Goal: Transaction & Acquisition: Purchase product/service

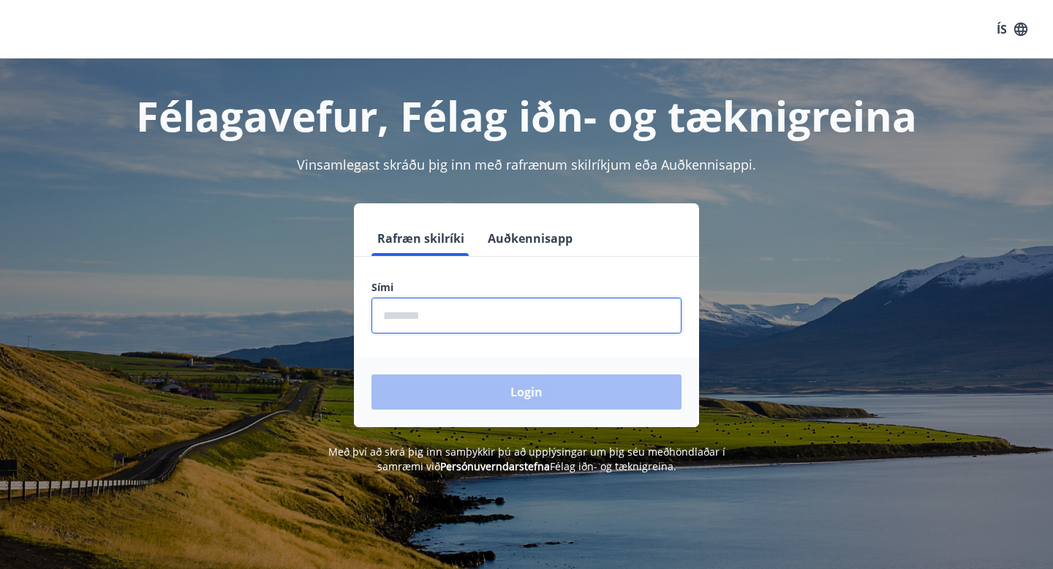
click at [574, 315] on input "phone" at bounding box center [526, 316] width 310 height 36
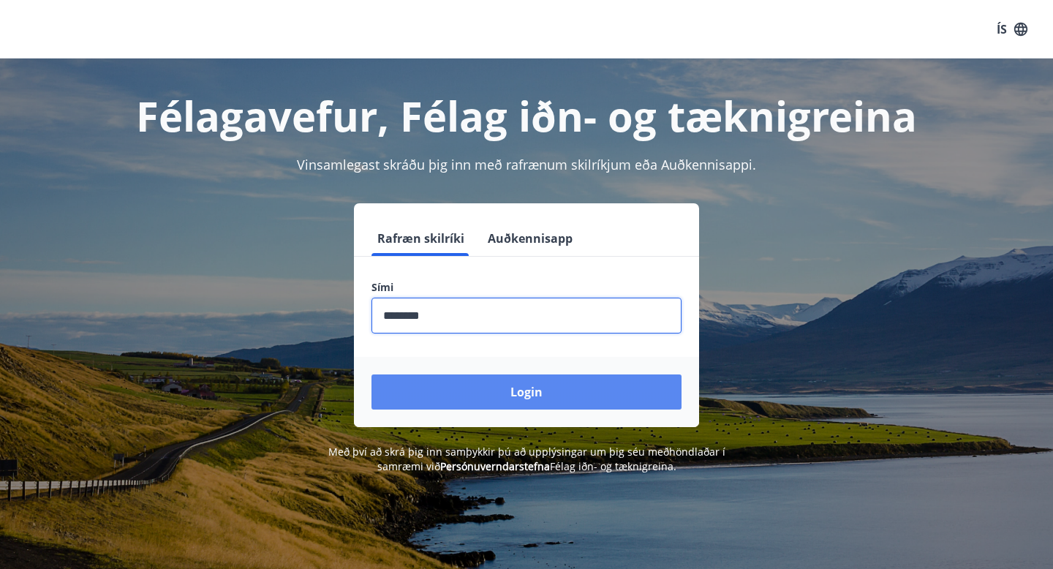
type input "********"
click at [522, 402] on button "Login" at bounding box center [526, 391] width 310 height 35
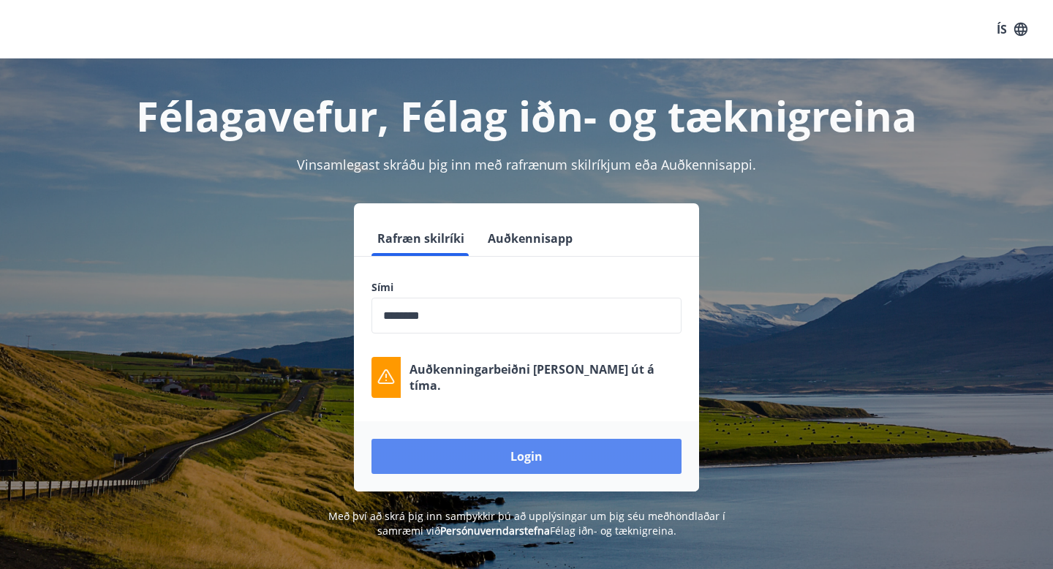
click at [513, 456] on button "Login" at bounding box center [526, 456] width 310 height 35
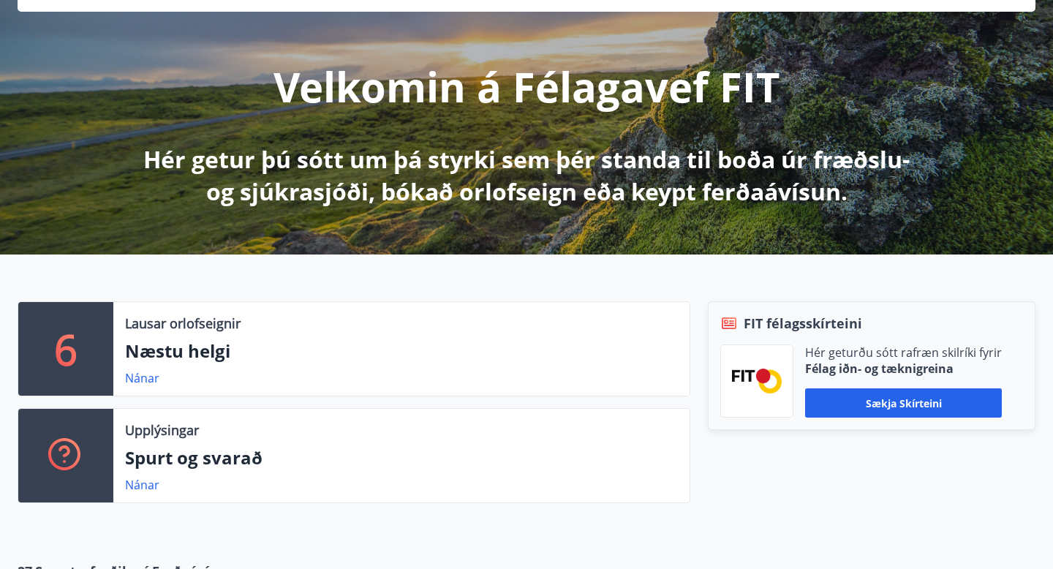
scroll to position [146, 0]
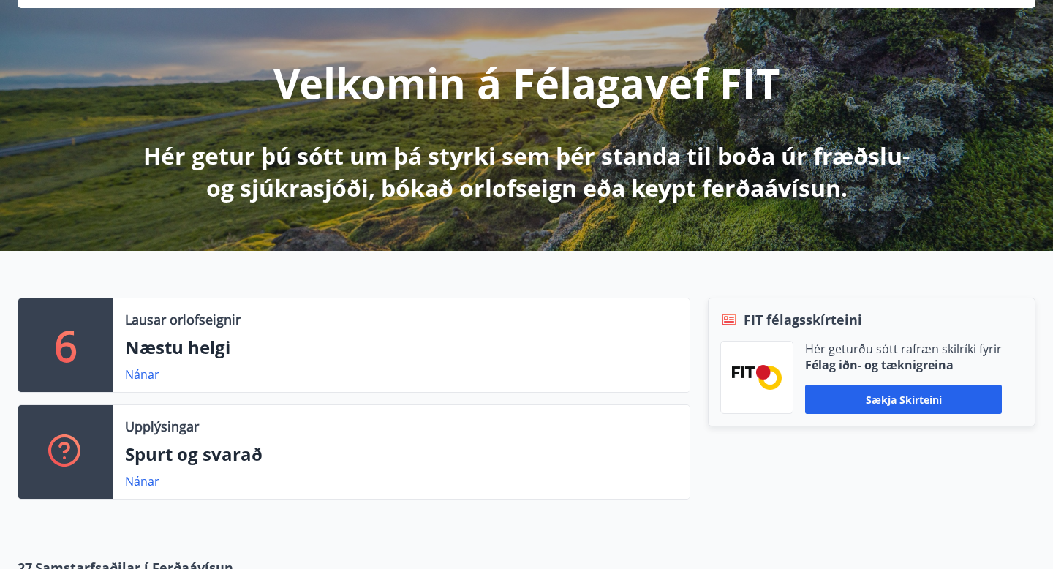
click at [74, 344] on p "6" at bounding box center [65, 345] width 23 height 56
click at [135, 374] on link "Nánar" at bounding box center [142, 374] width 34 height 16
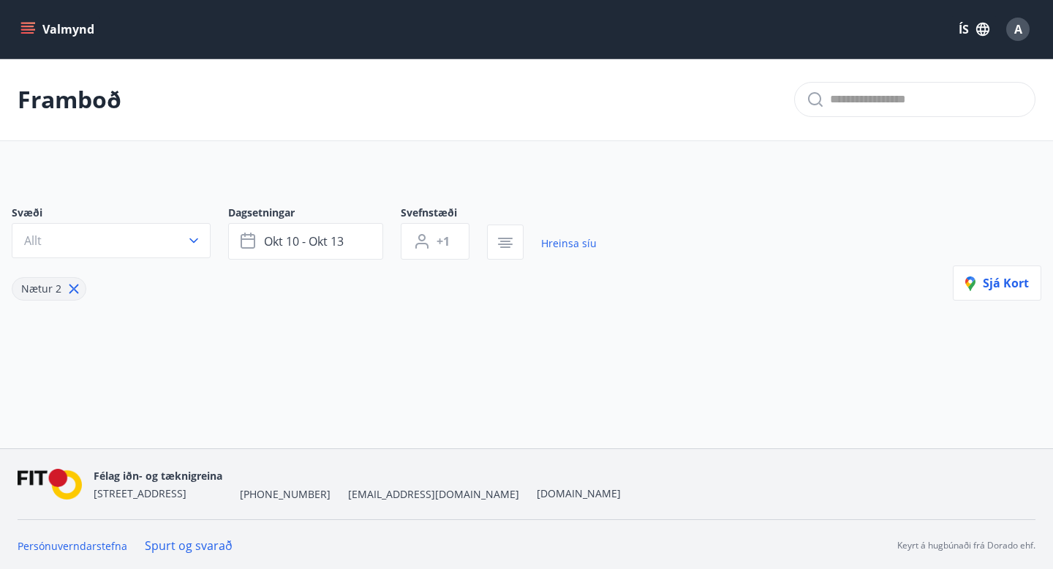
type input "*"
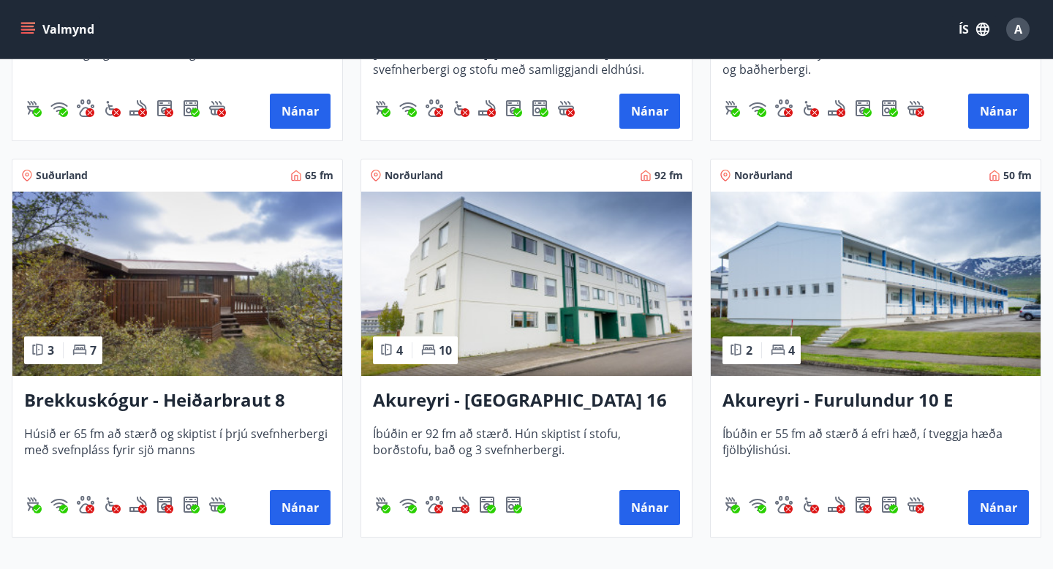
scroll to position [574, 0]
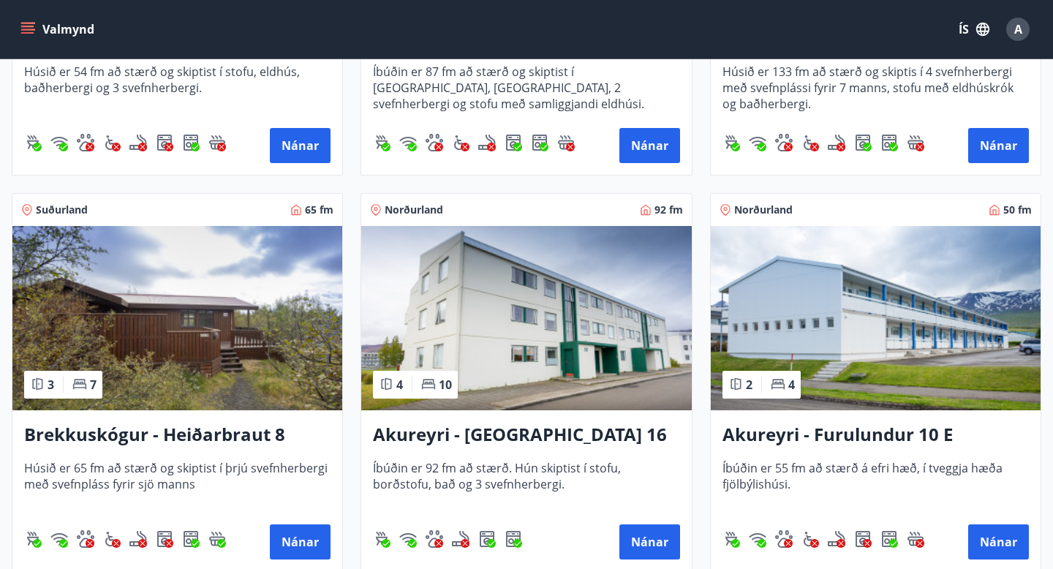
click at [801, 314] on img at bounding box center [876, 318] width 330 height 184
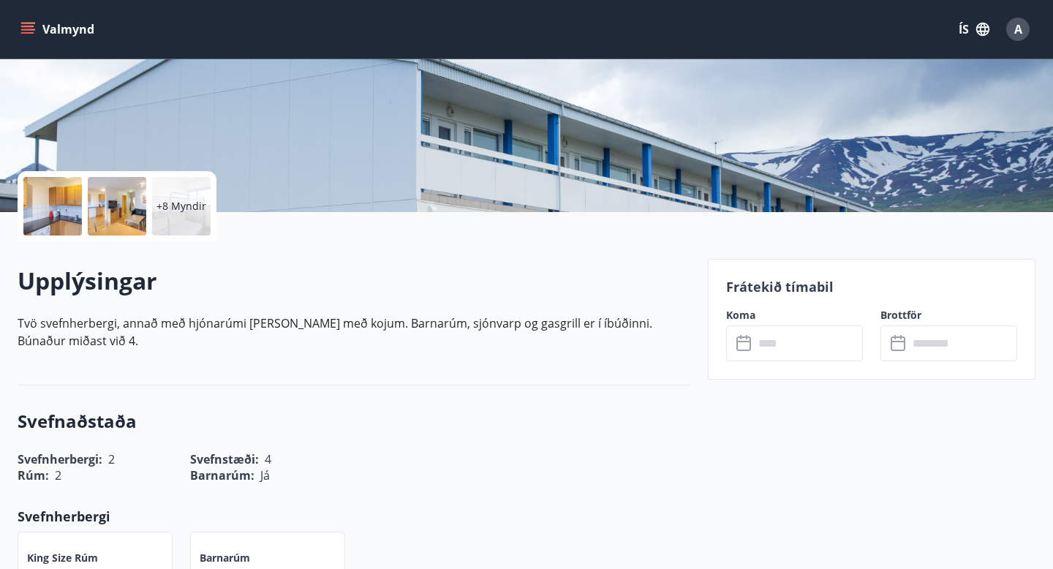
scroll to position [230, 0]
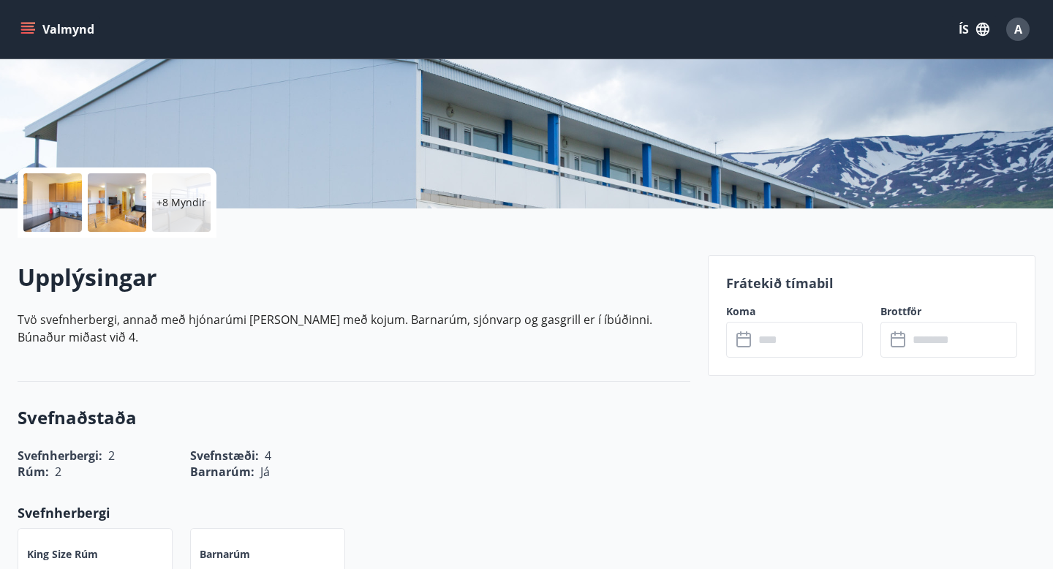
click at [793, 352] on input "text" at bounding box center [808, 340] width 109 height 36
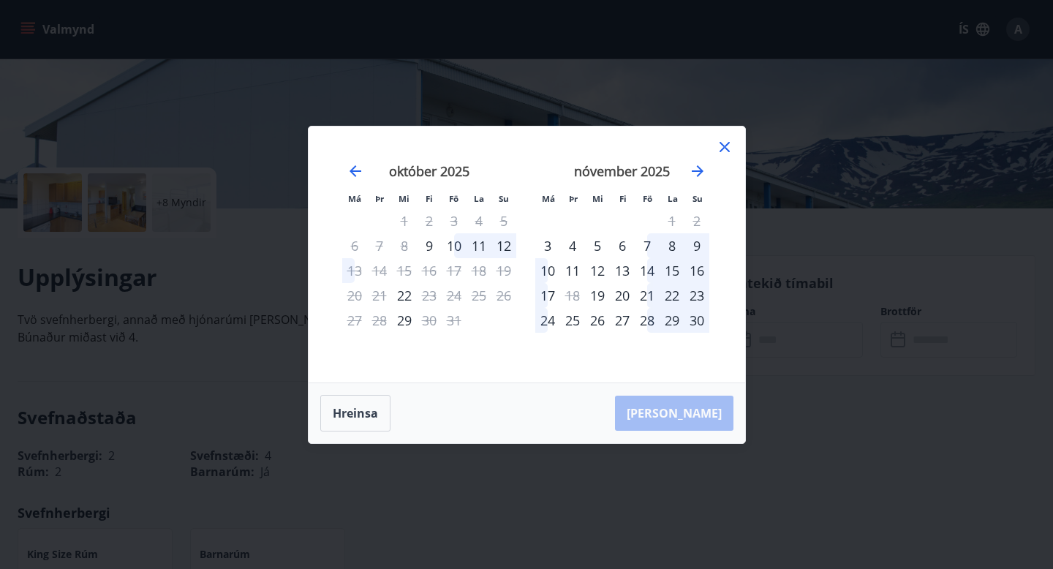
click at [454, 277] on div "17" at bounding box center [454, 270] width 25 height 25
click at [724, 148] on icon at bounding box center [725, 147] width 18 height 18
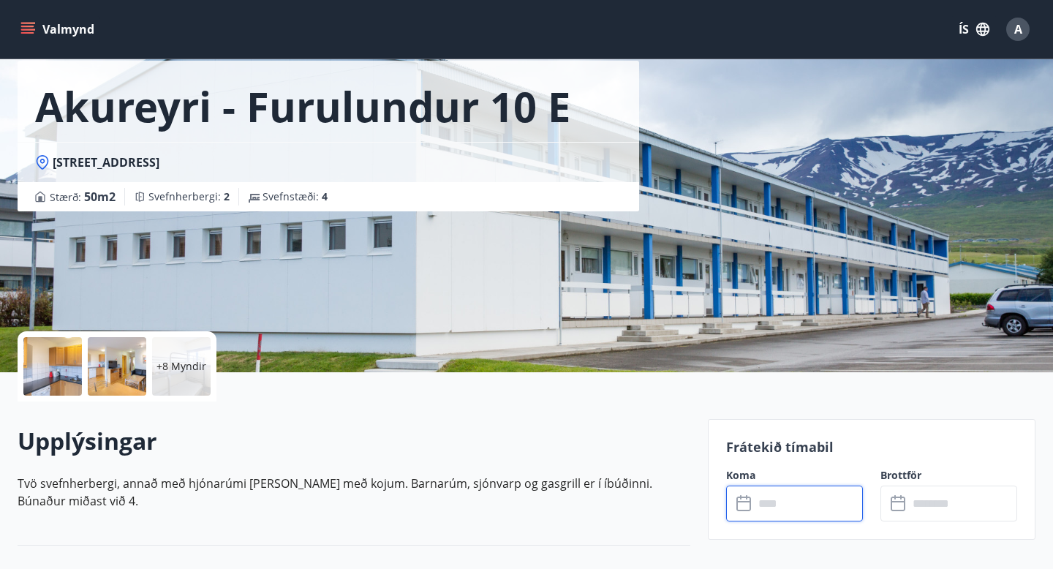
scroll to position [0, 0]
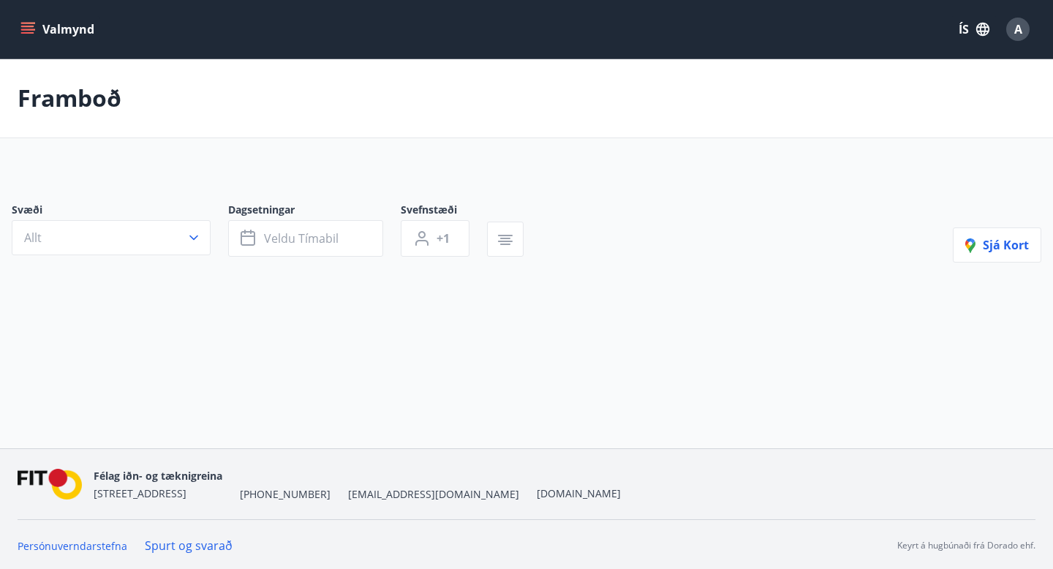
type input "*"
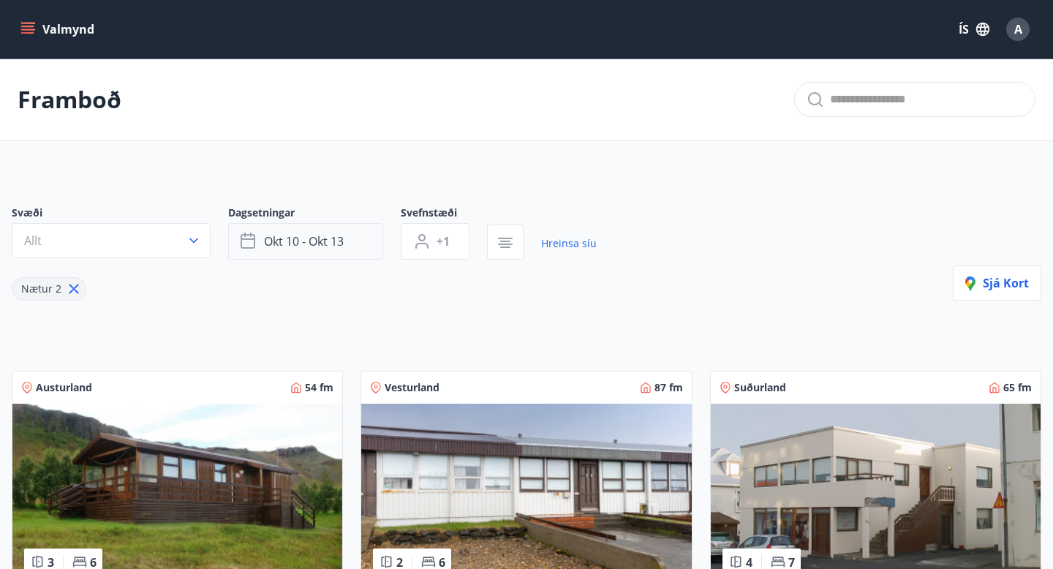
click at [294, 239] on span "okt 10 - okt 13" at bounding box center [304, 241] width 80 height 16
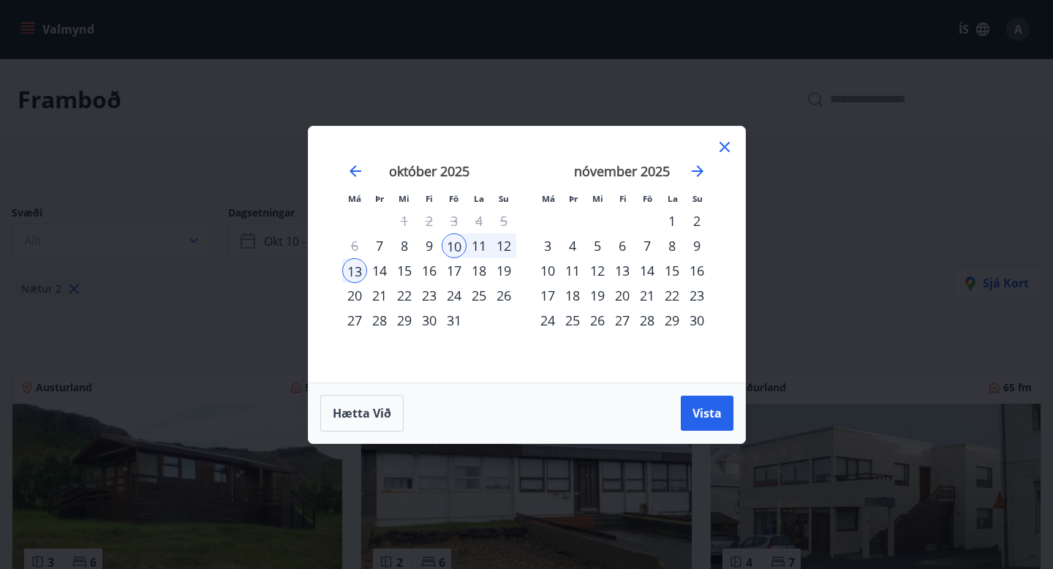
click at [460, 273] on div "17" at bounding box center [454, 270] width 25 height 25
click at [499, 271] on div "19" at bounding box center [503, 270] width 25 height 25
click at [697, 414] on span "Vista" at bounding box center [707, 413] width 29 height 16
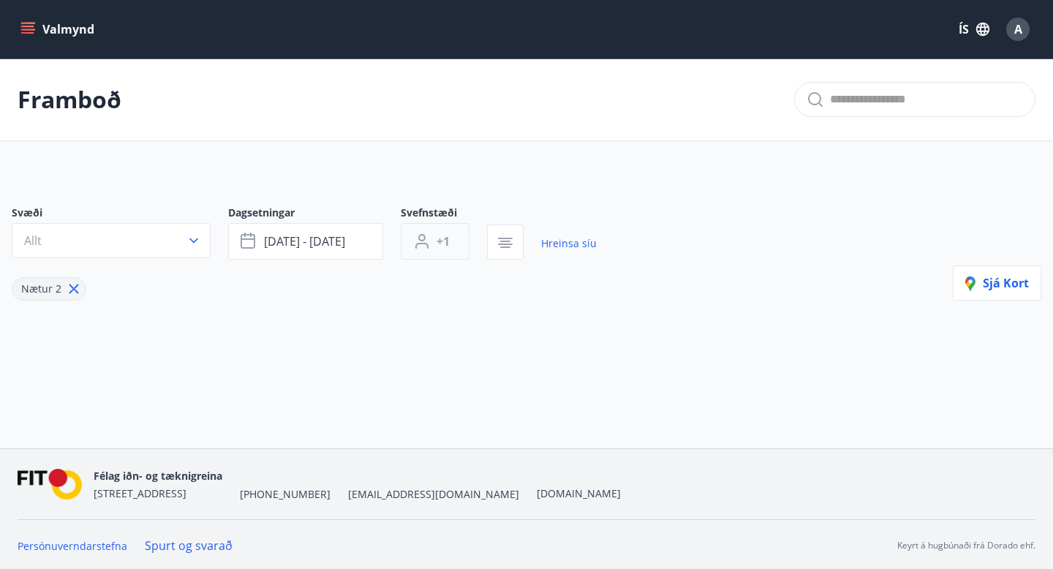
click at [445, 242] on span "+1" at bounding box center [443, 241] width 13 height 16
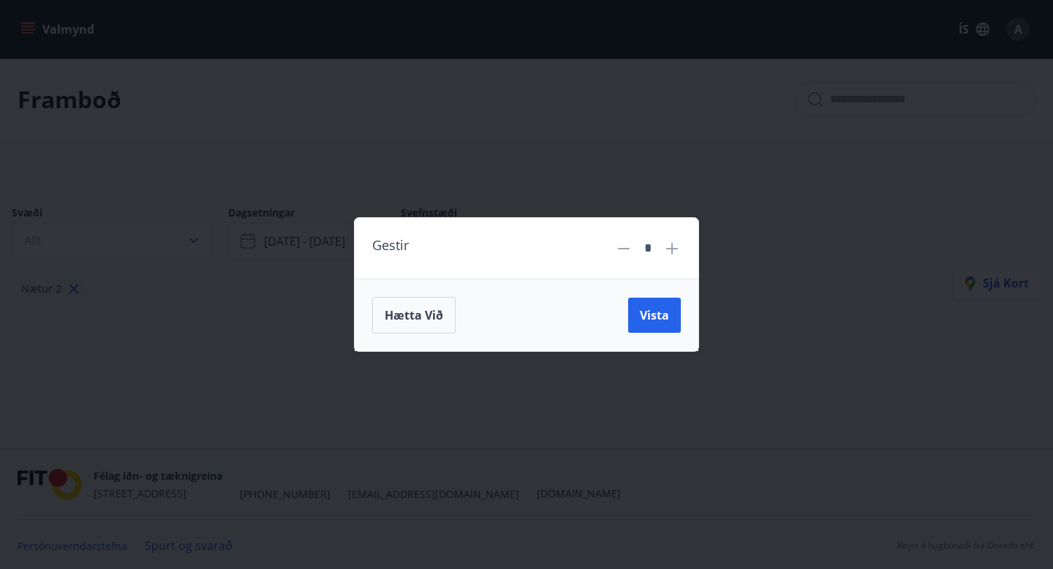
click at [669, 257] on div "*" at bounding box center [648, 248] width 66 height 26
click at [673, 250] on icon at bounding box center [672, 249] width 18 height 18
click at [649, 295] on div "Hætta við Vista" at bounding box center [527, 315] width 344 height 72
click at [643, 306] on button "Vista" at bounding box center [654, 315] width 53 height 35
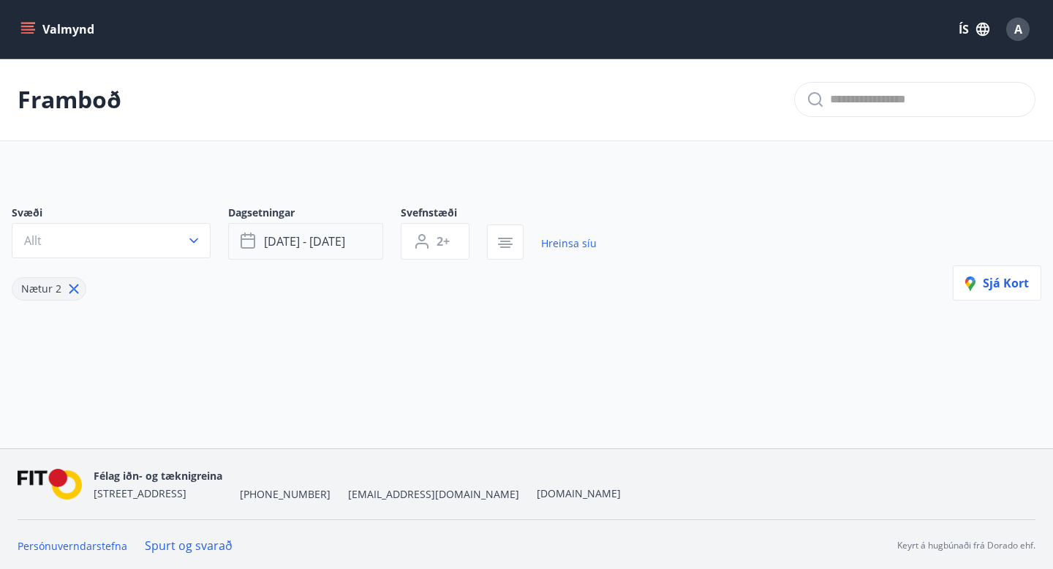
click at [298, 247] on span "okt 17 - okt 19" at bounding box center [304, 241] width 81 height 16
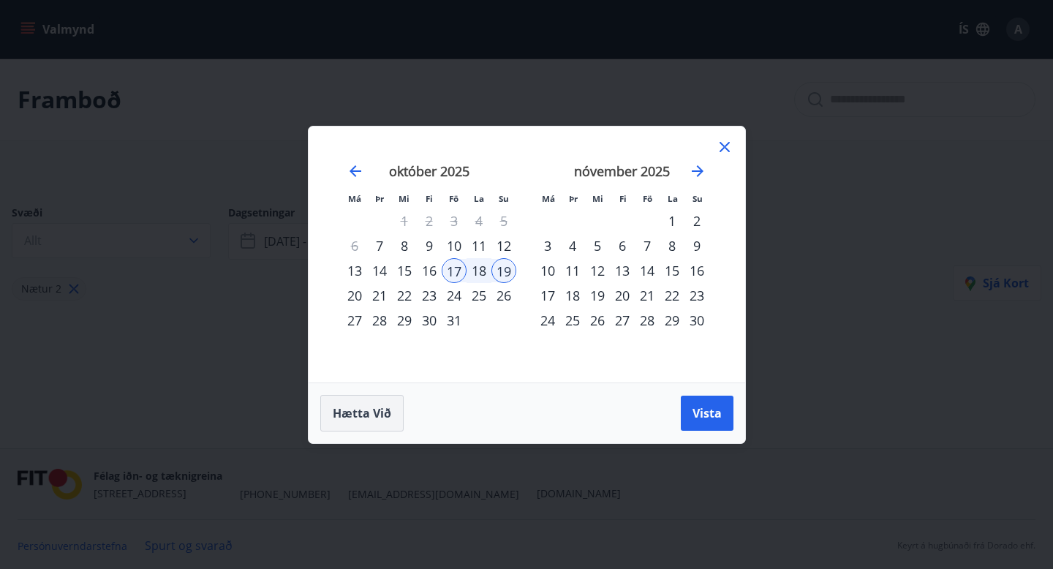
click at [377, 412] on span "Hætta við" at bounding box center [362, 413] width 59 height 16
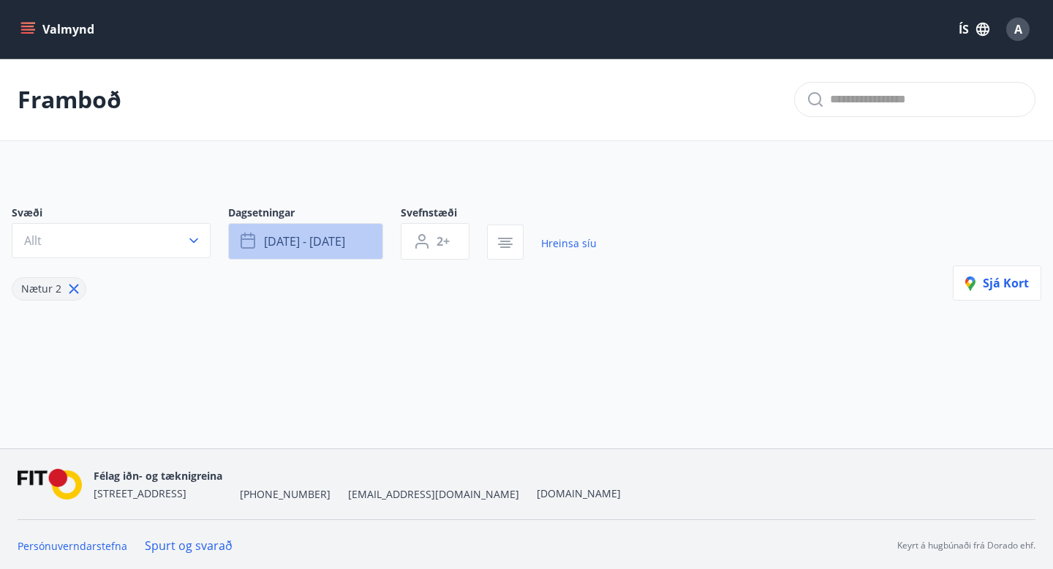
click at [326, 252] on button "okt 17 - okt 19" at bounding box center [305, 241] width 155 height 37
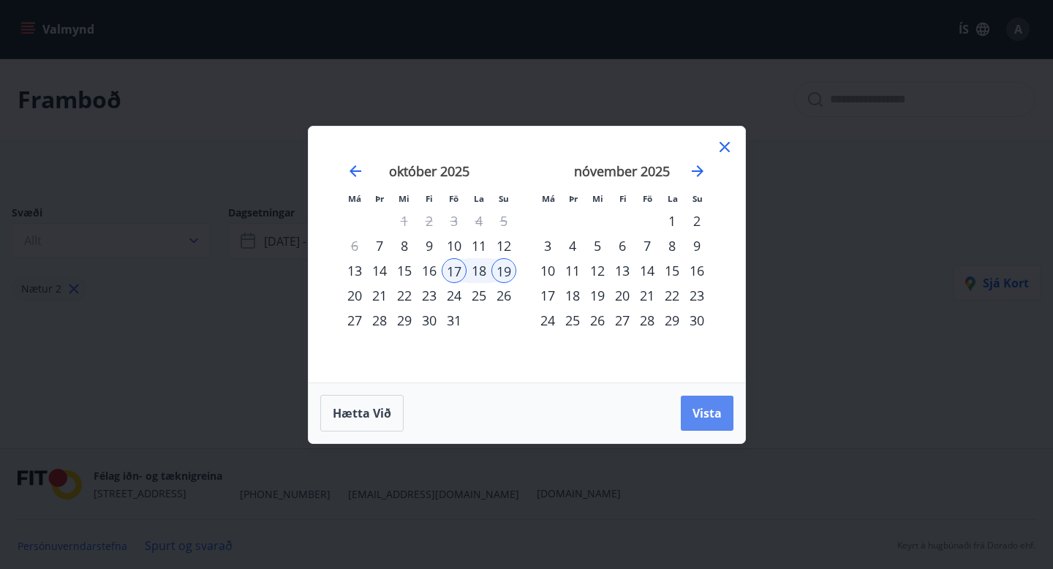
click at [704, 423] on button "Vista" at bounding box center [707, 413] width 53 height 35
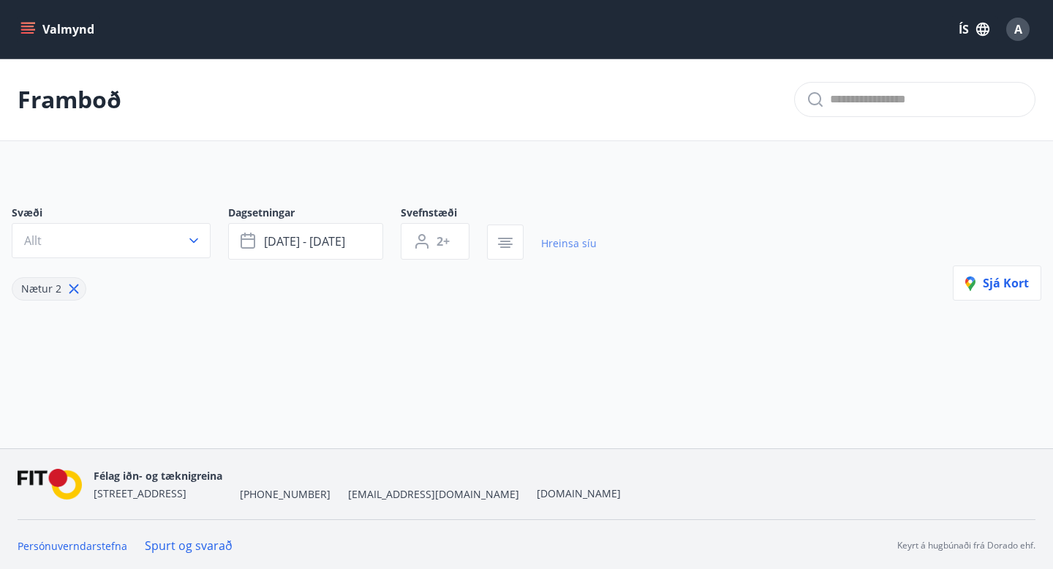
click at [569, 248] on link "Hreinsa síu" at bounding box center [569, 243] width 56 height 32
type input "*"
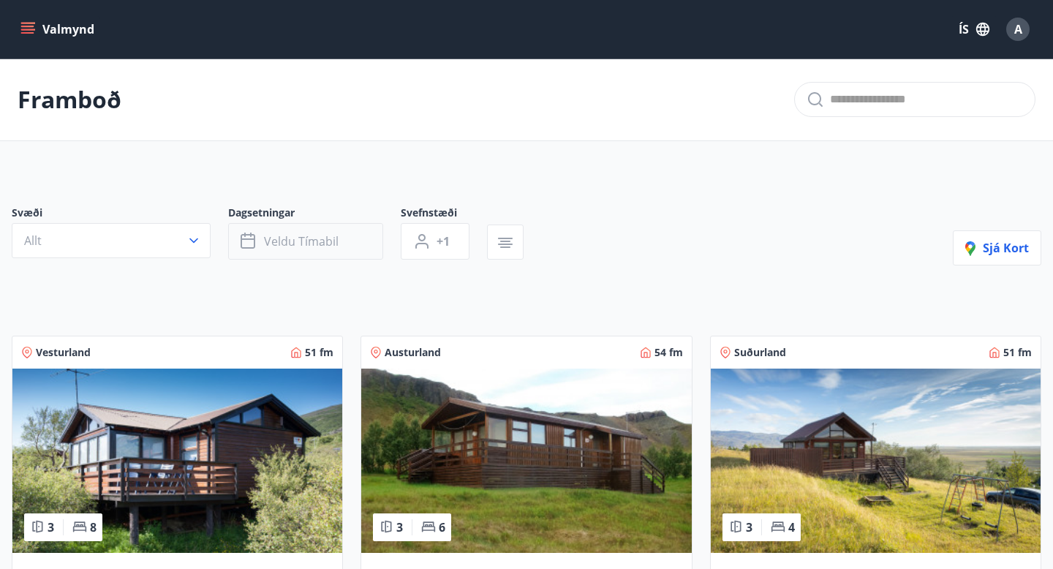
click at [275, 240] on span "Veldu tímabil" at bounding box center [301, 241] width 75 height 16
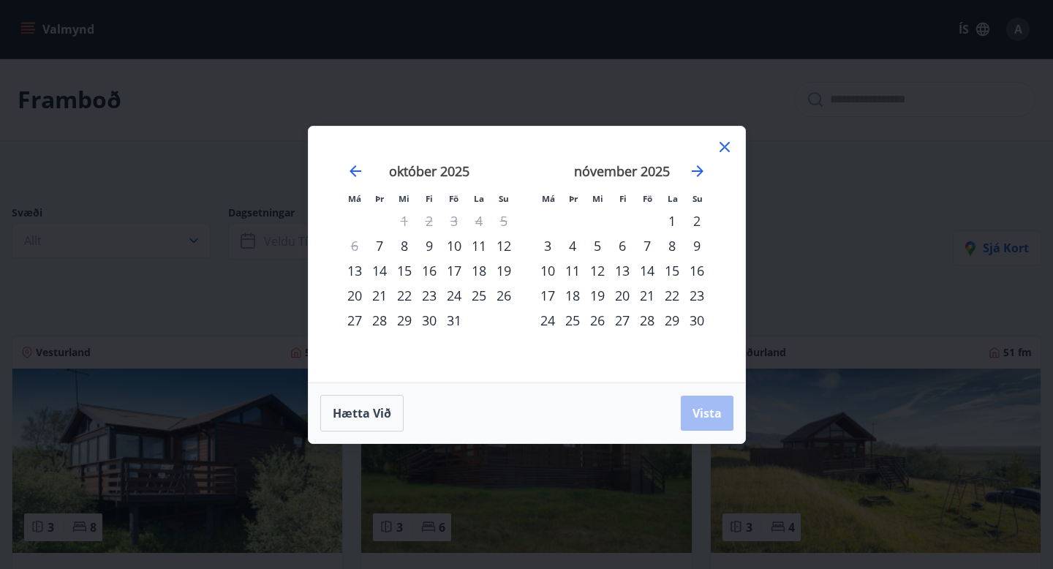
click at [456, 268] on div "17" at bounding box center [454, 270] width 25 height 25
click at [499, 275] on div "19" at bounding box center [503, 270] width 25 height 25
click at [695, 419] on span "Vista" at bounding box center [707, 413] width 29 height 16
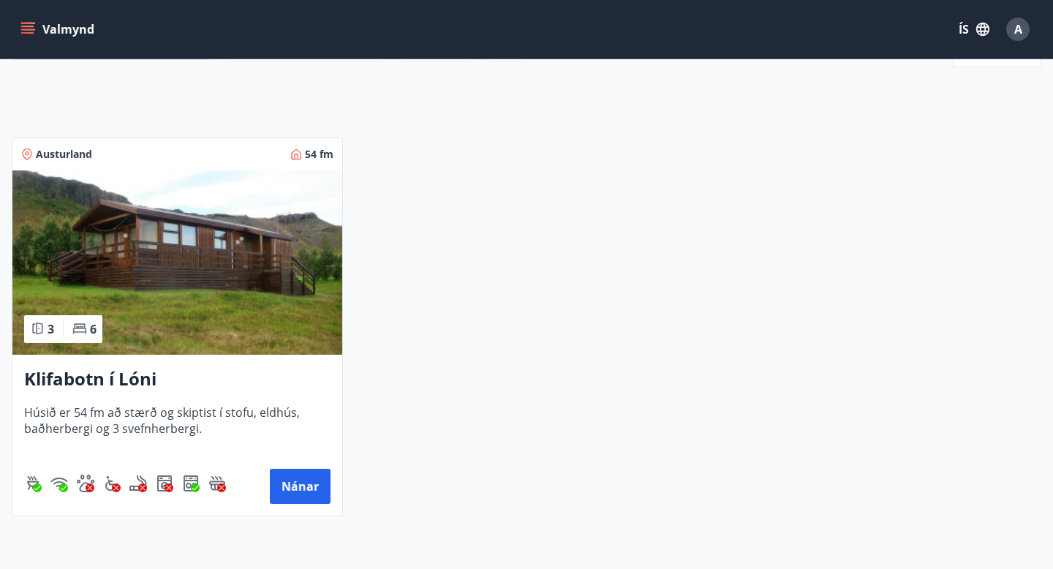
scroll to position [197, 0]
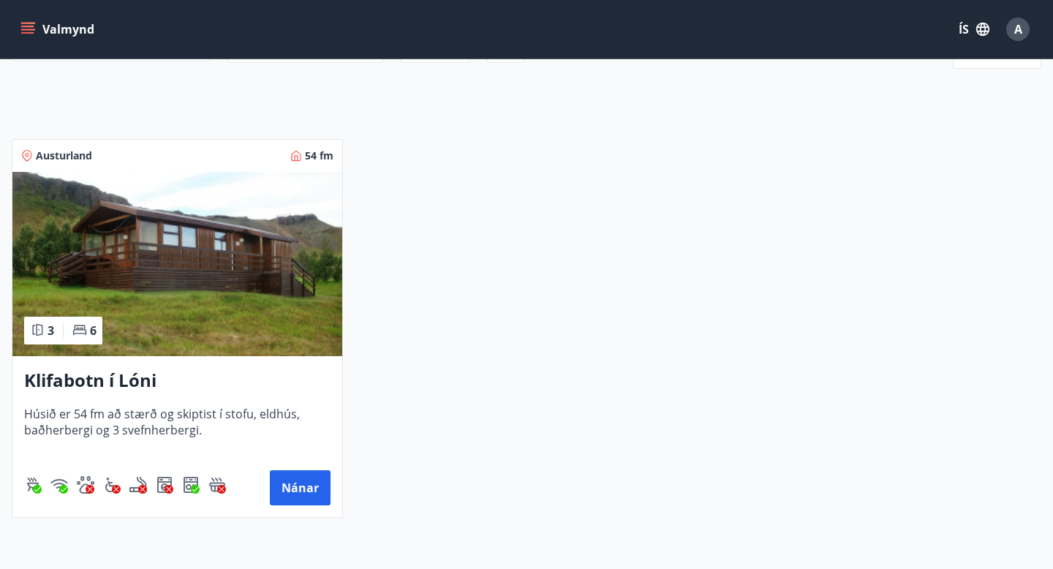
click at [220, 248] on img at bounding box center [177, 264] width 330 height 184
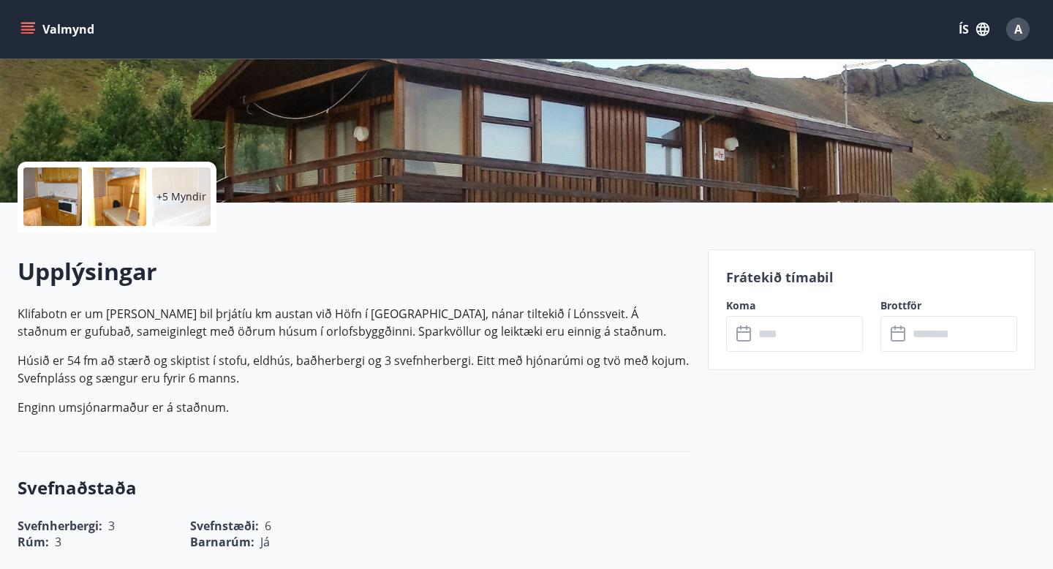
scroll to position [256, 0]
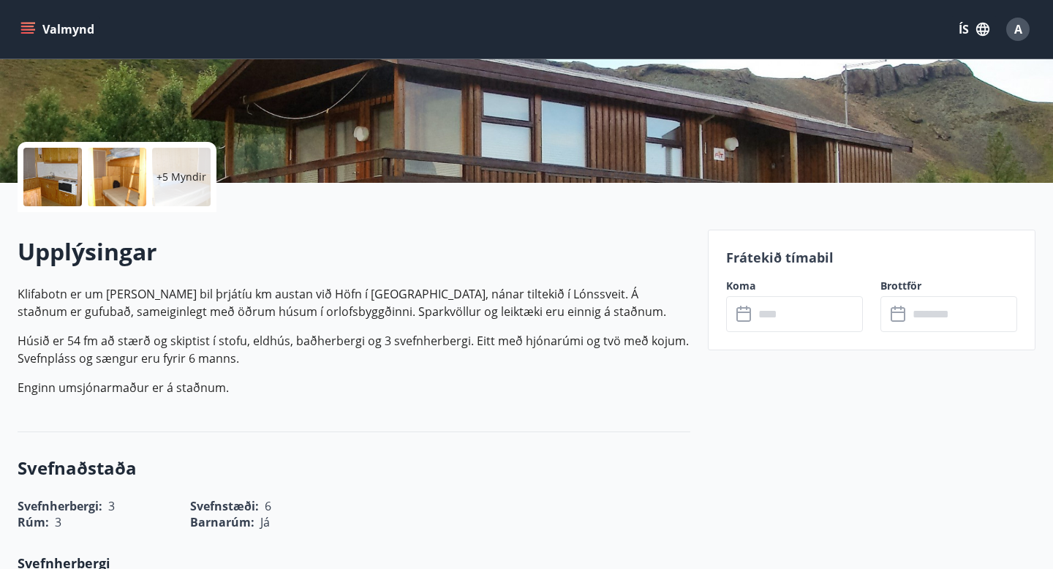
click at [796, 315] on input "text" at bounding box center [808, 314] width 109 height 36
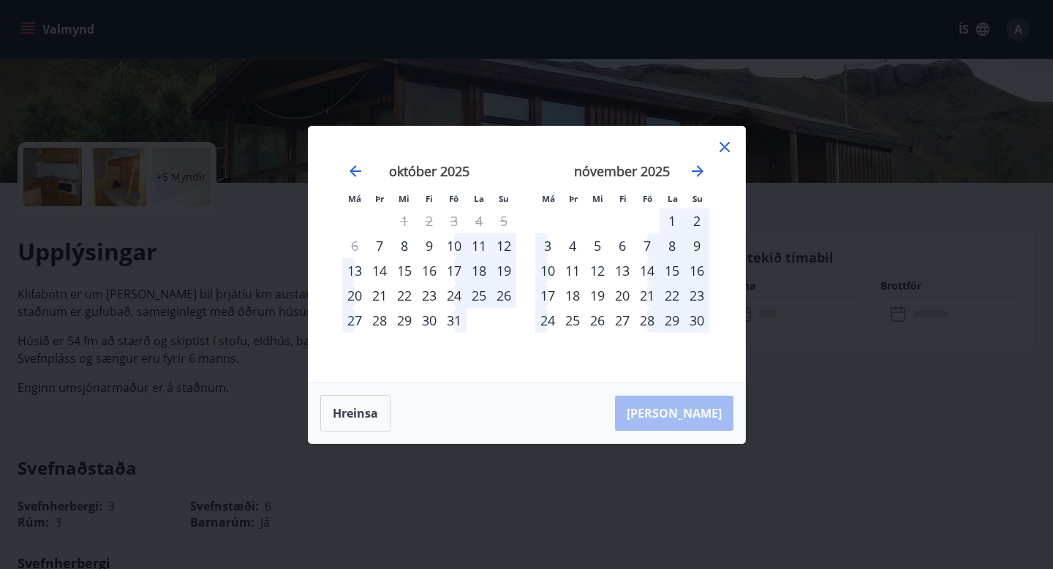
click at [729, 148] on icon at bounding box center [725, 147] width 18 height 18
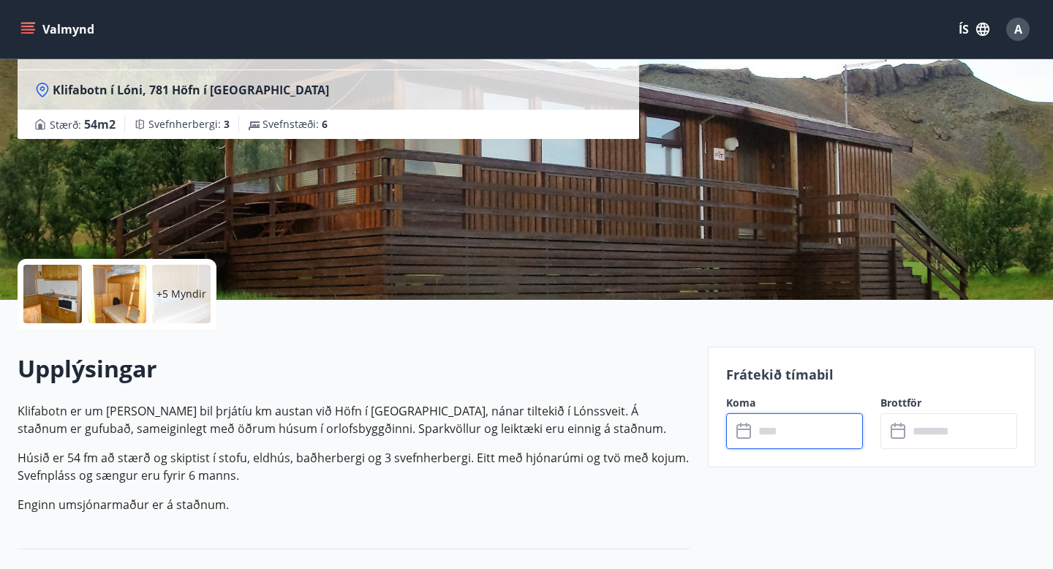
scroll to position [0, 0]
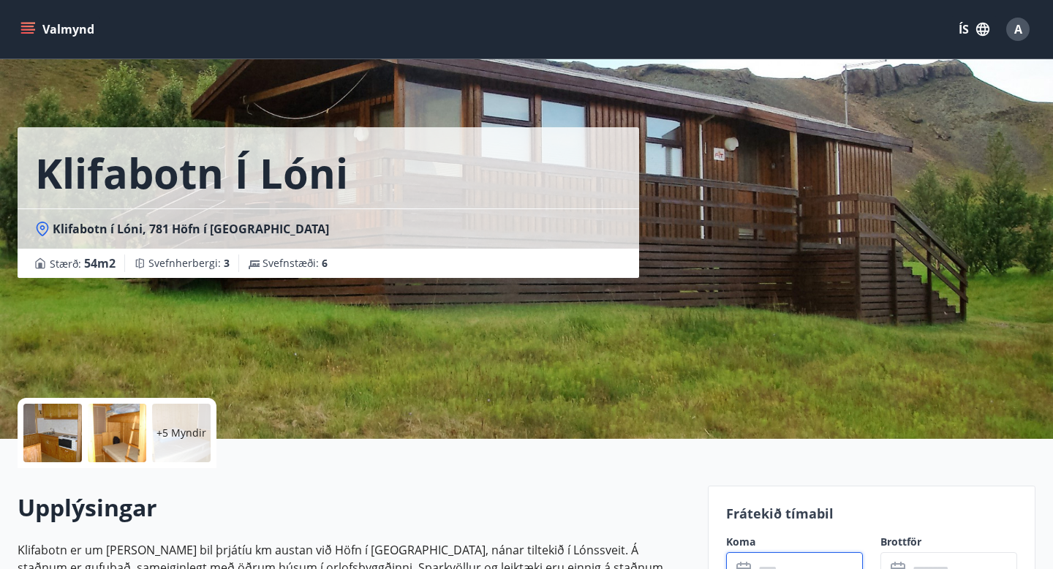
click at [29, 35] on icon "menu" at bounding box center [27, 29] width 15 height 15
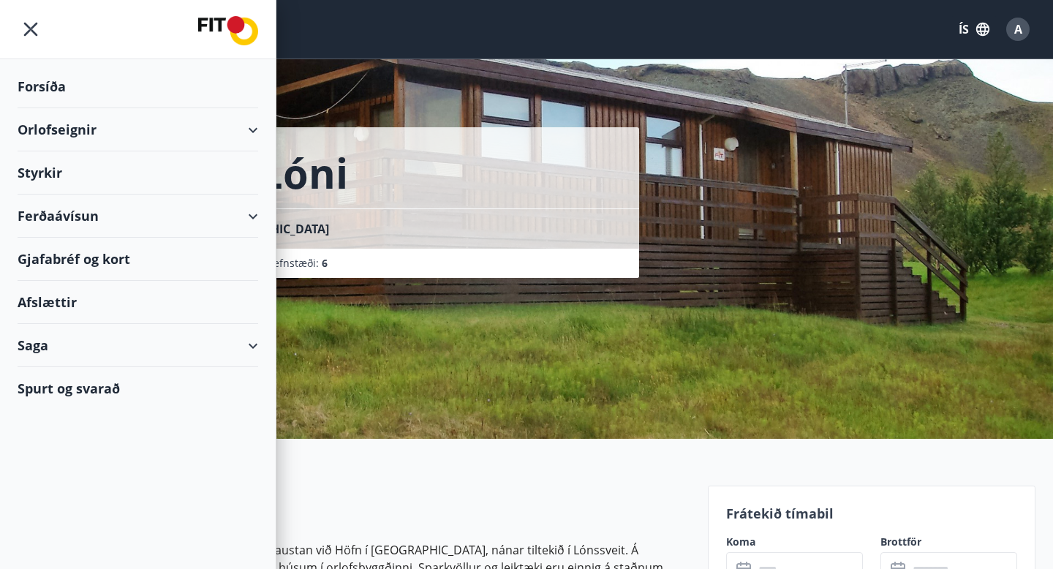
click at [204, 138] on div "Orlofseignir" at bounding box center [138, 129] width 241 height 43
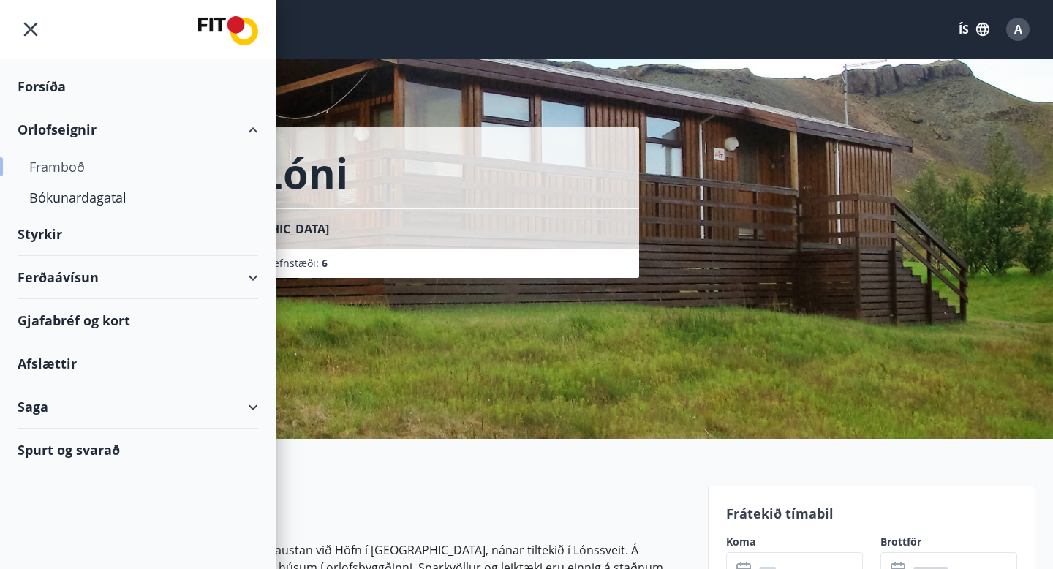
click at [56, 172] on div "Framboð" at bounding box center [137, 166] width 217 height 31
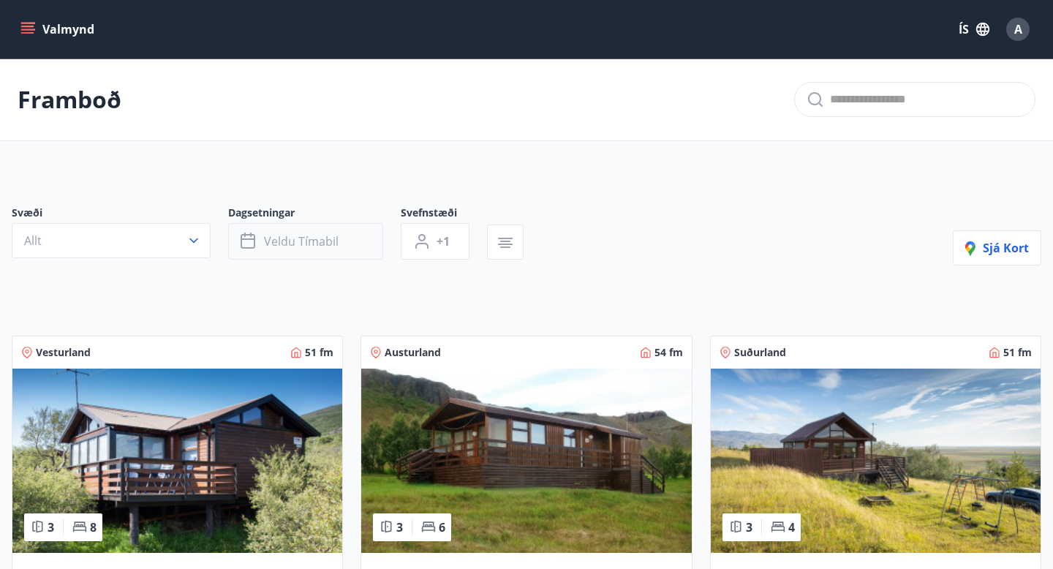
click at [339, 252] on button "Veldu tímabil" at bounding box center [305, 241] width 155 height 37
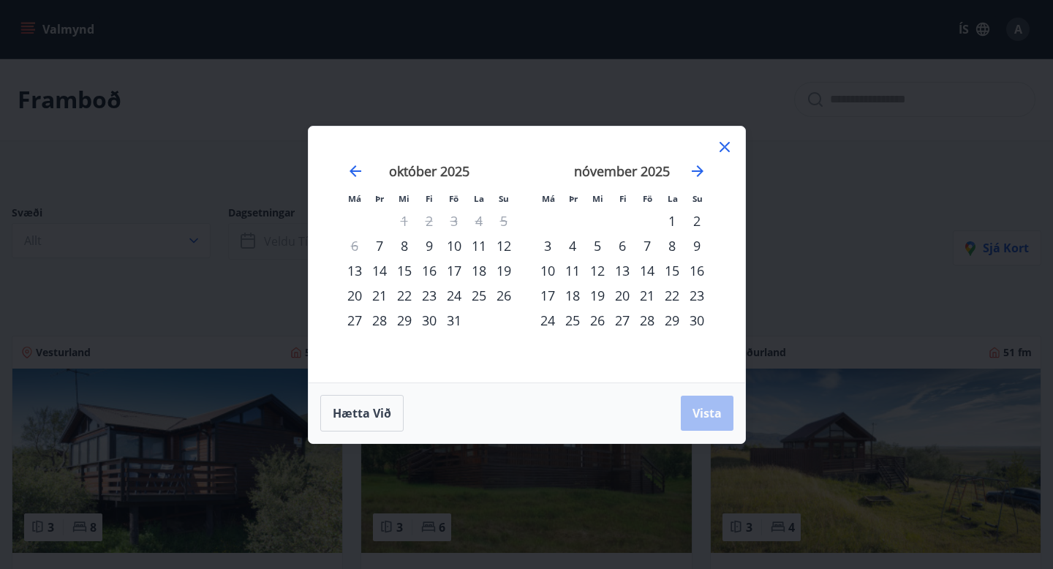
click at [339, 252] on div "október 2025 1 2 3 4 5 6 7 8 9 10 11 12 13 14 15 16 17 18 19 20 21 22 23 24 25 …" at bounding box center [429, 264] width 193 height 240
click at [260, 167] on div "Má Þr Mi Fi Fö La Su Má Þr Mi Fi Fö La Su september 2025 1 2 3 4 5 6 7 8 9 10 1…" at bounding box center [526, 284] width 1053 height 569
click at [398, 418] on button "Hætta við" at bounding box center [361, 413] width 83 height 37
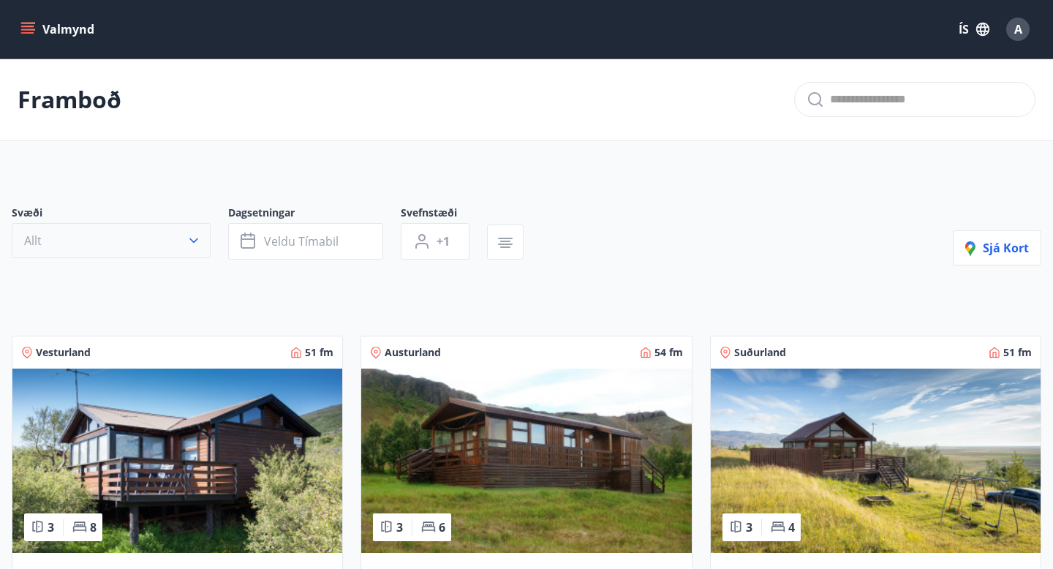
click at [127, 244] on button "Allt" at bounding box center [111, 240] width 199 height 35
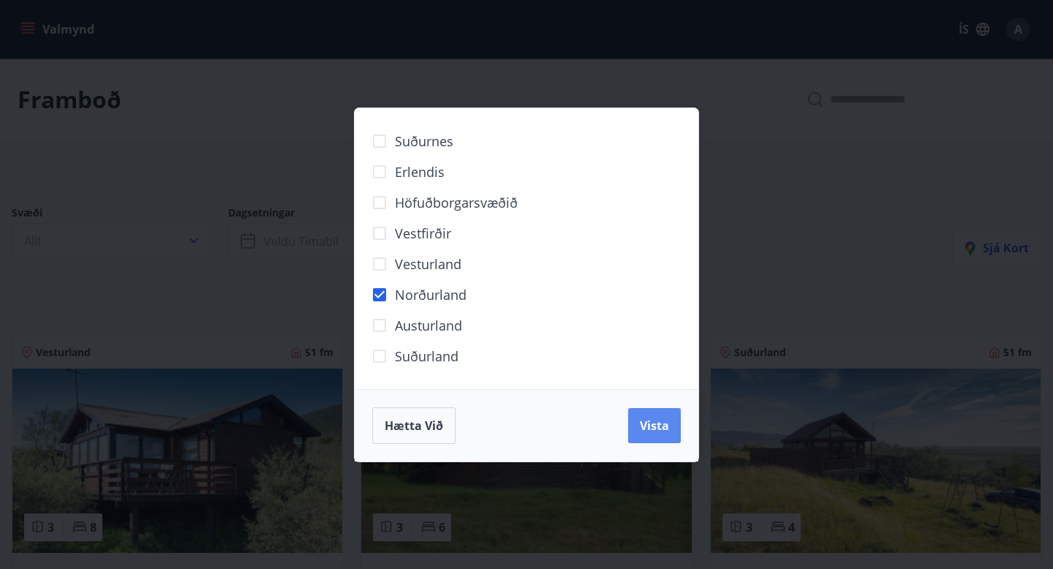
click at [656, 432] on span "Vista" at bounding box center [654, 426] width 29 height 16
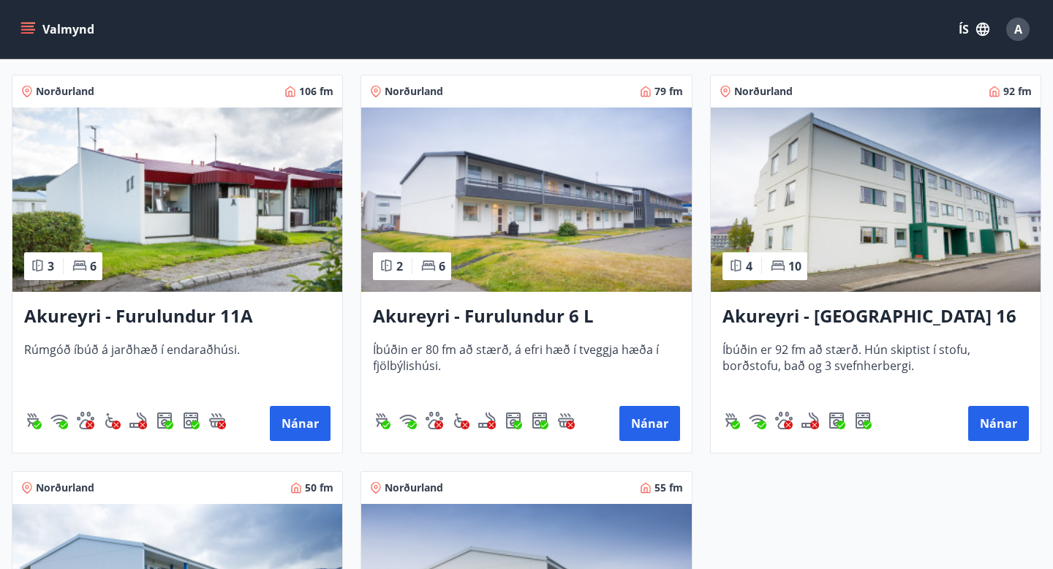
scroll to position [287, 0]
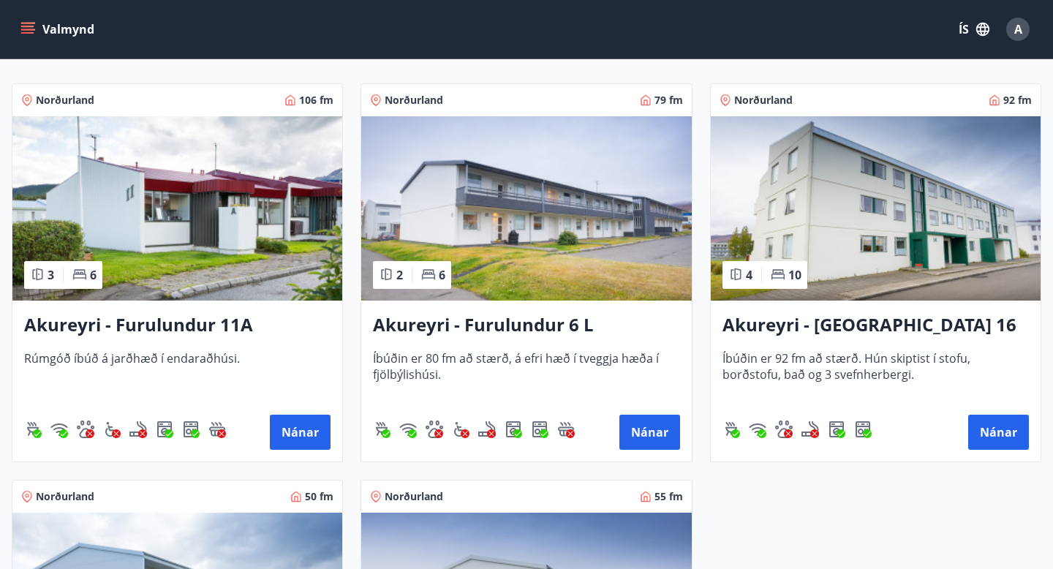
click at [258, 203] on img at bounding box center [177, 208] width 330 height 184
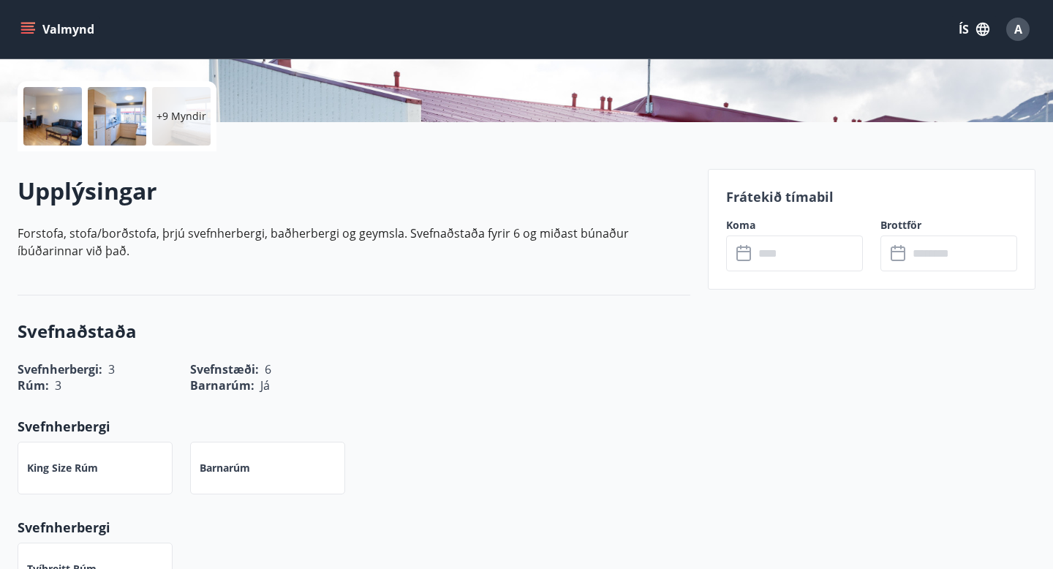
scroll to position [317, 0]
click at [803, 255] on input "text" at bounding box center [808, 253] width 109 height 36
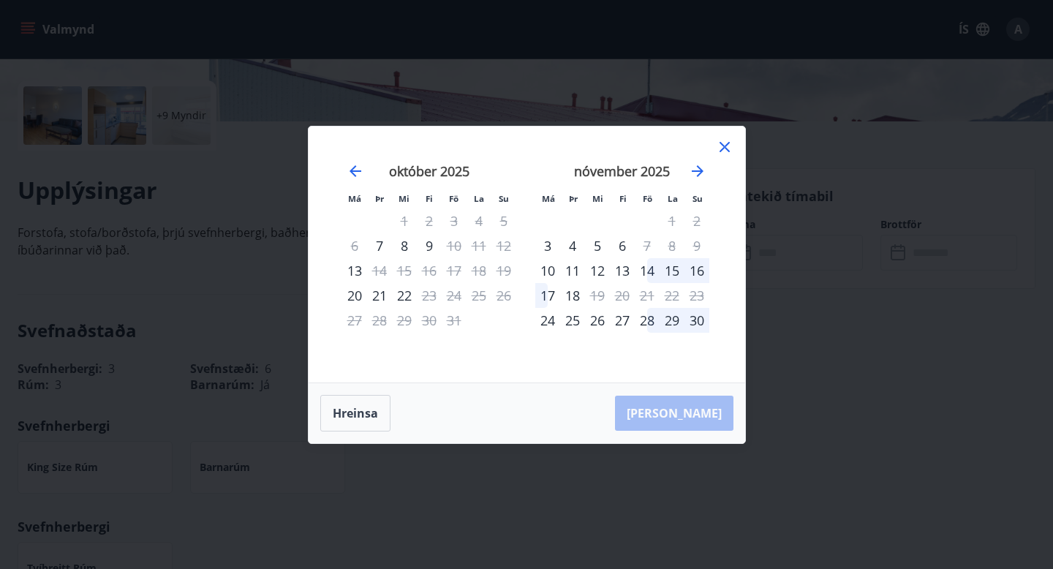
click at [726, 147] on icon at bounding box center [725, 147] width 18 height 18
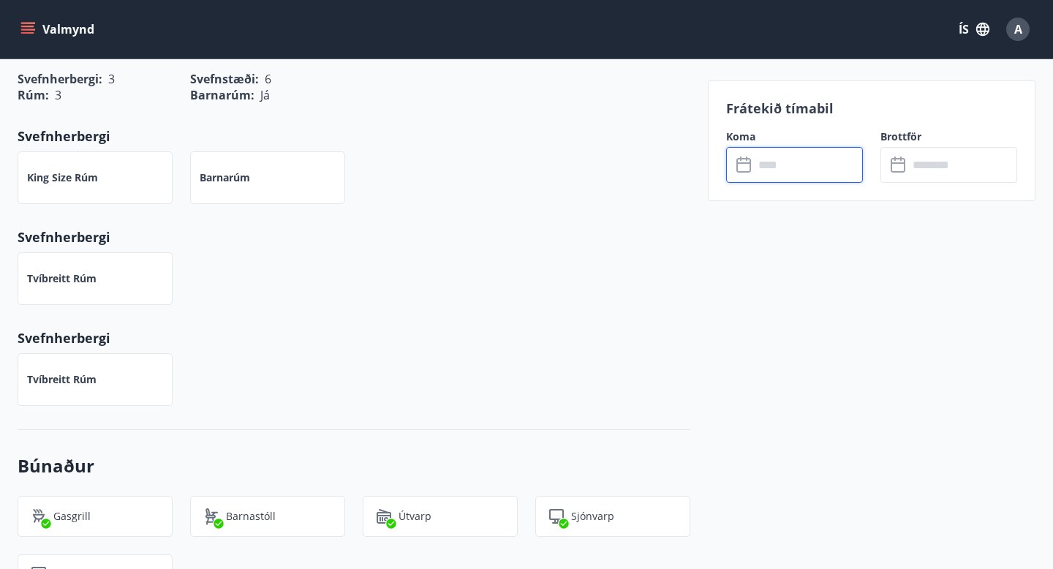
scroll to position [706, 0]
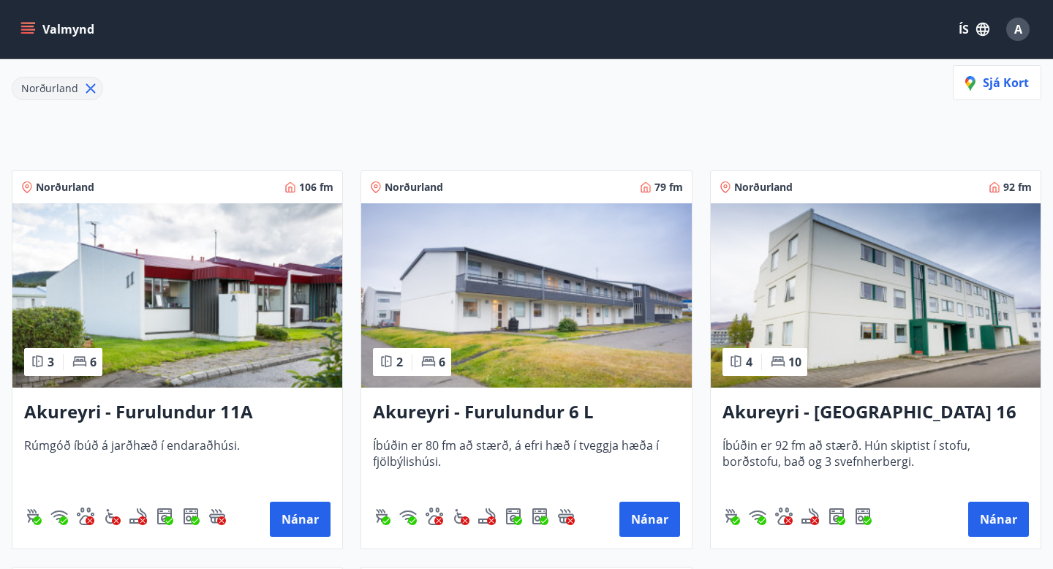
scroll to position [249, 0]
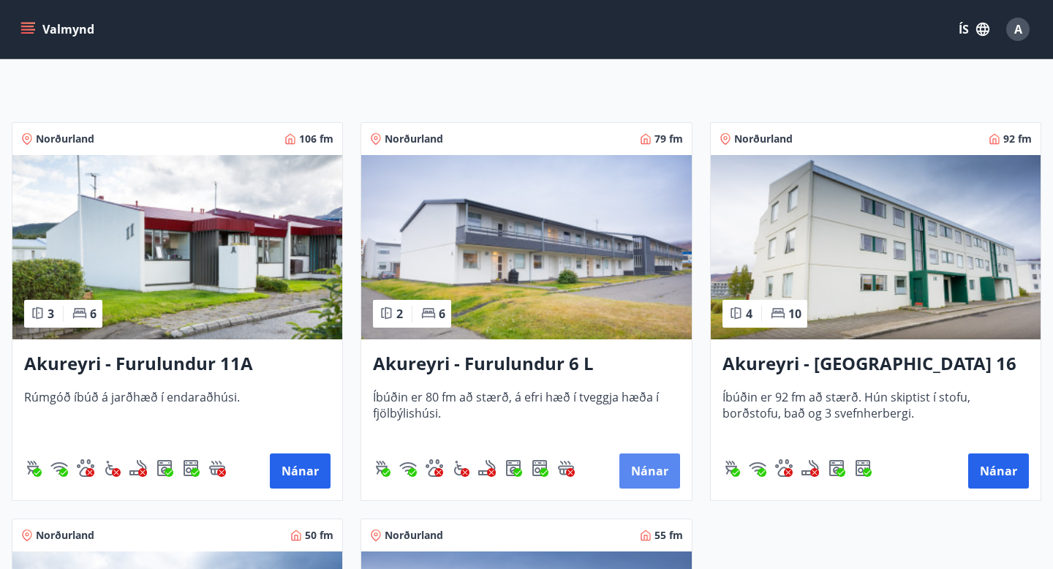
click at [656, 482] on button "Nánar" at bounding box center [649, 470] width 61 height 35
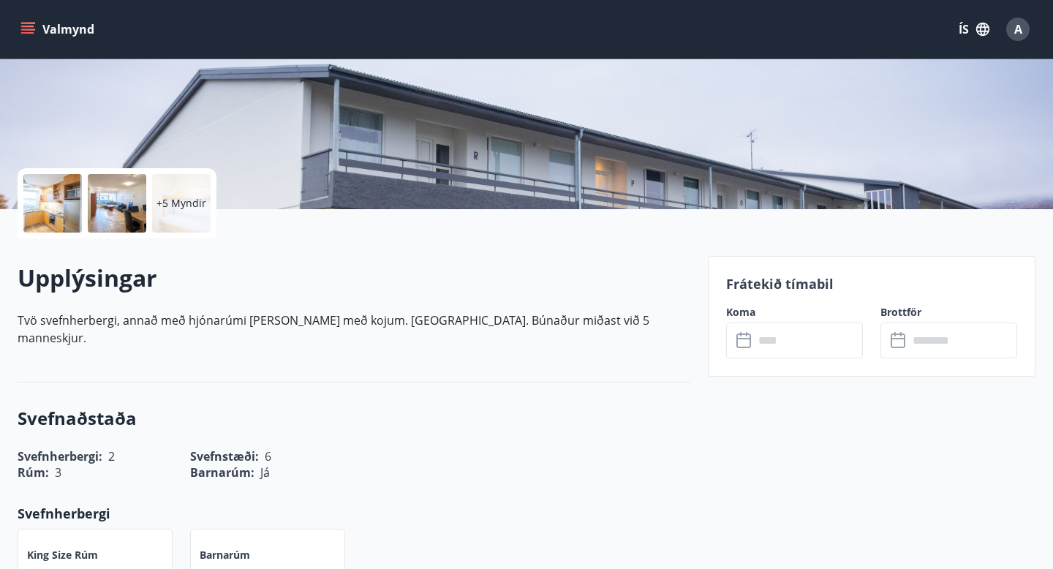
scroll to position [252, 0]
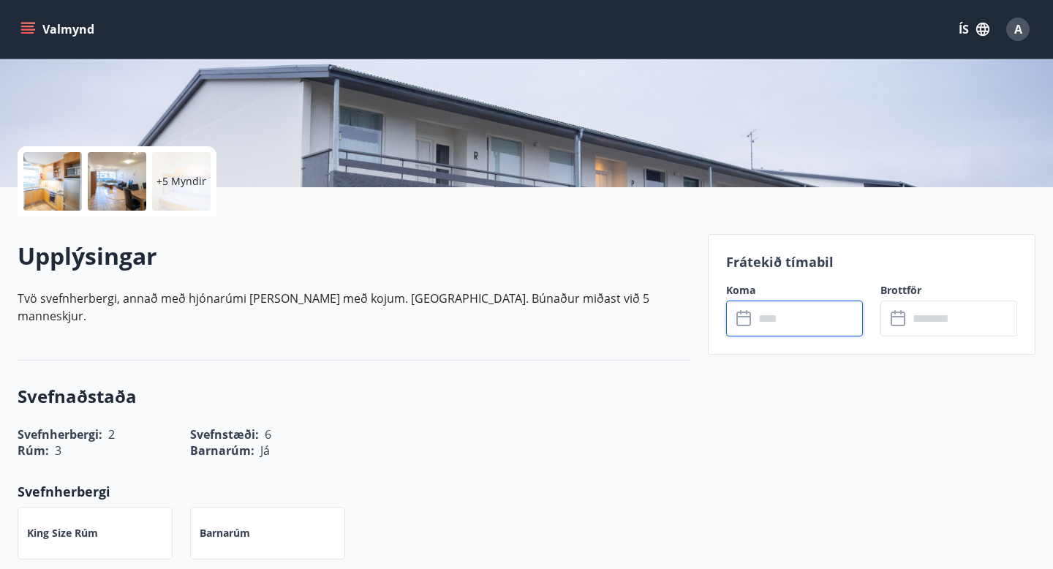
click at [769, 315] on input "text" at bounding box center [808, 319] width 109 height 36
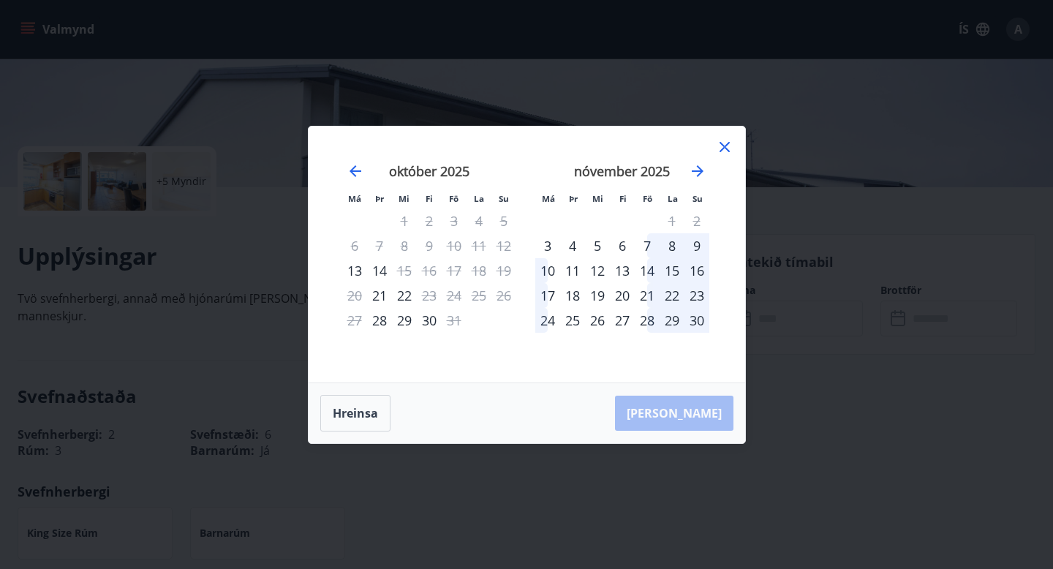
click at [724, 148] on icon at bounding box center [725, 147] width 18 height 18
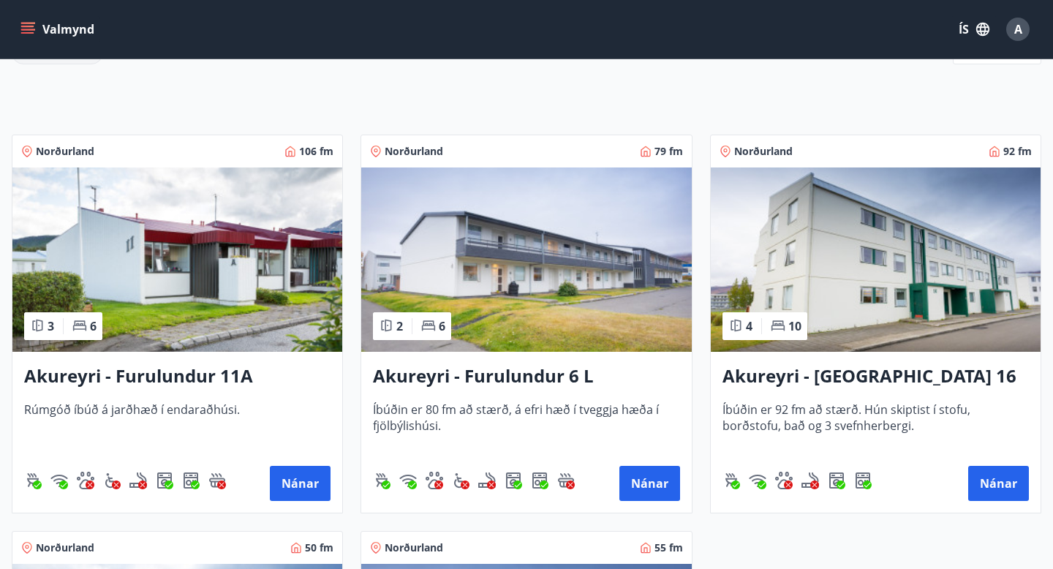
click at [878, 252] on img at bounding box center [876, 259] width 330 height 184
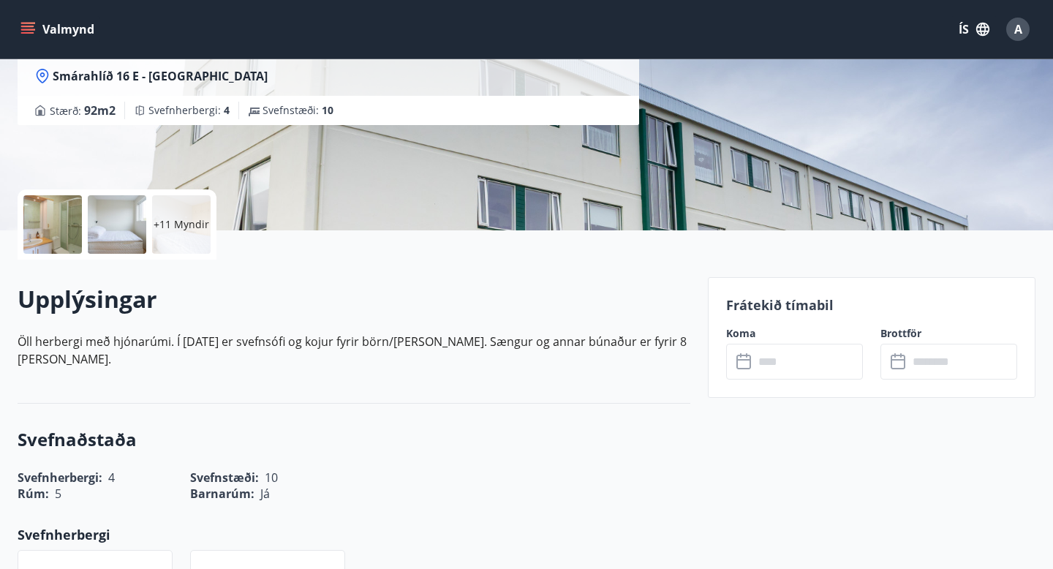
scroll to position [266, 0]
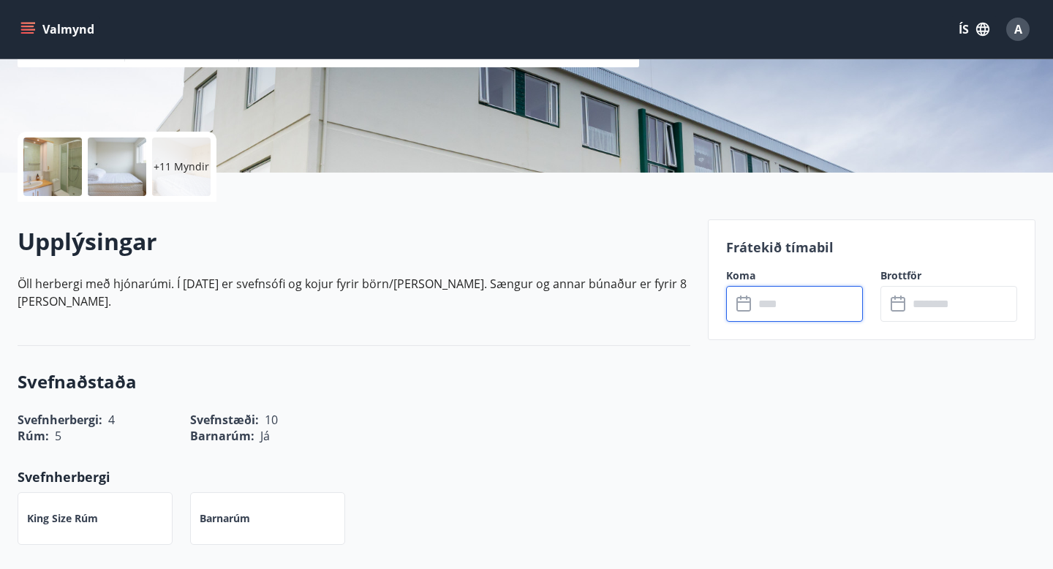
click at [791, 301] on input "text" at bounding box center [808, 304] width 109 height 36
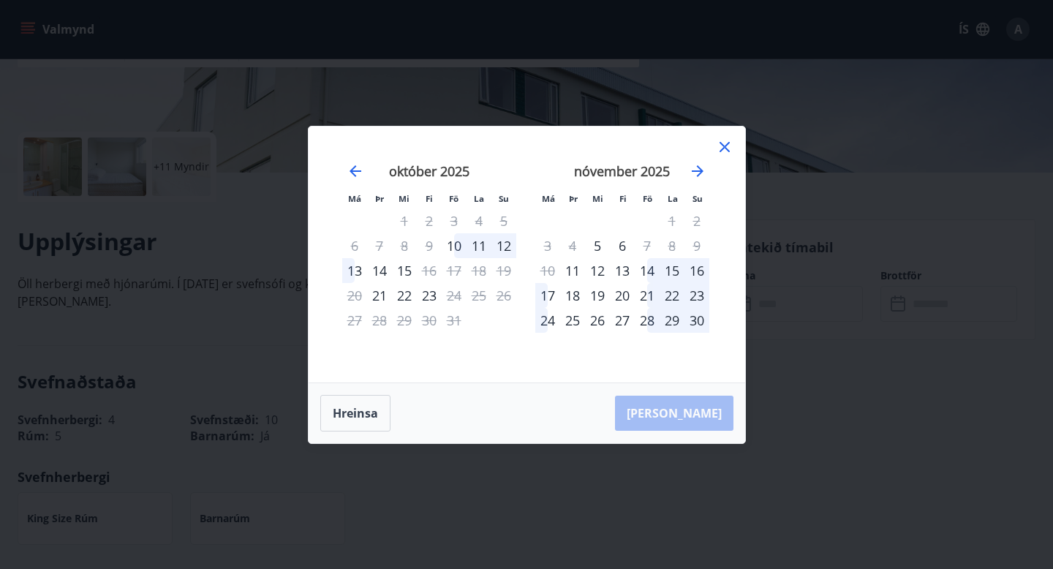
click at [813, 170] on div "Má Þr Mi Fi Fö La Su Má Þr Mi Fi Fö La Su september 2025 1 2 3 4 5 6 7 8 9 10 1…" at bounding box center [526, 284] width 1053 height 569
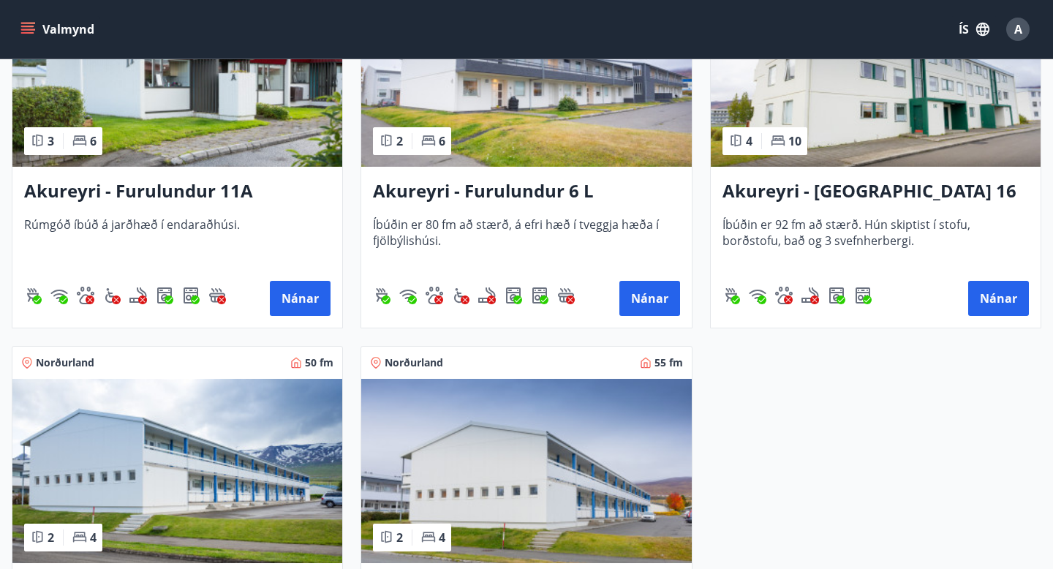
scroll to position [675, 0]
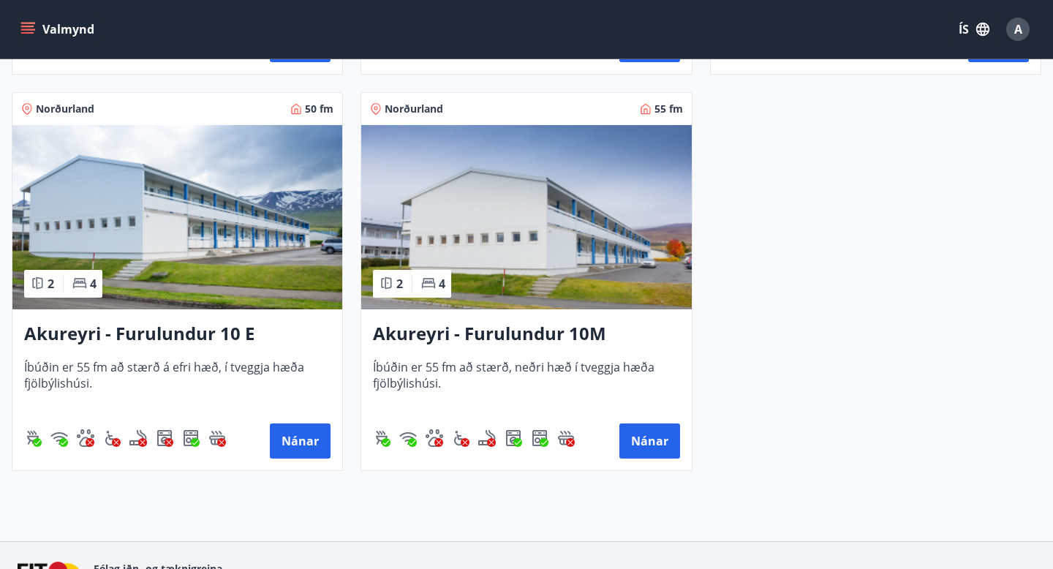
click at [462, 224] on img at bounding box center [526, 217] width 330 height 184
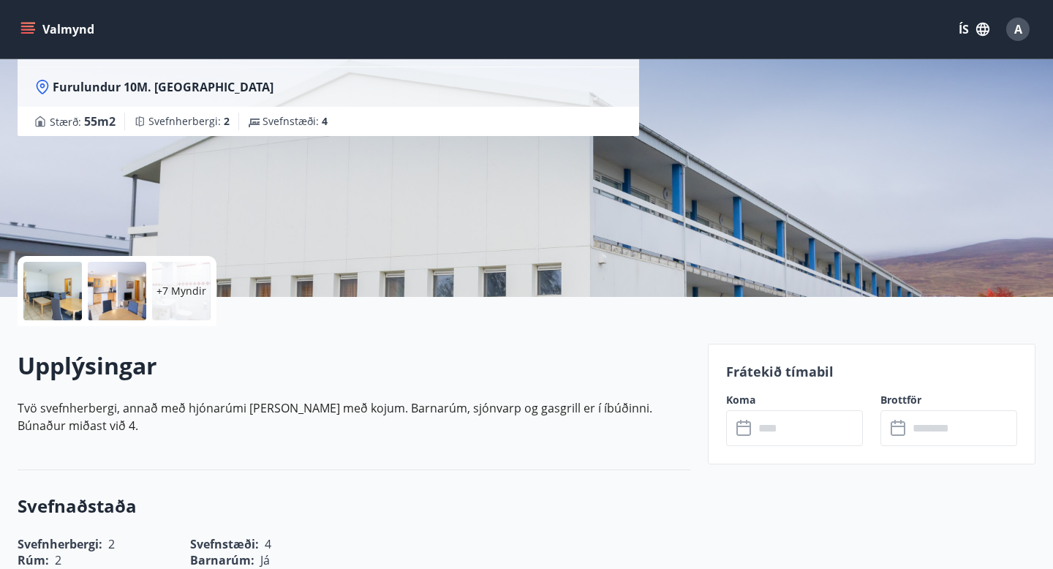
scroll to position [177, 0]
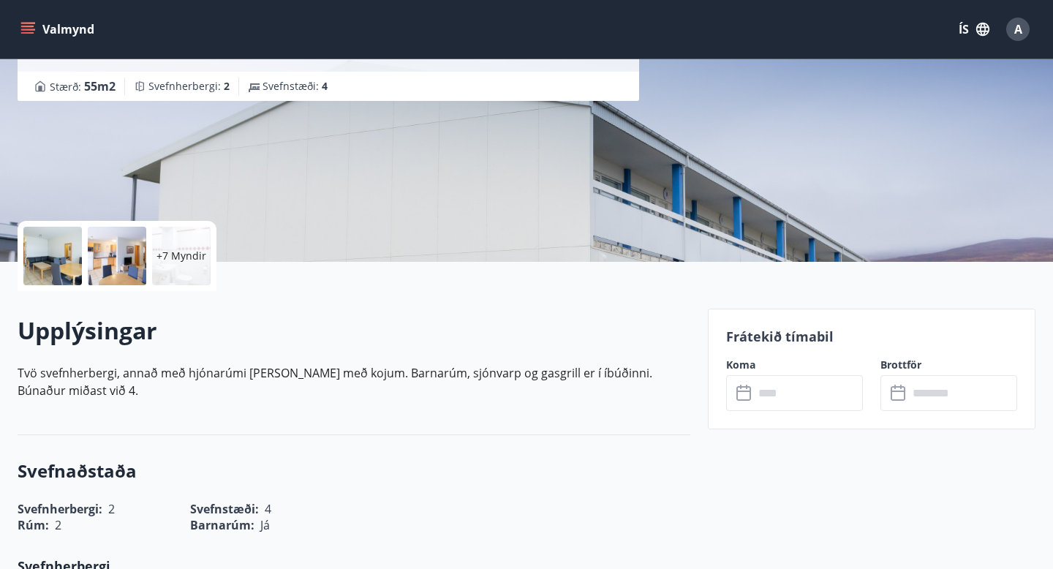
click at [813, 393] on input "text" at bounding box center [808, 393] width 109 height 36
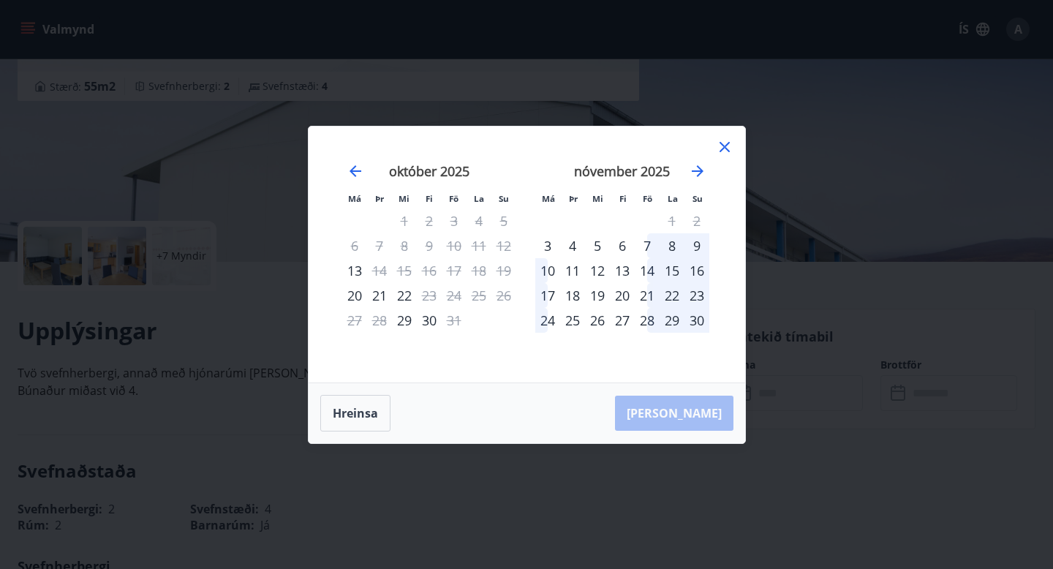
click at [729, 152] on icon at bounding box center [725, 147] width 18 height 18
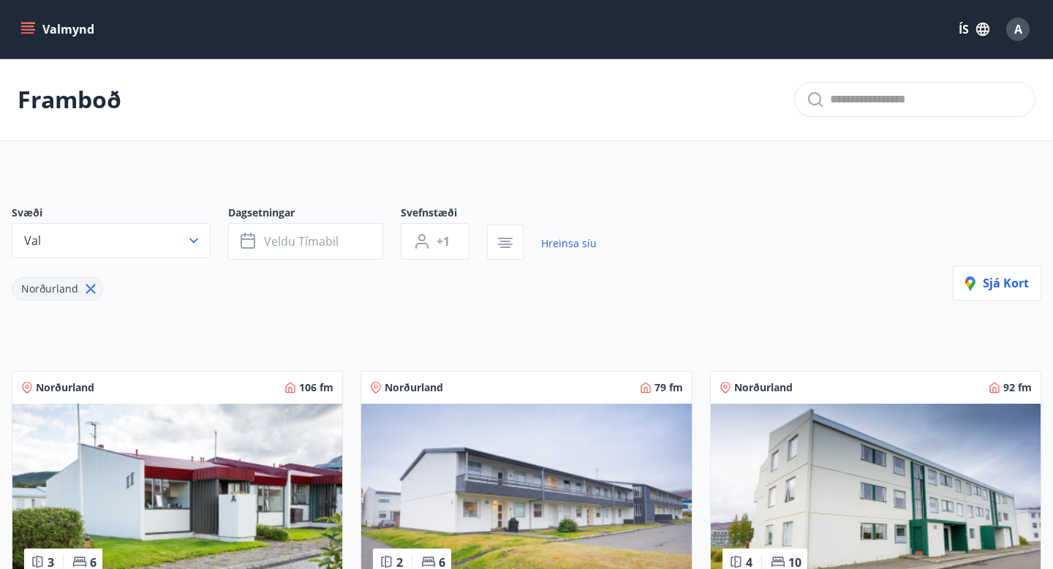
click at [24, 29] on icon "menu" at bounding box center [29, 29] width 16 height 1
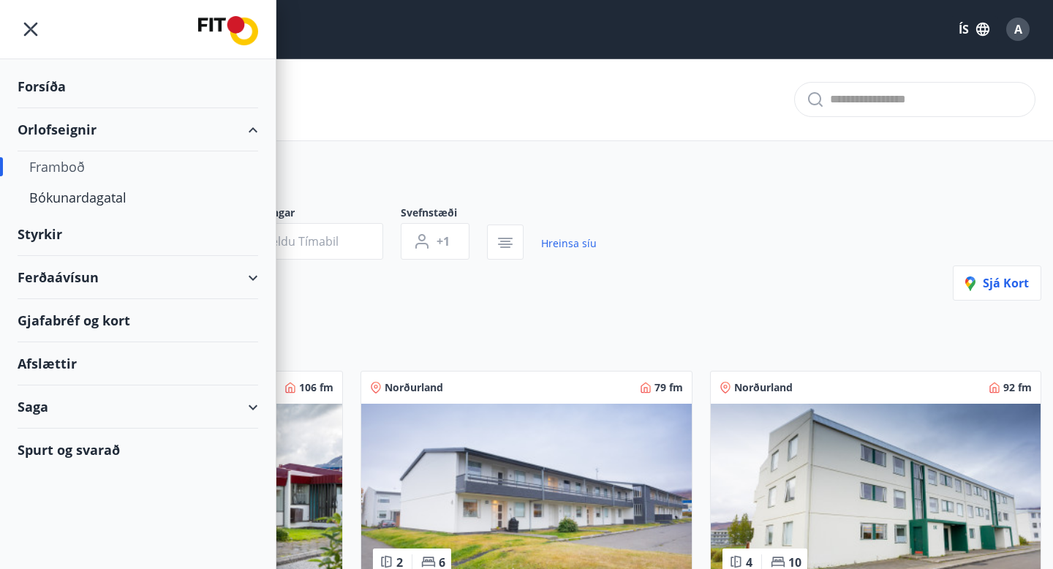
click at [50, 228] on div "Styrkir" at bounding box center [138, 234] width 241 height 43
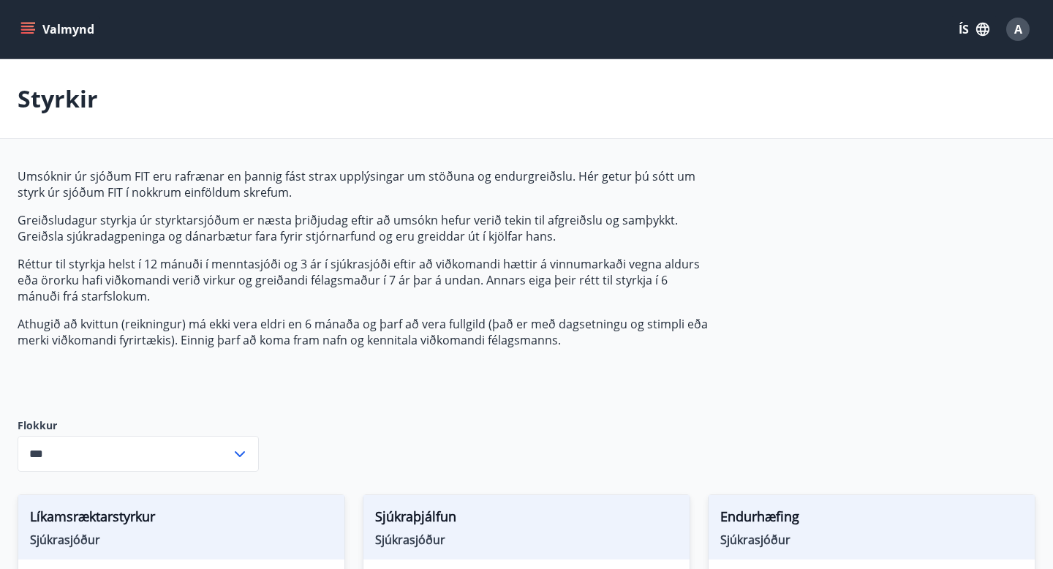
type input "***"
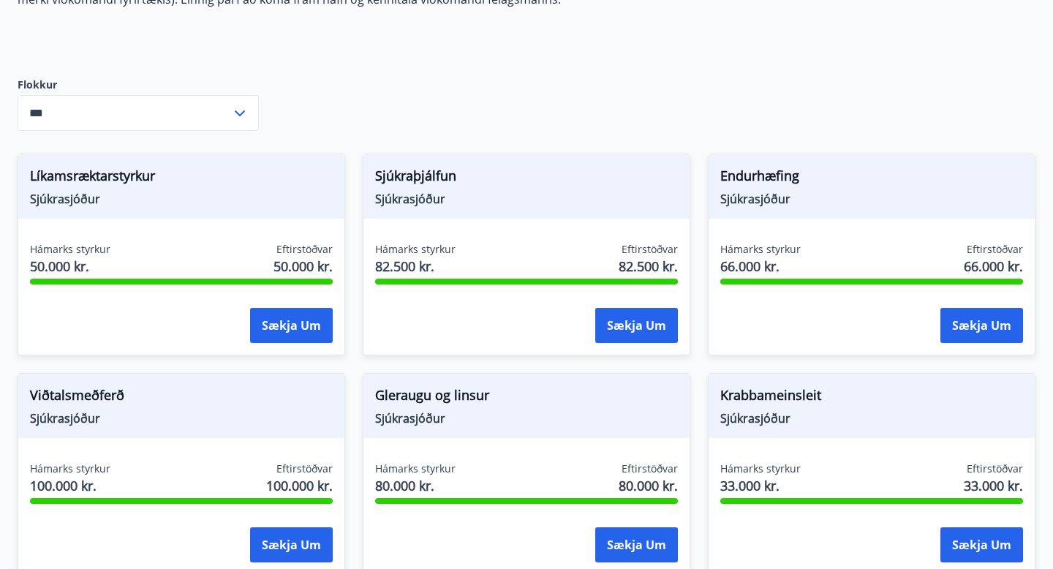
scroll to position [331, 0]
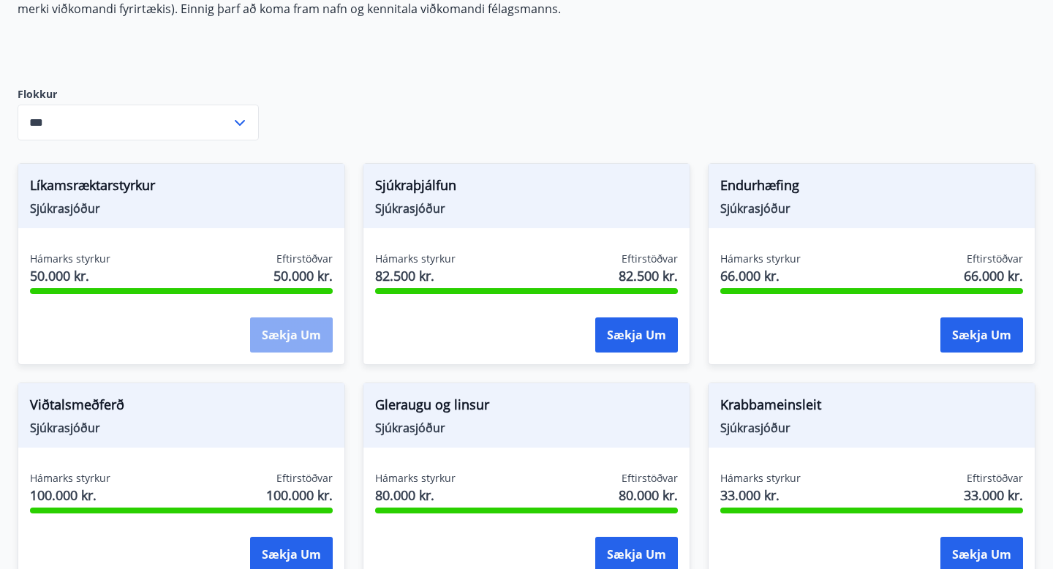
click at [265, 347] on button "Sækja um" at bounding box center [291, 334] width 83 height 35
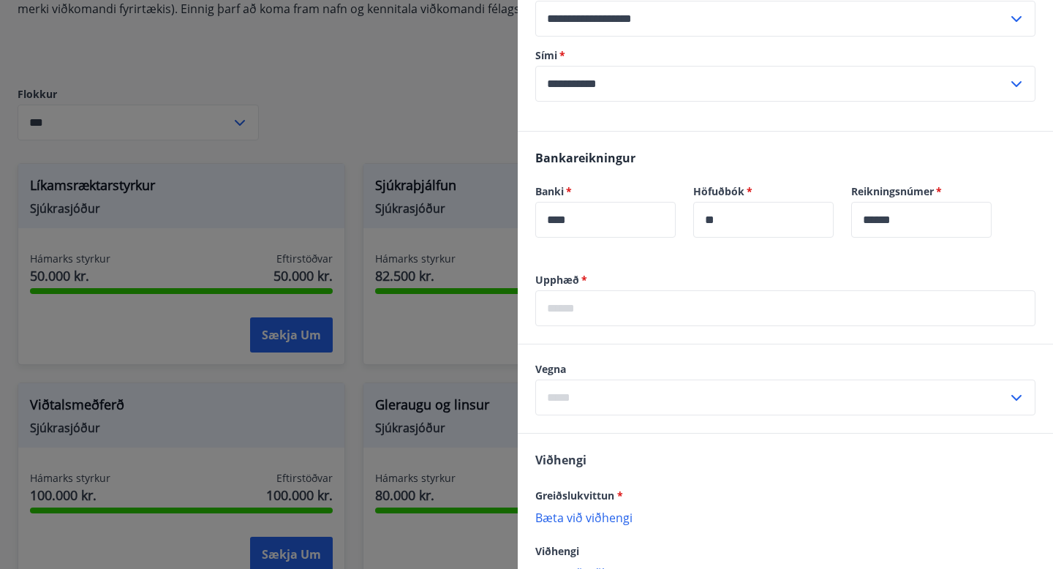
scroll to position [380, 0]
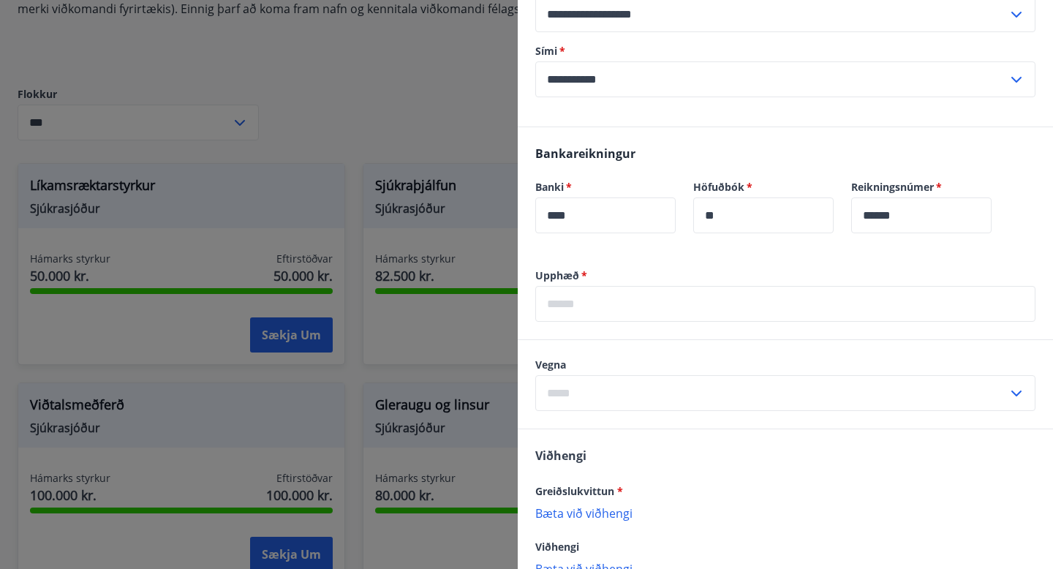
click at [679, 381] on input "text" at bounding box center [771, 393] width 472 height 36
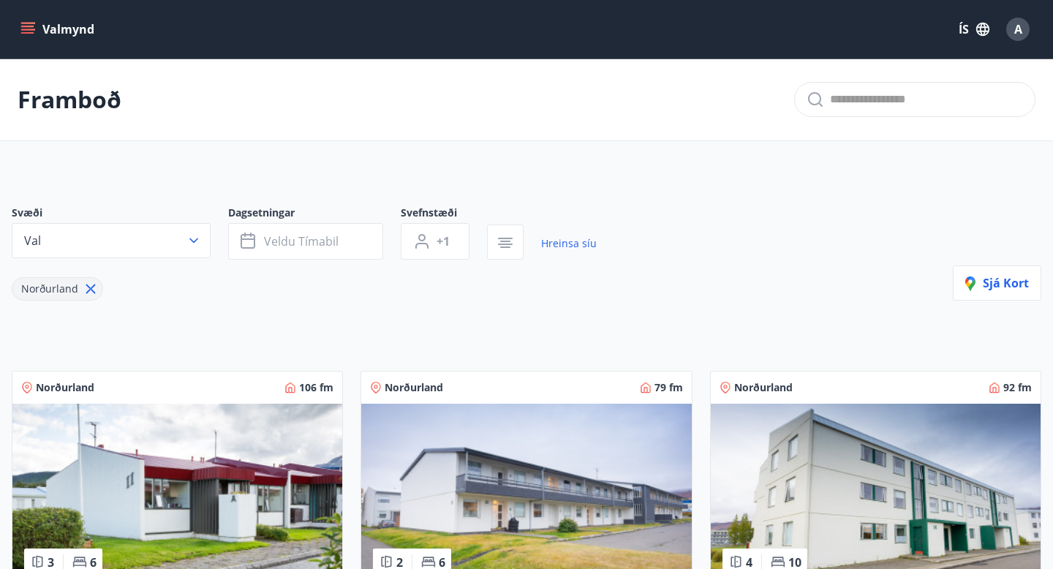
click at [23, 30] on icon "menu" at bounding box center [29, 29] width 16 height 1
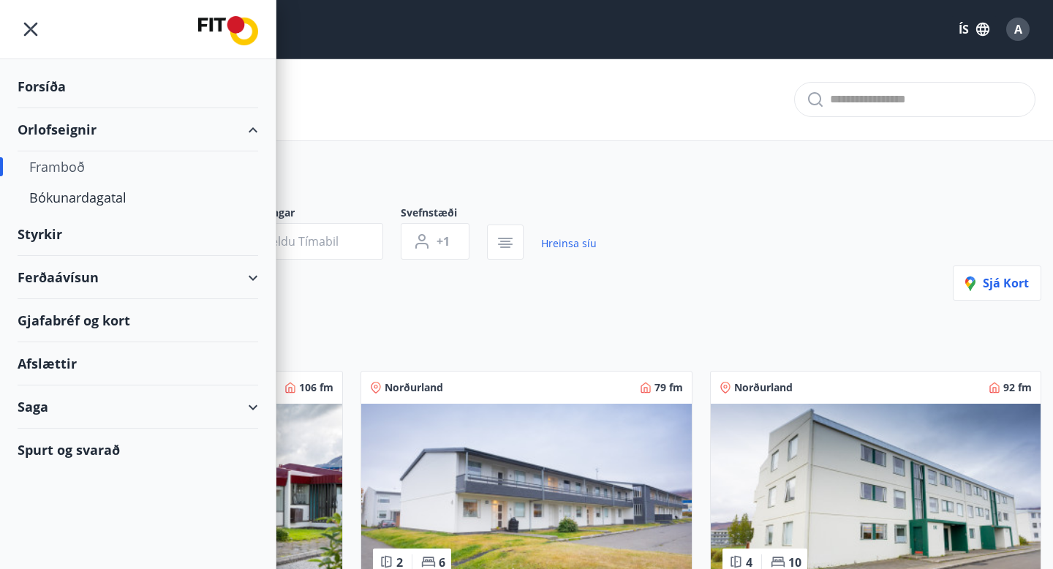
click at [57, 407] on div "Saga" at bounding box center [138, 406] width 241 height 43
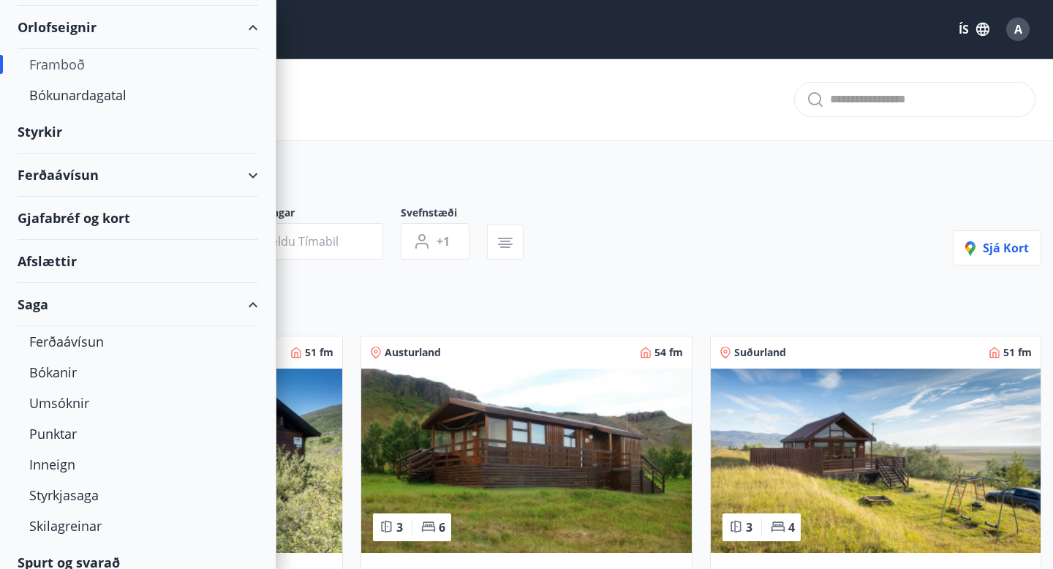
scroll to position [109, 0]
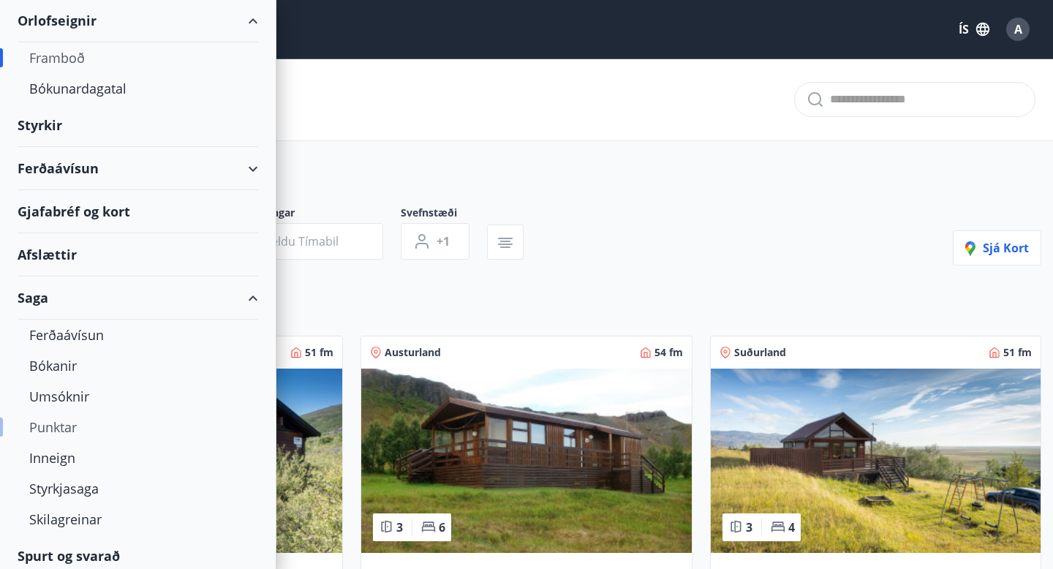
click at [57, 425] on div "Punktar" at bounding box center [137, 427] width 217 height 31
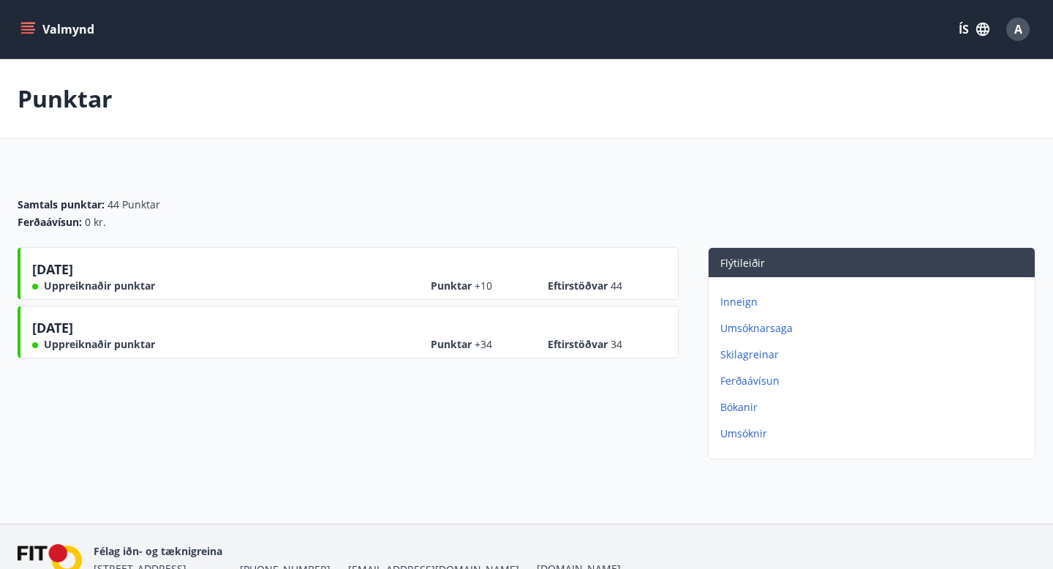
click at [740, 330] on p "Umsóknarsaga" at bounding box center [874, 328] width 309 height 15
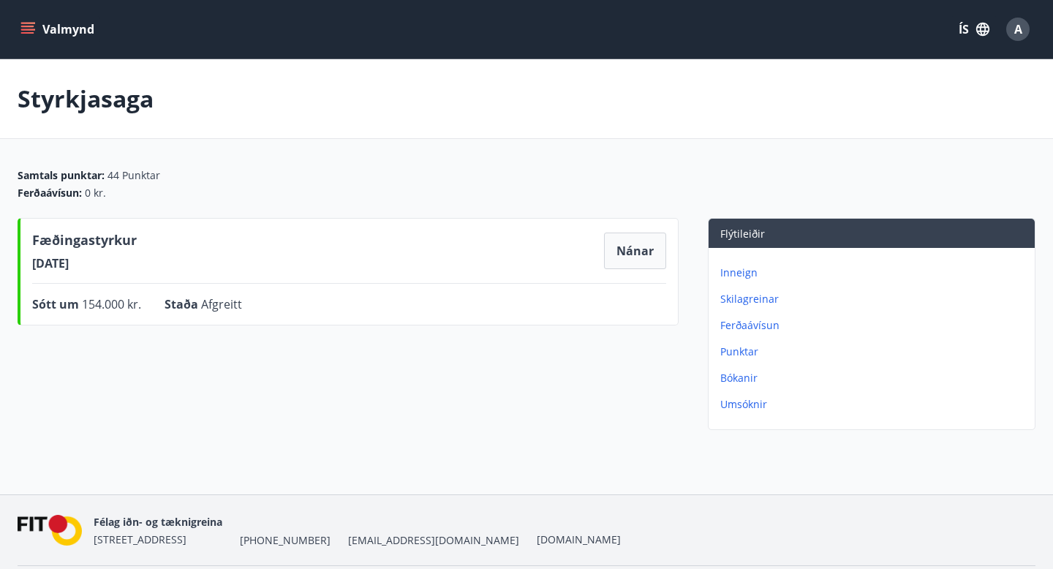
click at [733, 383] on p "Bókanir" at bounding box center [874, 378] width 309 height 15
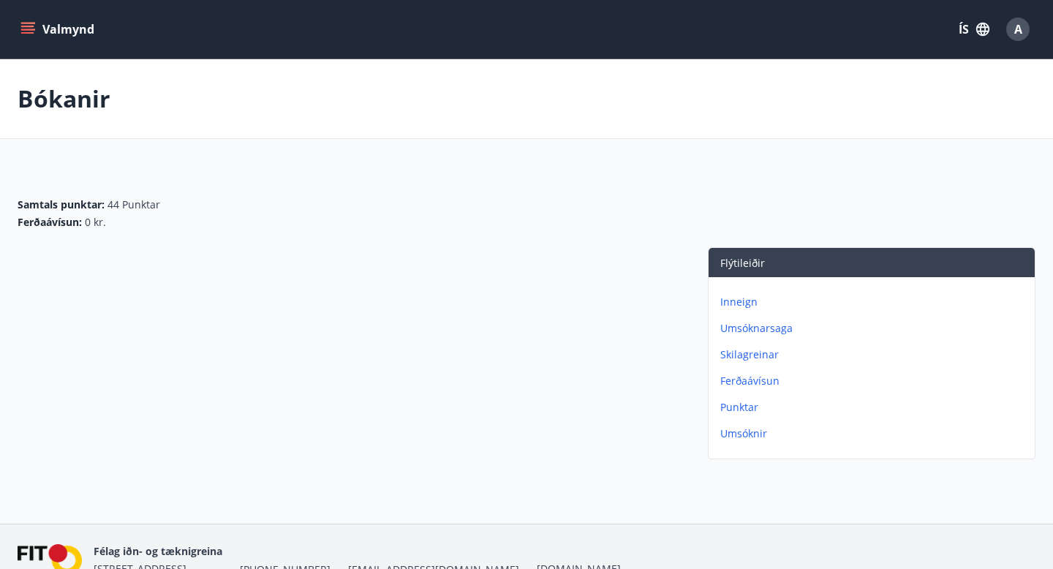
click at [744, 433] on p "Umsóknir" at bounding box center [874, 433] width 309 height 15
click at [37, 31] on button "Valmynd" at bounding box center [59, 29] width 83 height 26
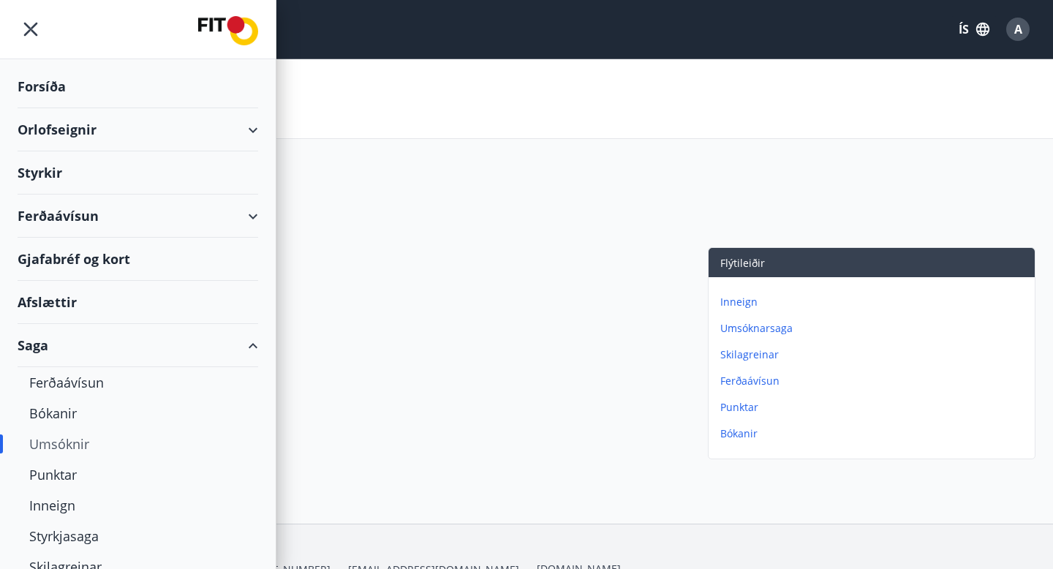
scroll to position [56, 0]
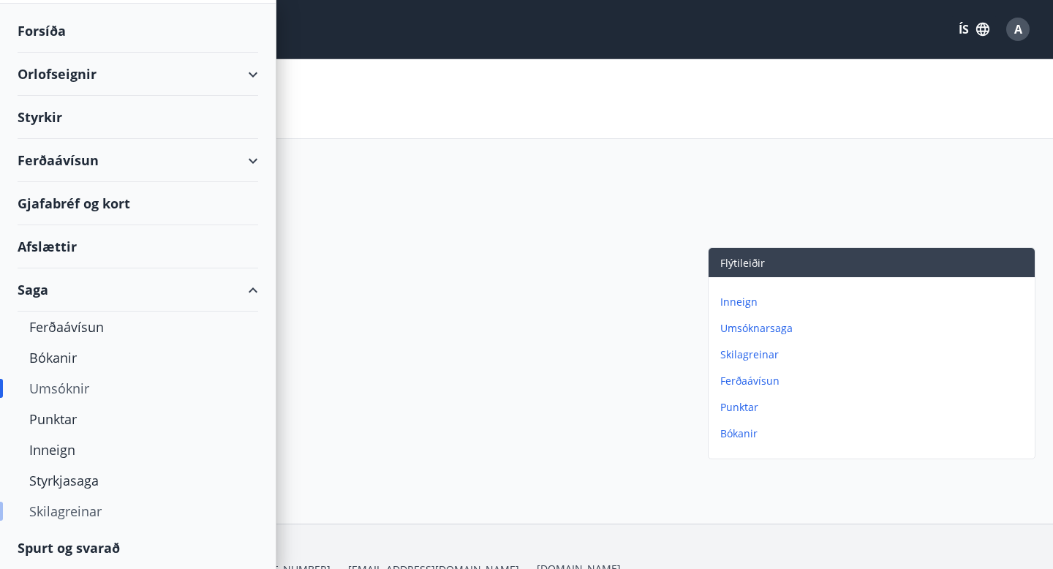
click at [72, 512] on div "Skilagreinar" at bounding box center [137, 511] width 217 height 31
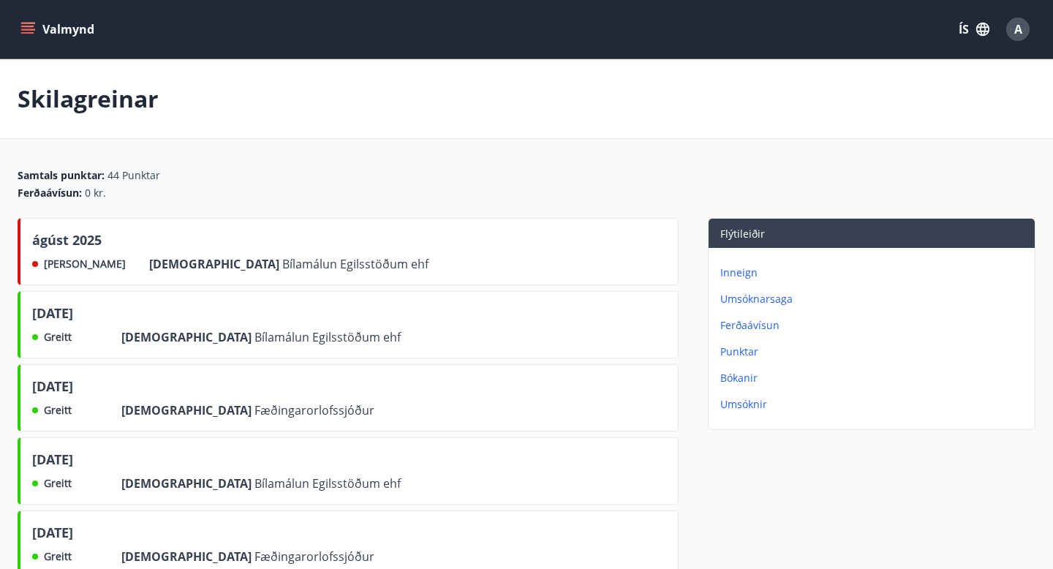
click at [24, 24] on icon "menu" at bounding box center [27, 29] width 15 height 15
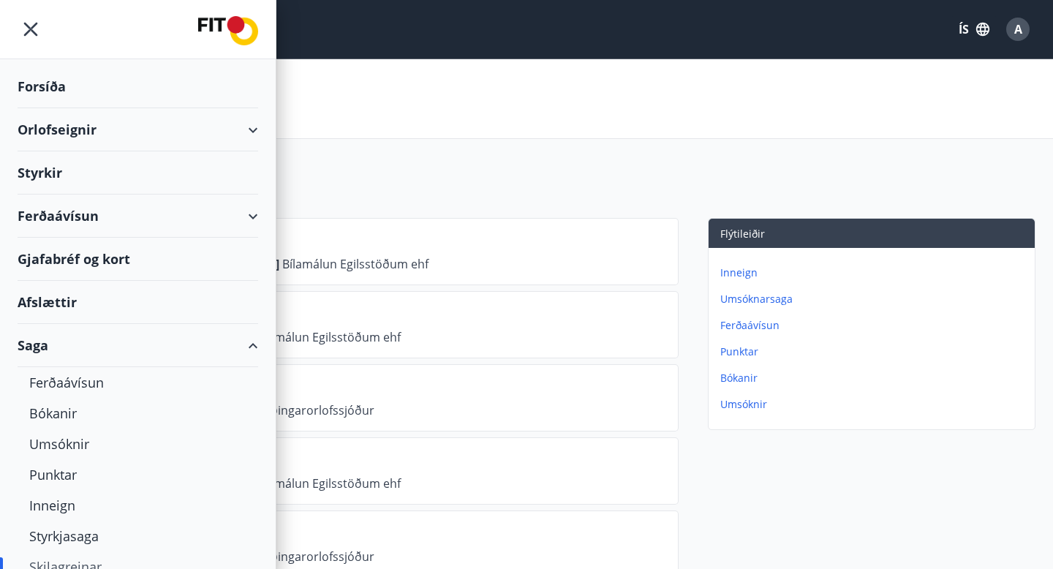
click at [56, 213] on div "Ferðaávísun" at bounding box center [138, 216] width 241 height 43
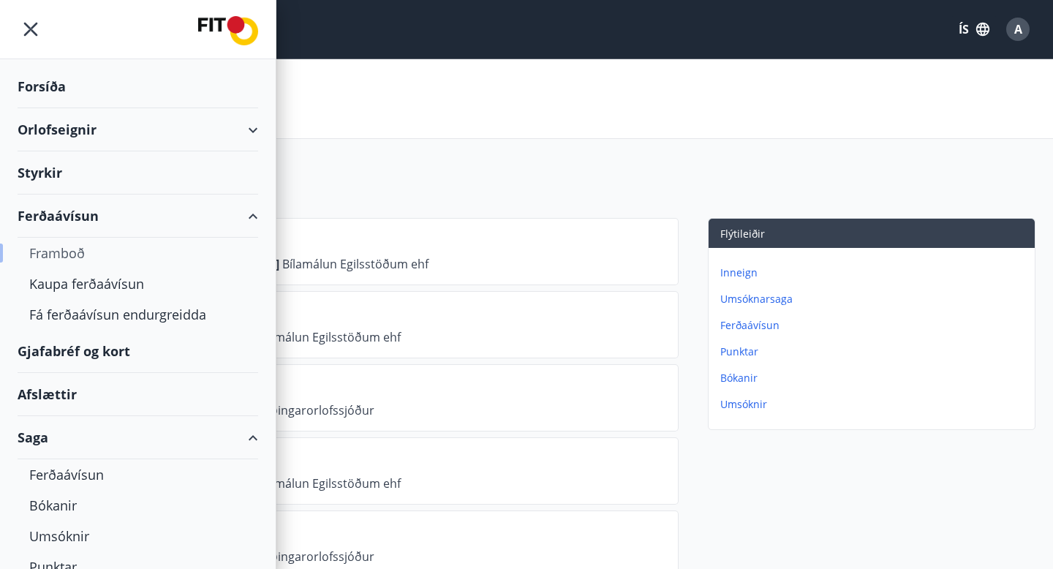
click at [76, 249] on div "Framboð" at bounding box center [137, 253] width 217 height 31
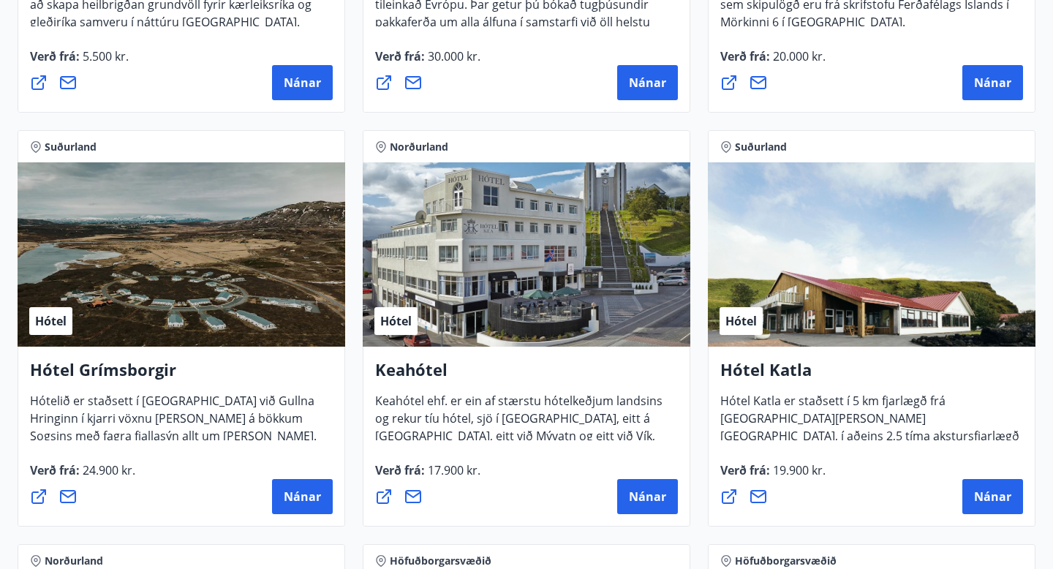
scroll to position [571, 0]
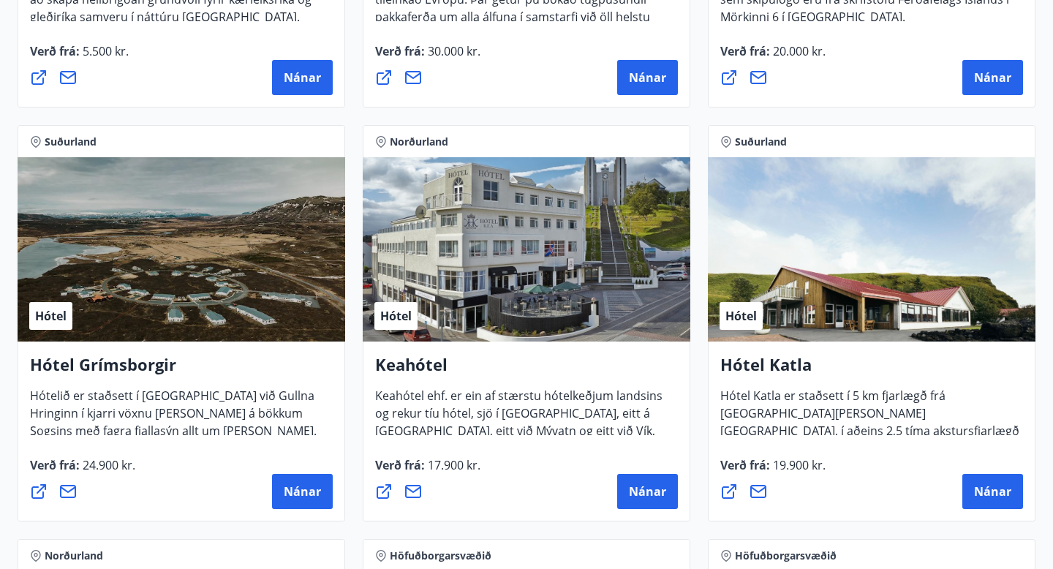
click at [480, 302] on div "Hótel" at bounding box center [527, 249] width 328 height 184
click at [630, 496] on span "Nánar" at bounding box center [647, 491] width 37 height 16
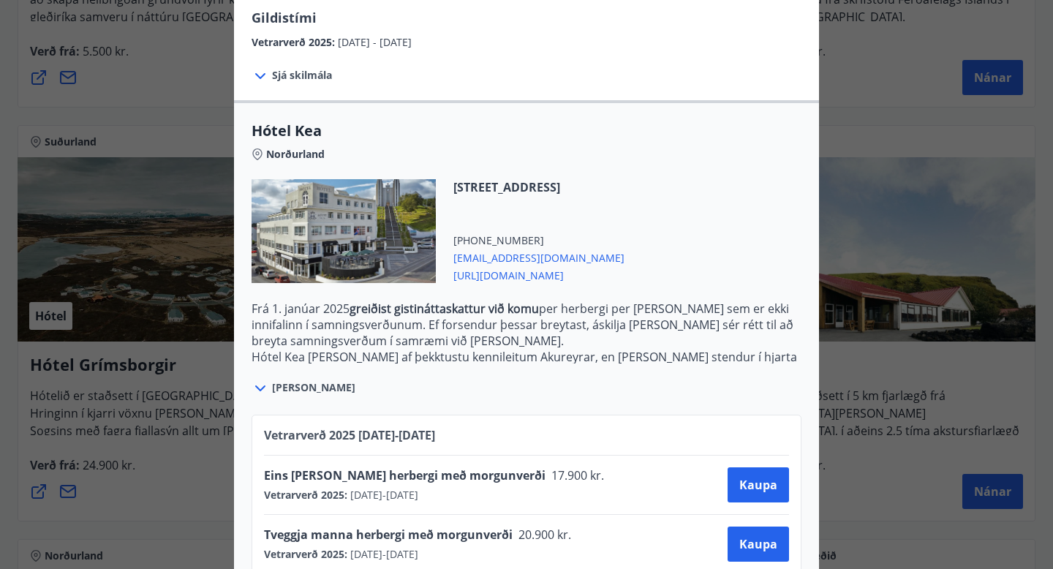
scroll to position [271, 0]
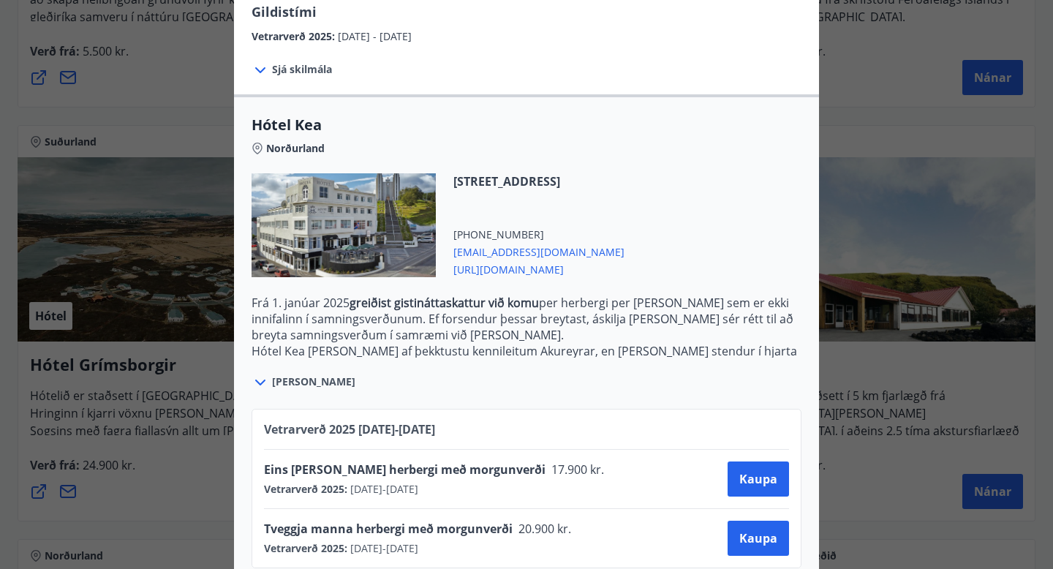
click at [266, 374] on icon at bounding box center [261, 383] width 18 height 18
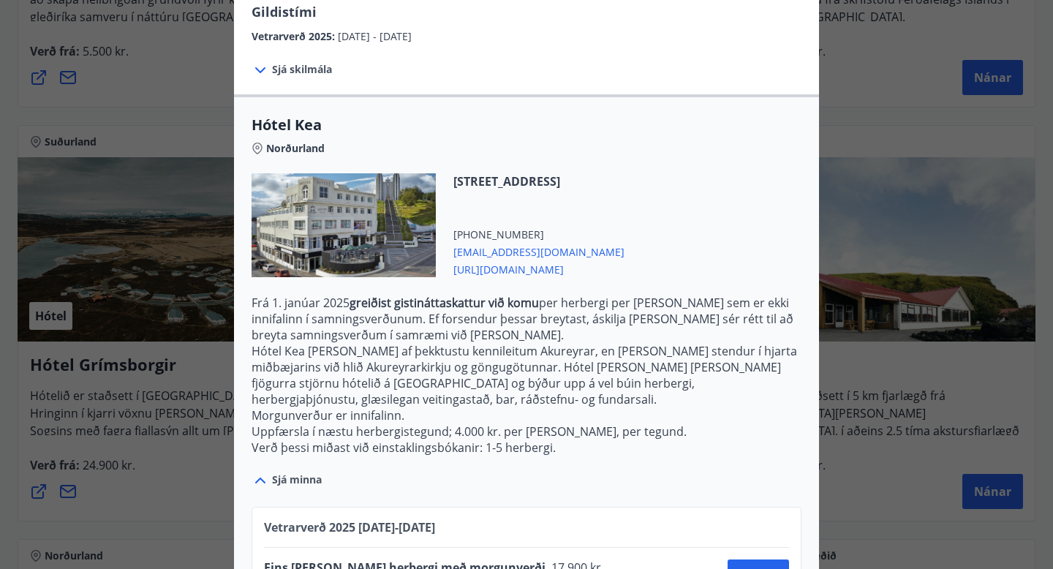
scroll to position [353, 0]
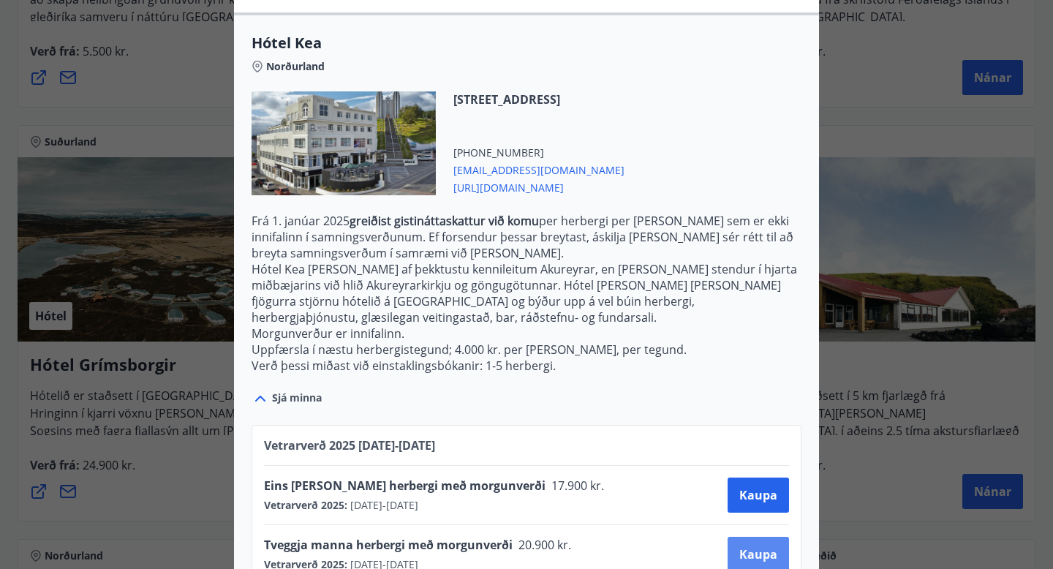
click at [735, 537] on button "Kaupa" at bounding box center [758, 554] width 61 height 35
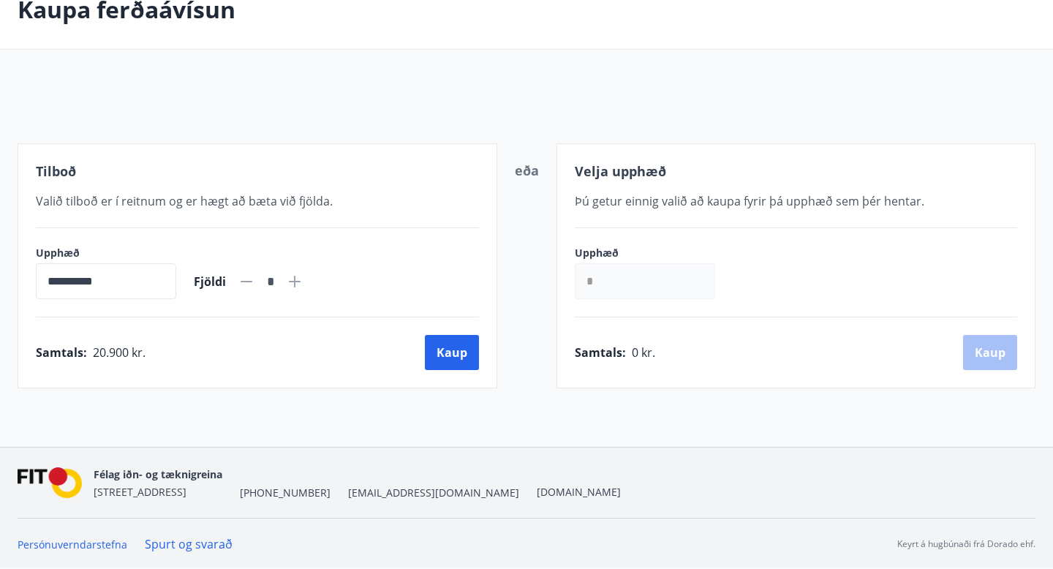
scroll to position [154, 0]
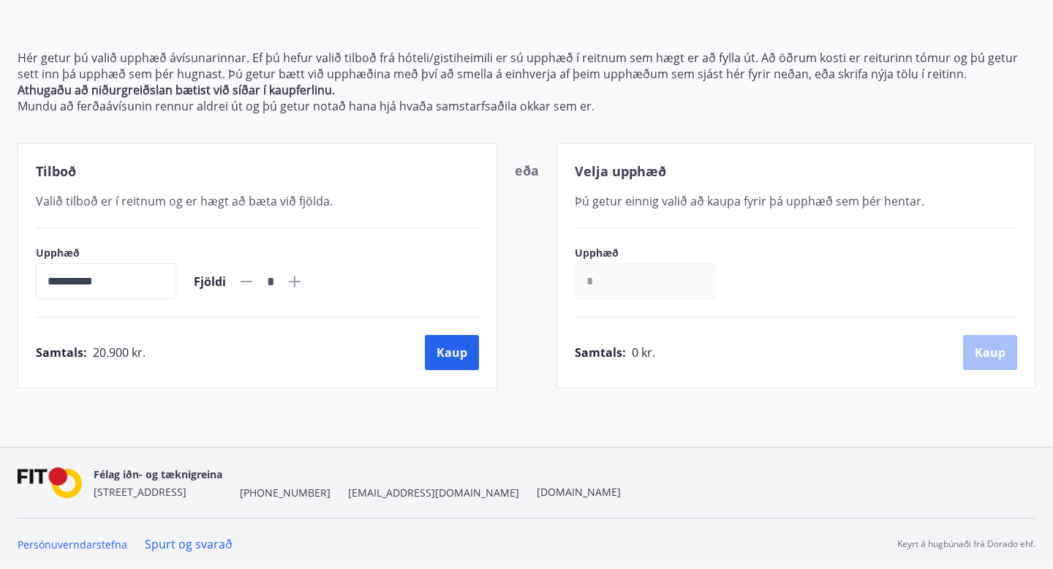
click at [303, 282] on icon at bounding box center [295, 282] width 18 height 18
click at [255, 279] on icon at bounding box center [247, 282] width 18 height 18
type input "*"
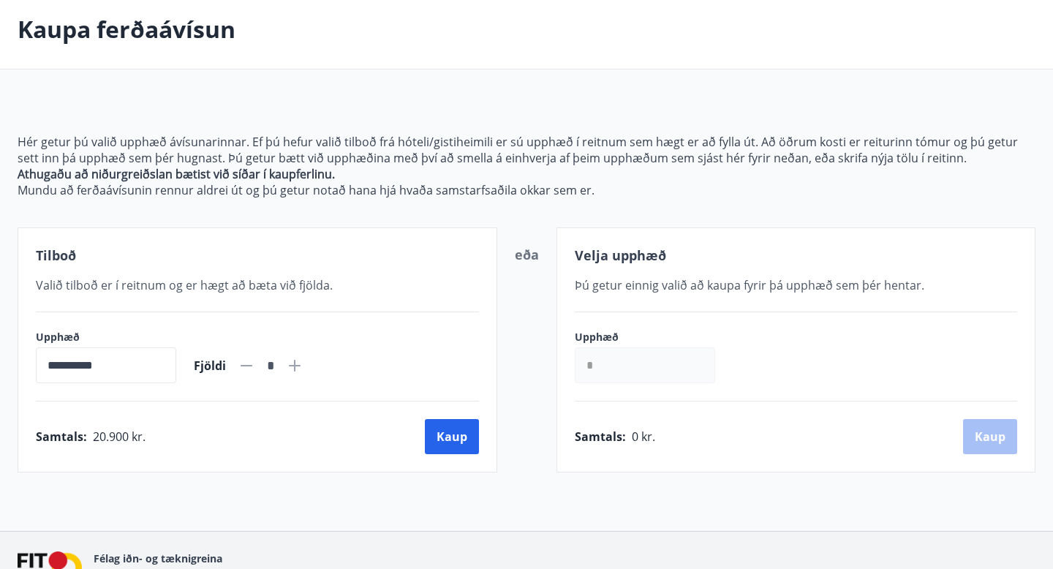
scroll to position [0, 0]
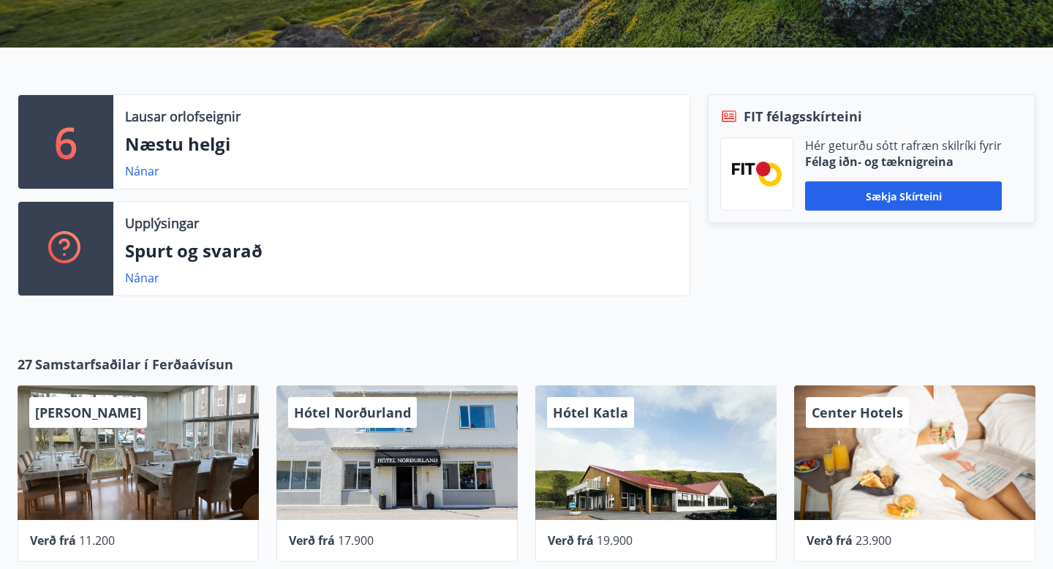
scroll to position [429, 0]
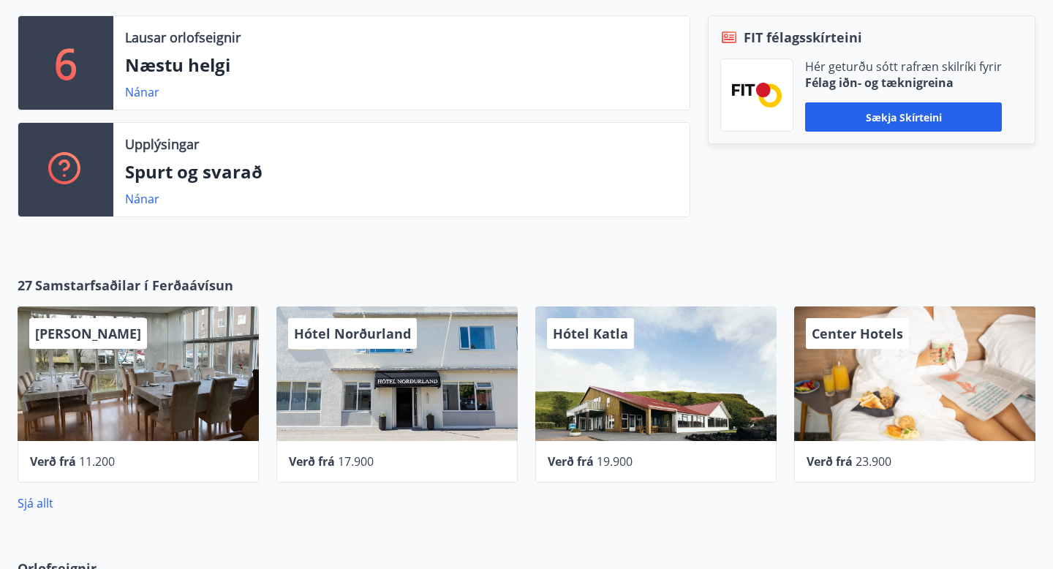
click at [219, 167] on p "Spurt og svarað" at bounding box center [401, 171] width 553 height 25
click at [143, 202] on link "Nánar" at bounding box center [142, 199] width 34 height 16
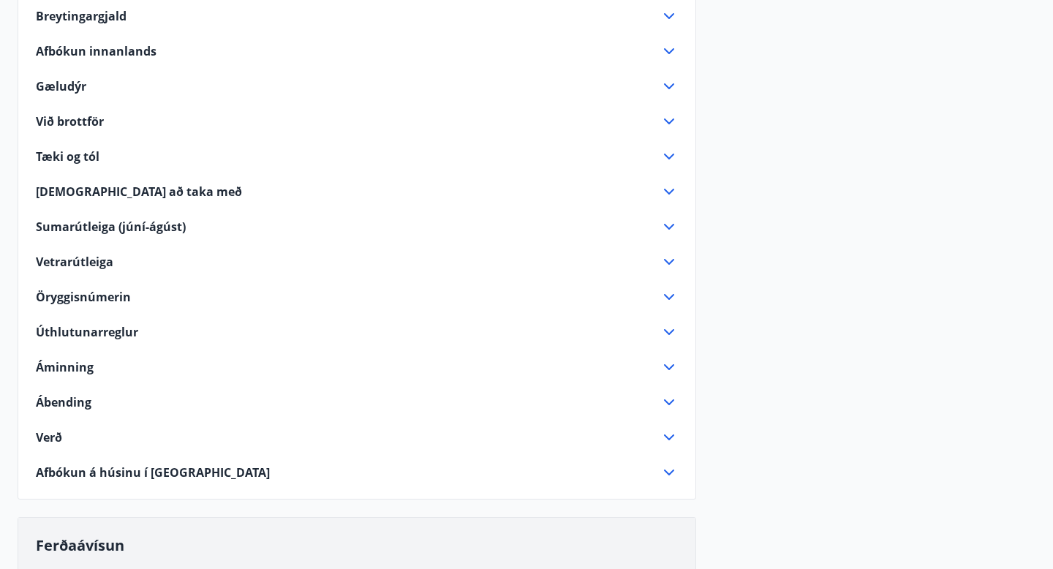
scroll to position [309, 0]
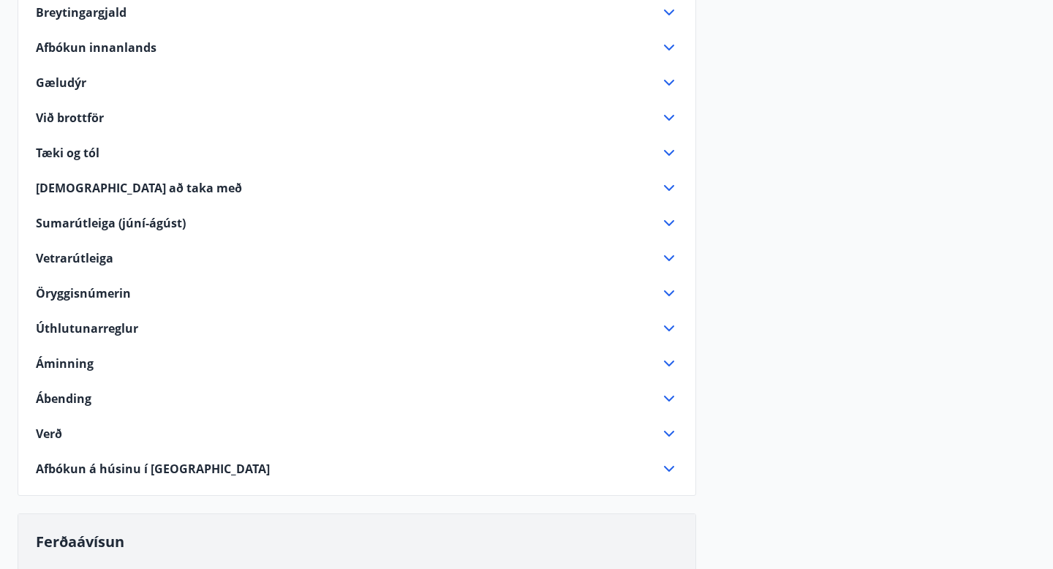
click at [59, 436] on span "Verð" at bounding box center [49, 434] width 26 height 16
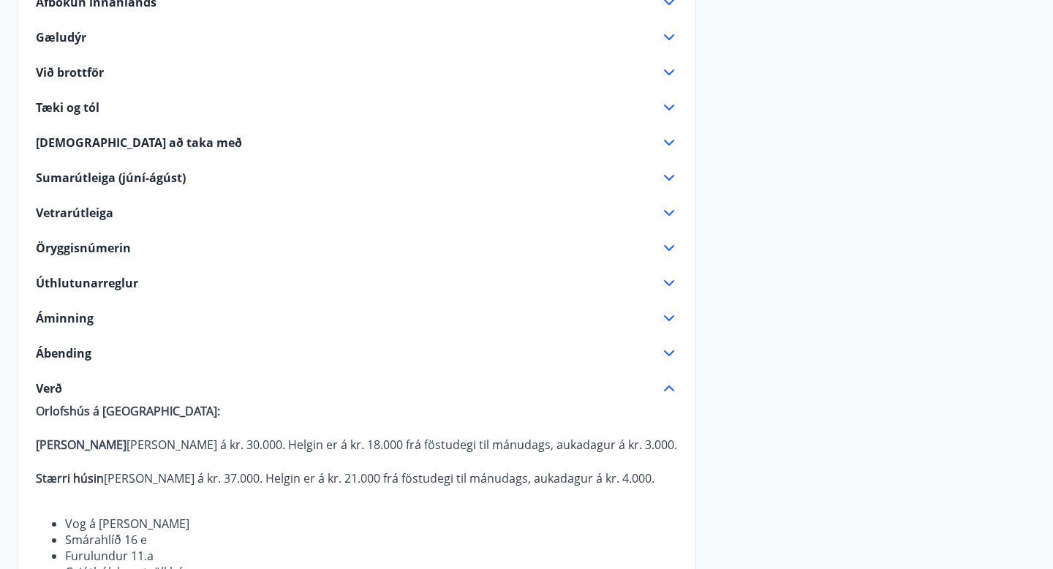
scroll to position [353, 0]
click at [210, 146] on div "Nauðsynlegt að taka með" at bounding box center [348, 143] width 625 height 16
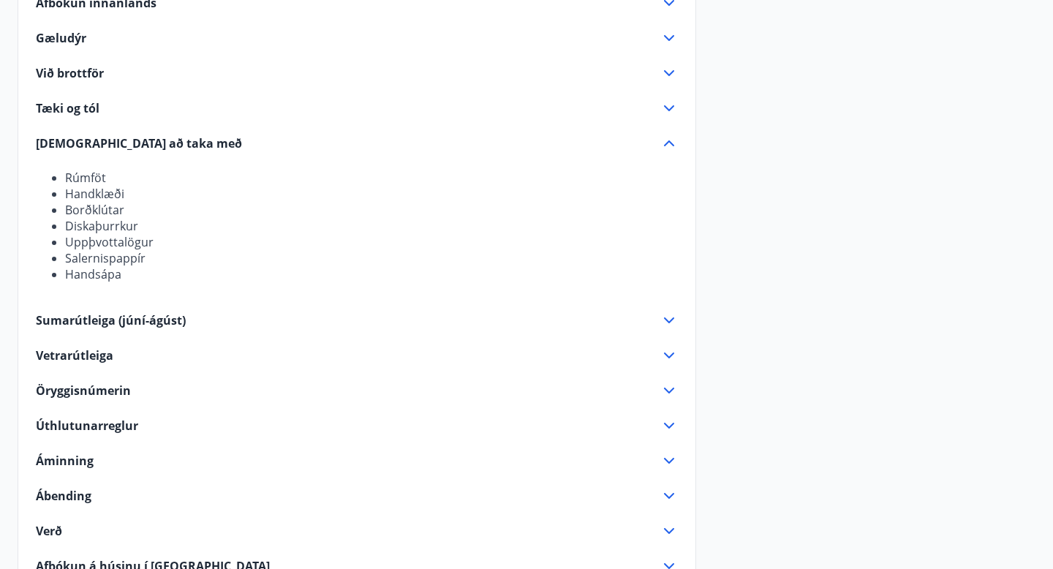
click at [210, 146] on div "Nauðsynlegt að taka með" at bounding box center [348, 143] width 625 height 16
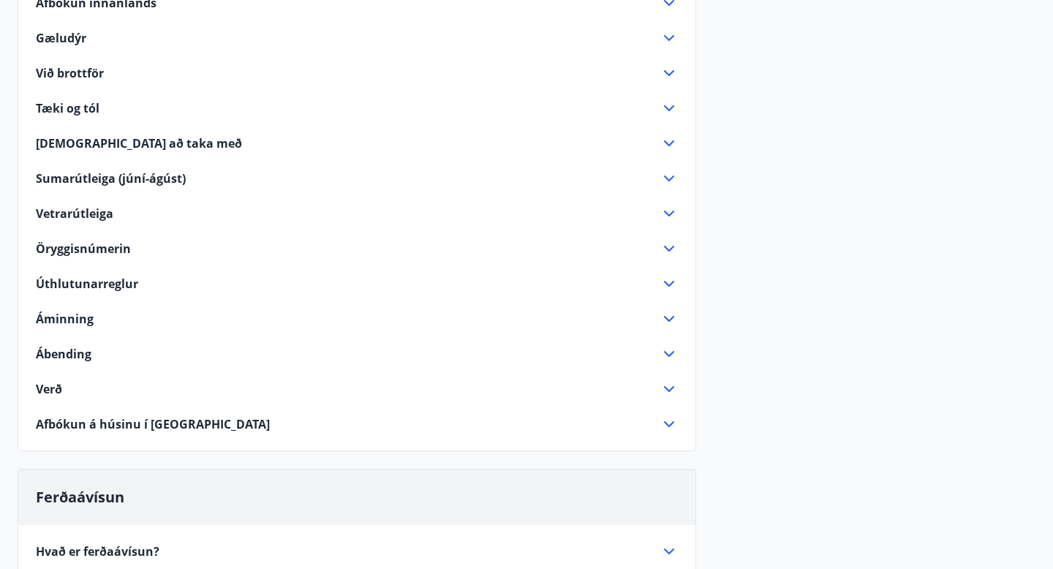
scroll to position [325, 0]
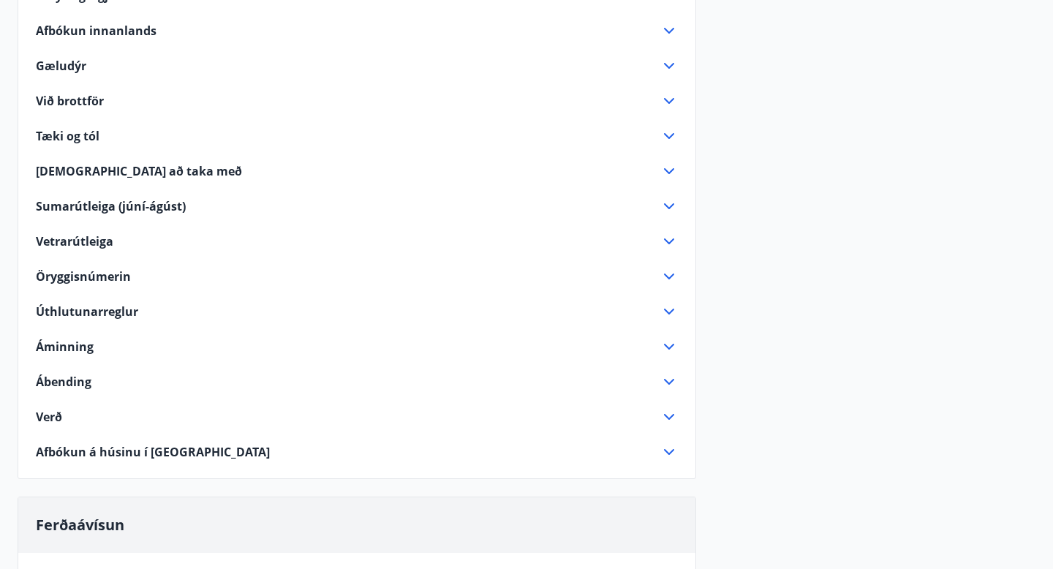
click at [204, 131] on div "Tæki og tól" at bounding box center [348, 136] width 625 height 16
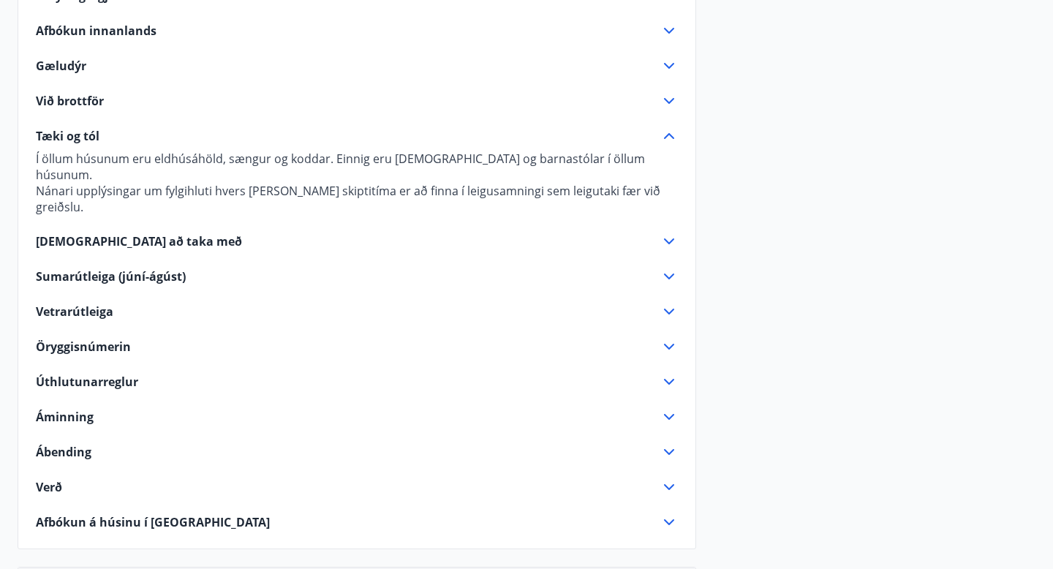
click at [196, 137] on div "Tæki og tól" at bounding box center [348, 136] width 625 height 16
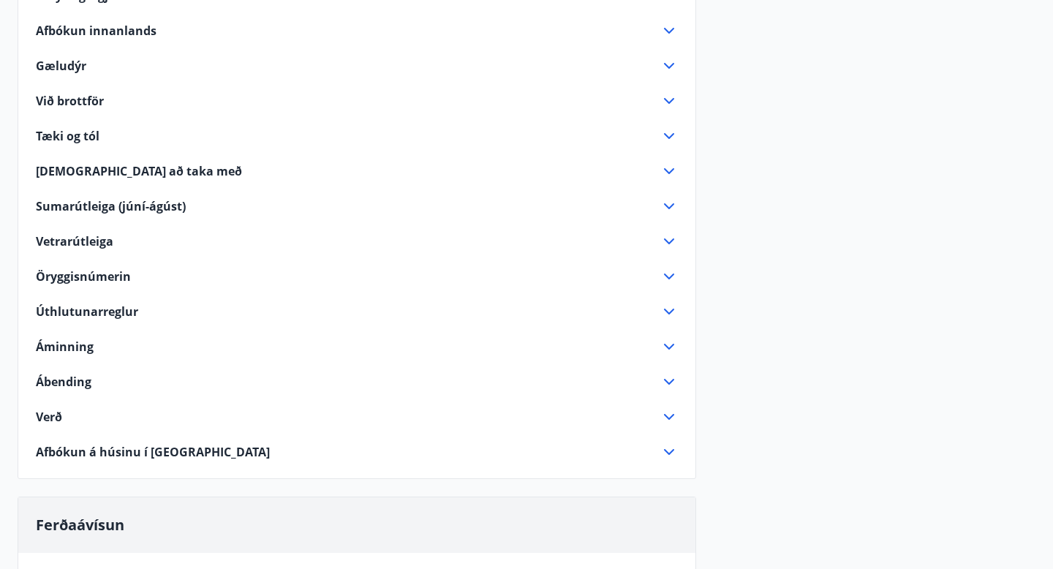
click at [187, 112] on div "Reglur um opnun á leigur á orlofsvef FIT Tímabilið Janúar - maí (þar með talin …" at bounding box center [356, 180] width 677 height 562
click at [106, 103] on div "Við brottför" at bounding box center [348, 101] width 625 height 16
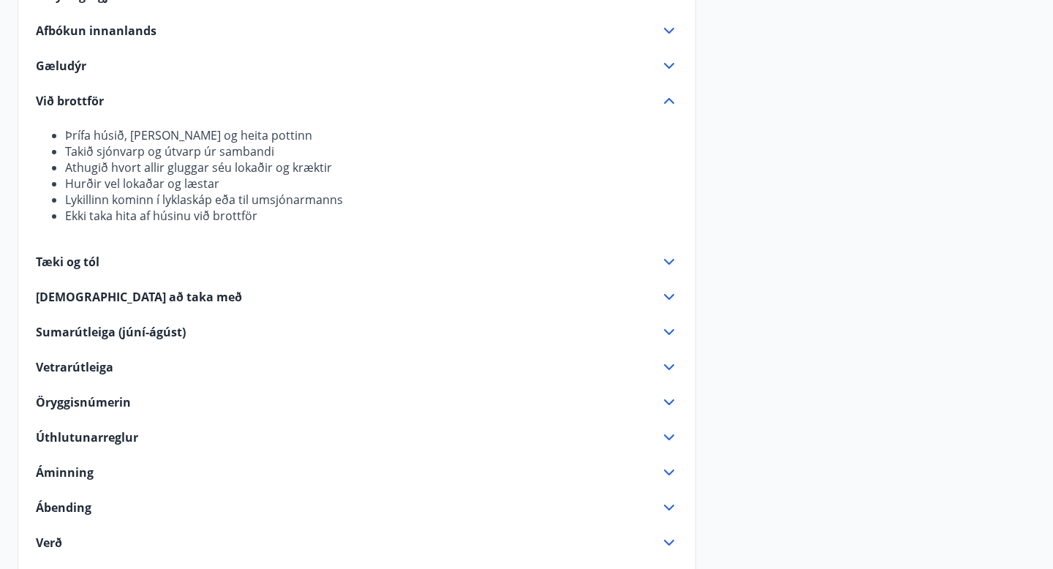
click at [106, 103] on div "Við brottför" at bounding box center [348, 101] width 625 height 16
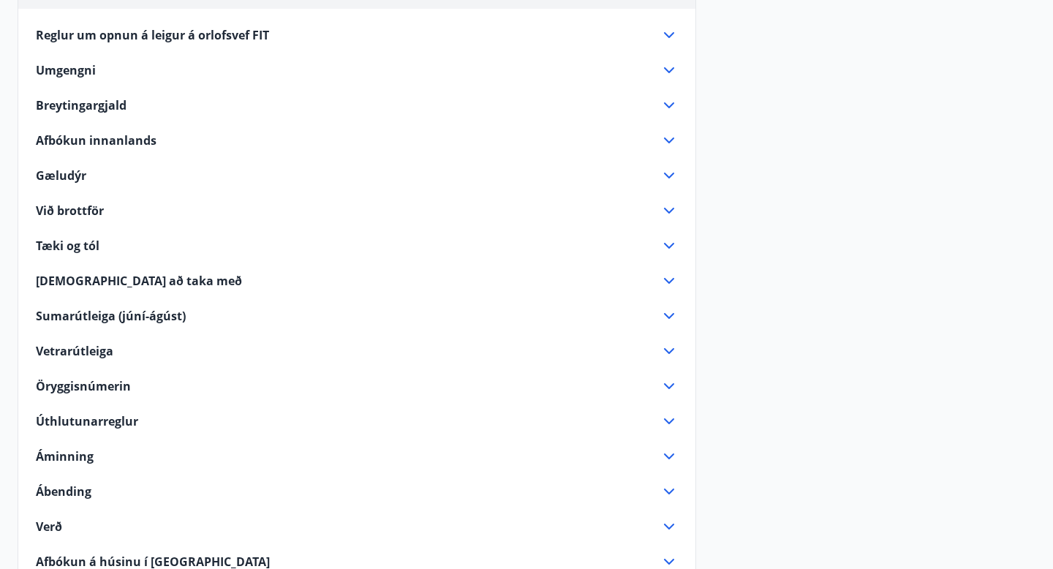
scroll to position [212, 0]
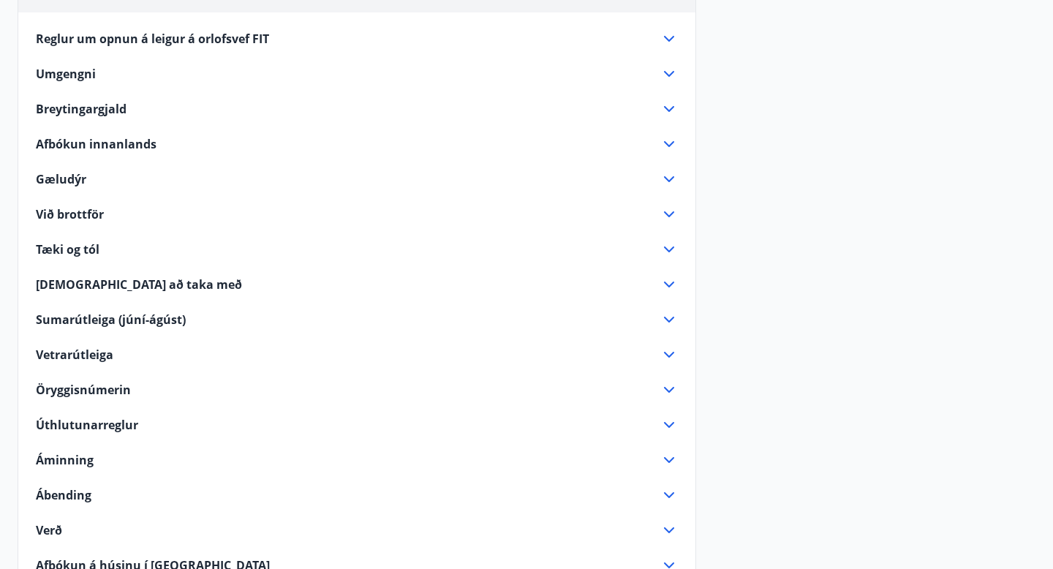
click at [106, 103] on span "Breytingargjald" at bounding box center [81, 109] width 91 height 16
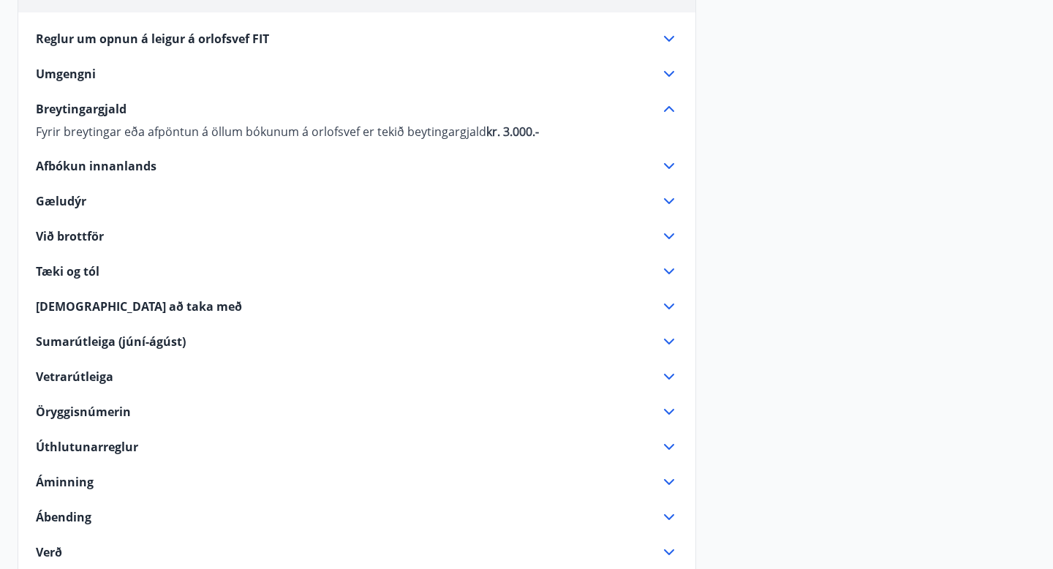
click at [106, 103] on span "Breytingargjald" at bounding box center [81, 109] width 91 height 16
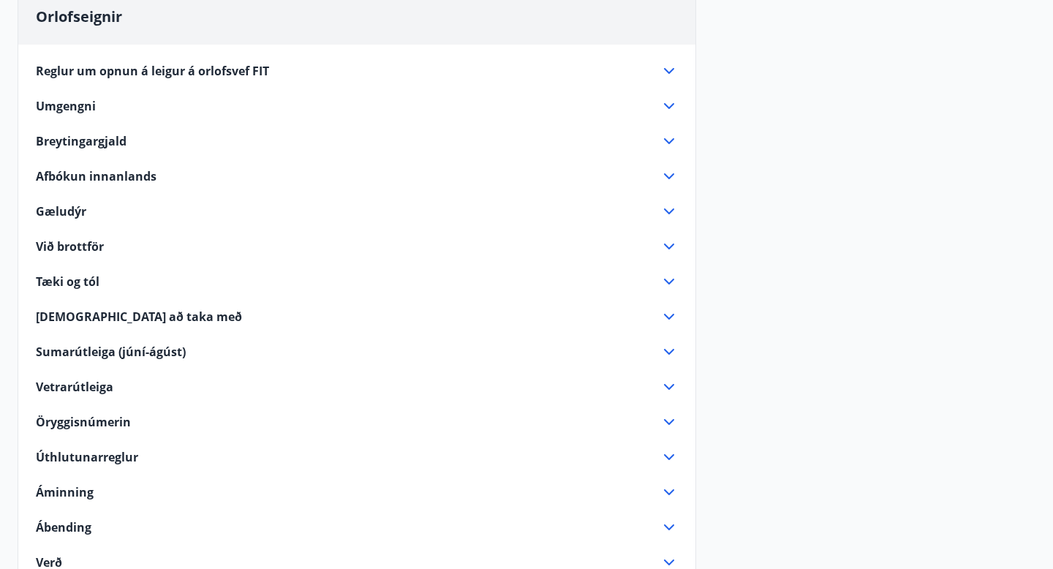
scroll to position [163, 0]
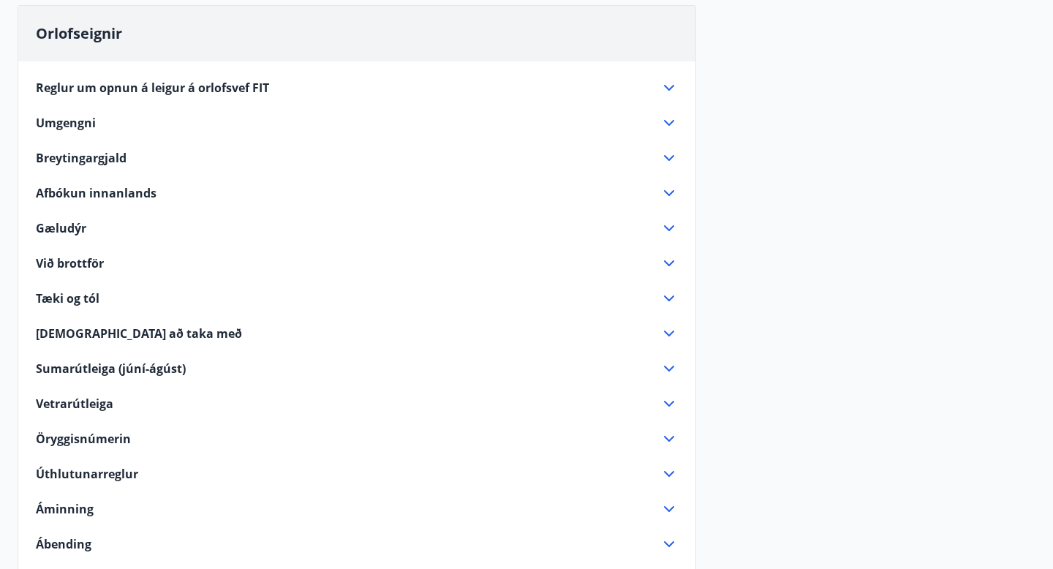
click at [101, 117] on div "Umgengni" at bounding box center [348, 123] width 625 height 16
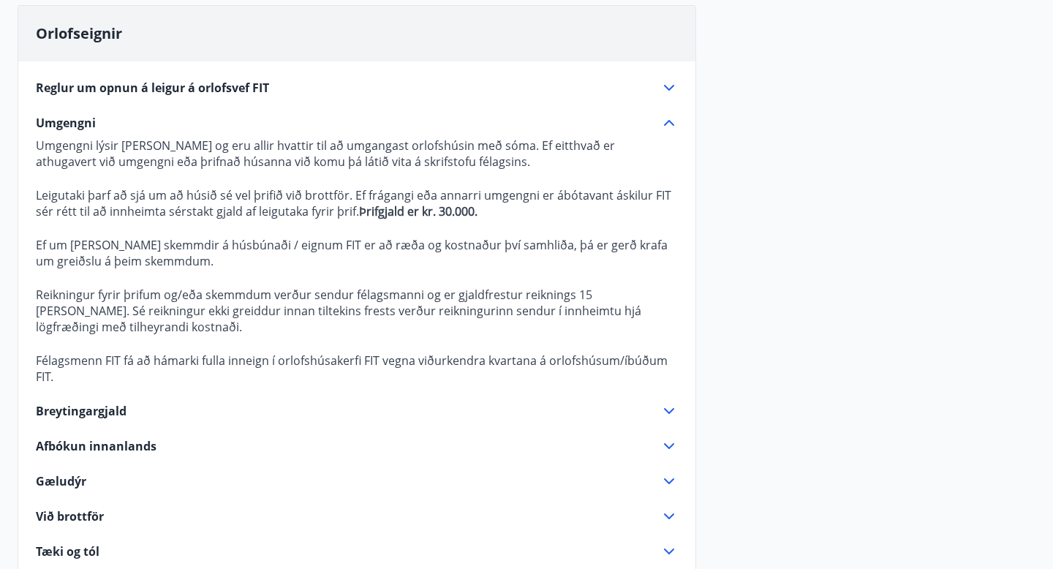
click at [101, 117] on div "Umgengni" at bounding box center [348, 123] width 625 height 16
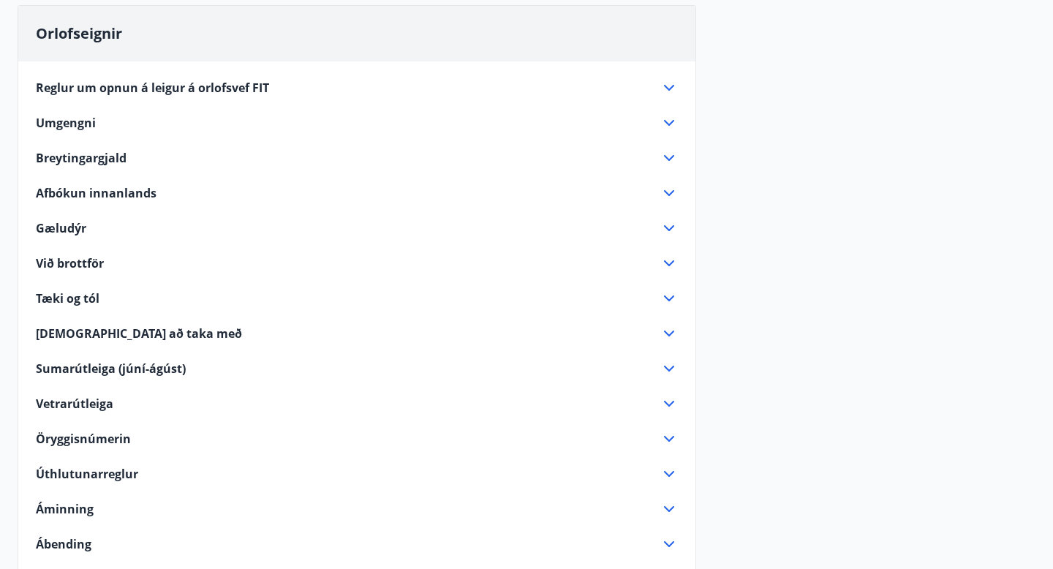
click at [121, 90] on span "Reglur um opnun á leigur á orlofsvef FIT" at bounding box center [152, 88] width 233 height 16
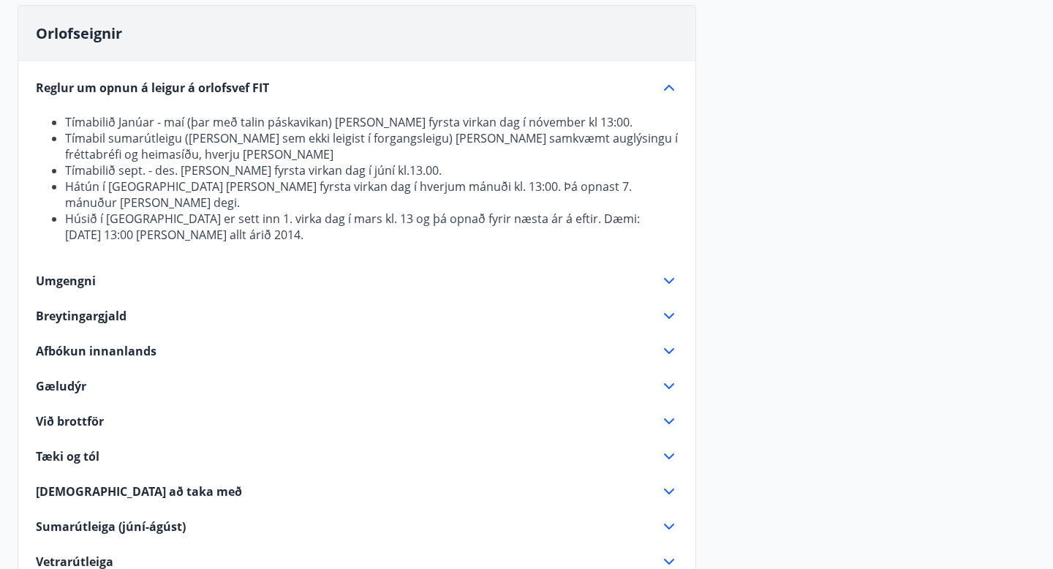
click at [121, 90] on span "Reglur um opnun á leigur á orlofsvef FIT" at bounding box center [152, 88] width 233 height 16
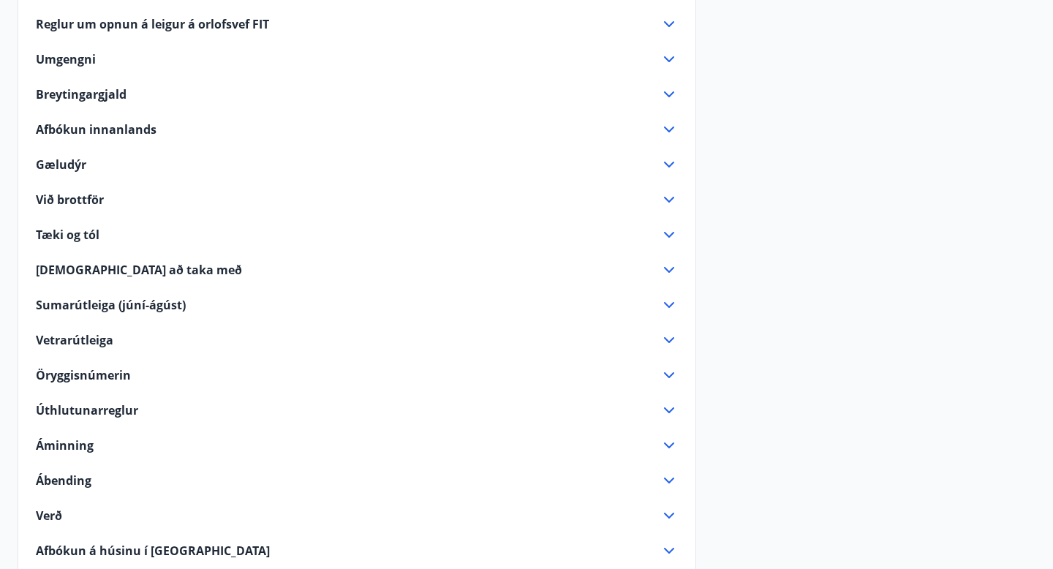
scroll to position [229, 0]
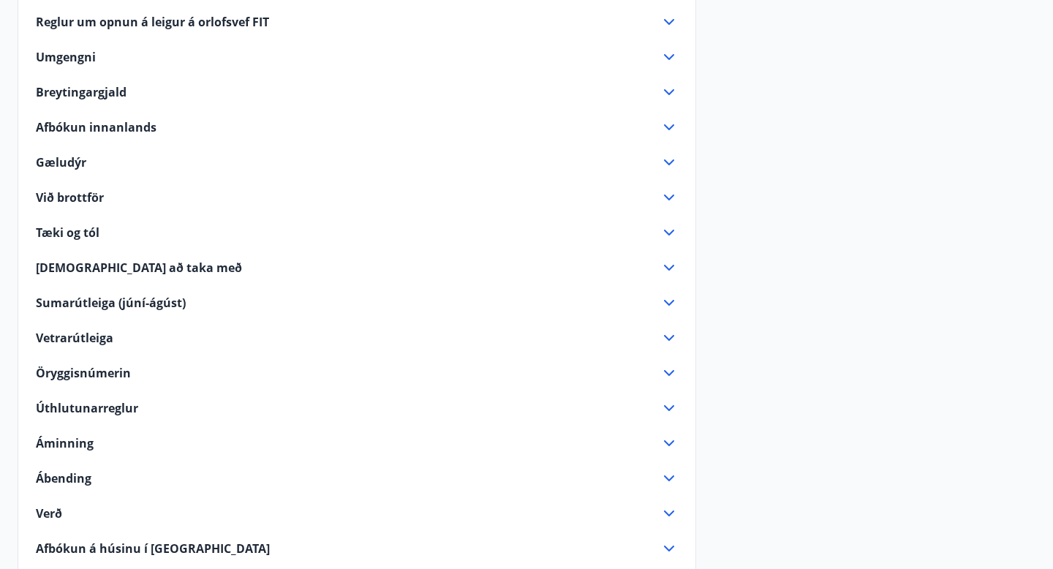
click at [116, 384] on div "Reglur um opnun á leigur á orlofsvef FIT Tímabilið Janúar - maí (þar með talin …" at bounding box center [356, 277] width 677 height 562
click at [105, 371] on span "Öryggisnúmerin" at bounding box center [83, 373] width 95 height 16
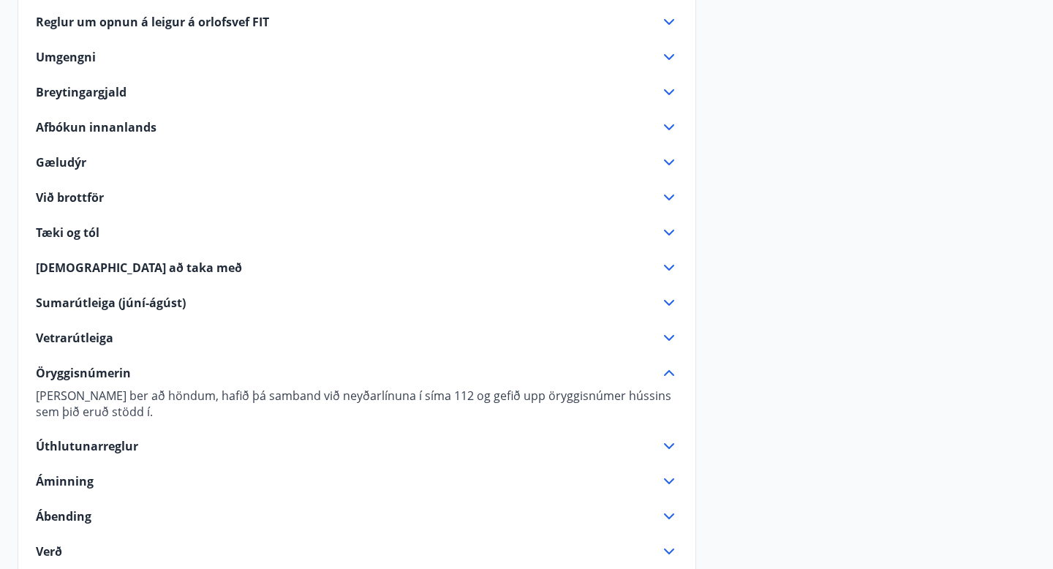
click at [105, 371] on span "Öryggisnúmerin" at bounding box center [83, 373] width 95 height 16
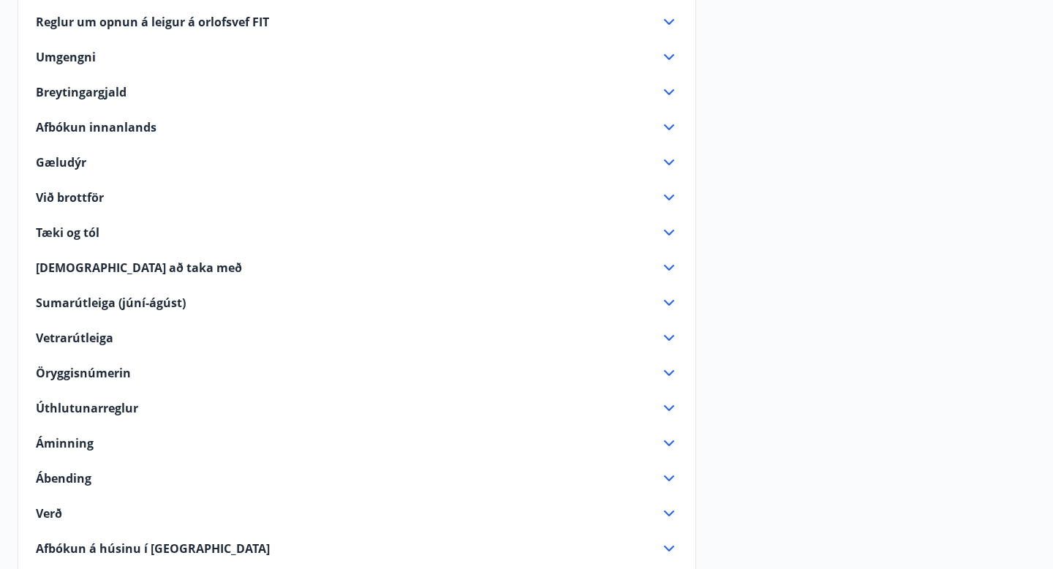
click at [98, 403] on span "Úthlutunarreglur" at bounding box center [87, 408] width 102 height 16
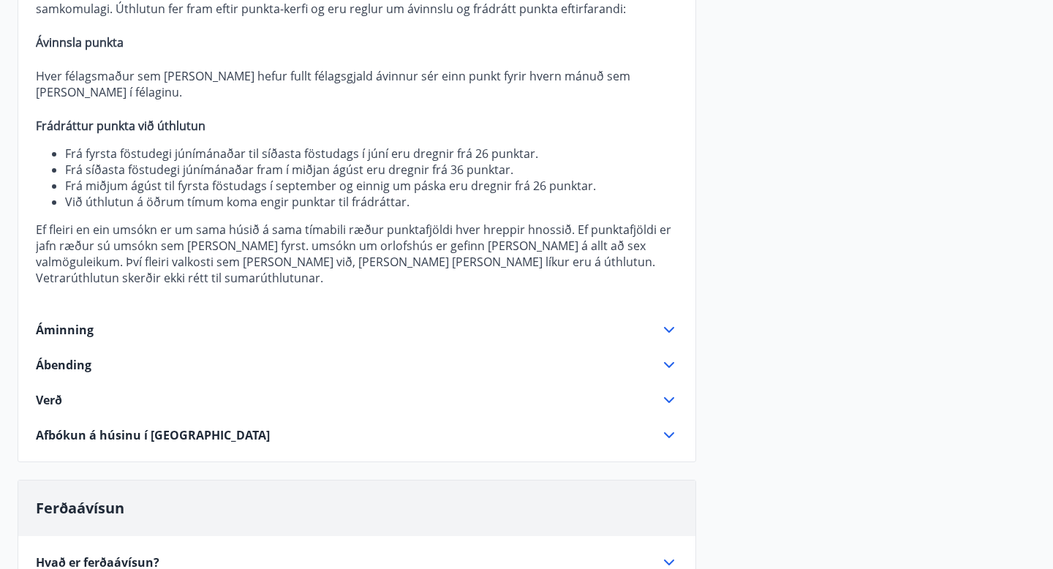
scroll to position [670, 0]
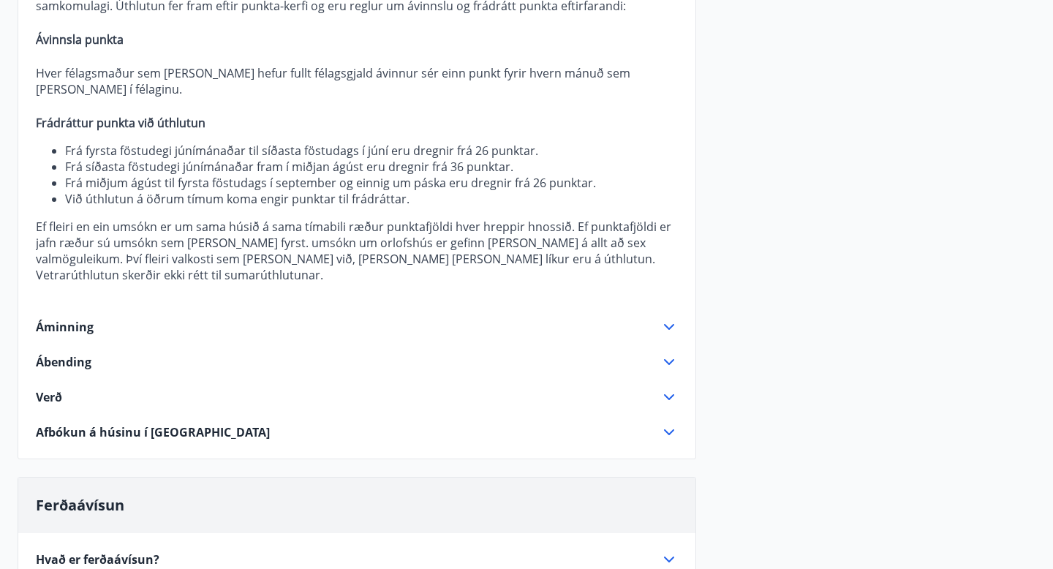
click at [120, 354] on div "Ábending" at bounding box center [348, 362] width 625 height 16
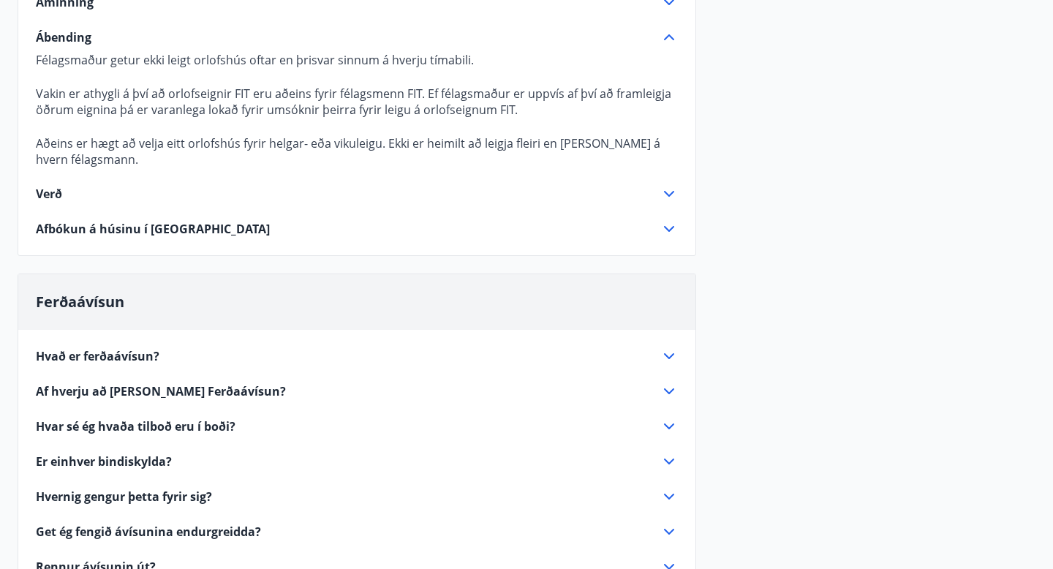
click at [205, 227] on div "Afbókun á húsinu í Orlando" at bounding box center [348, 229] width 625 height 16
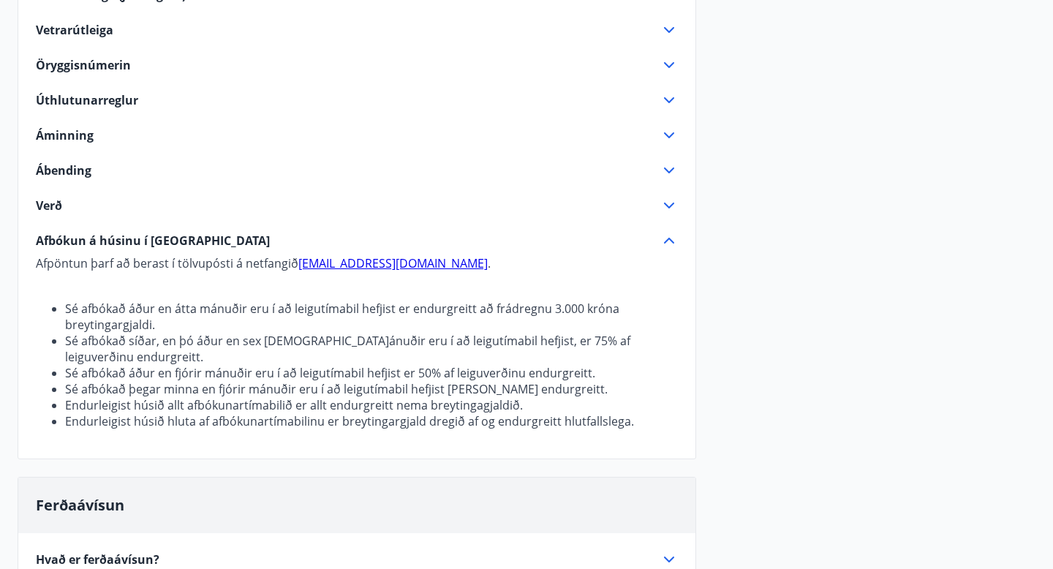
scroll to position [535, 0]
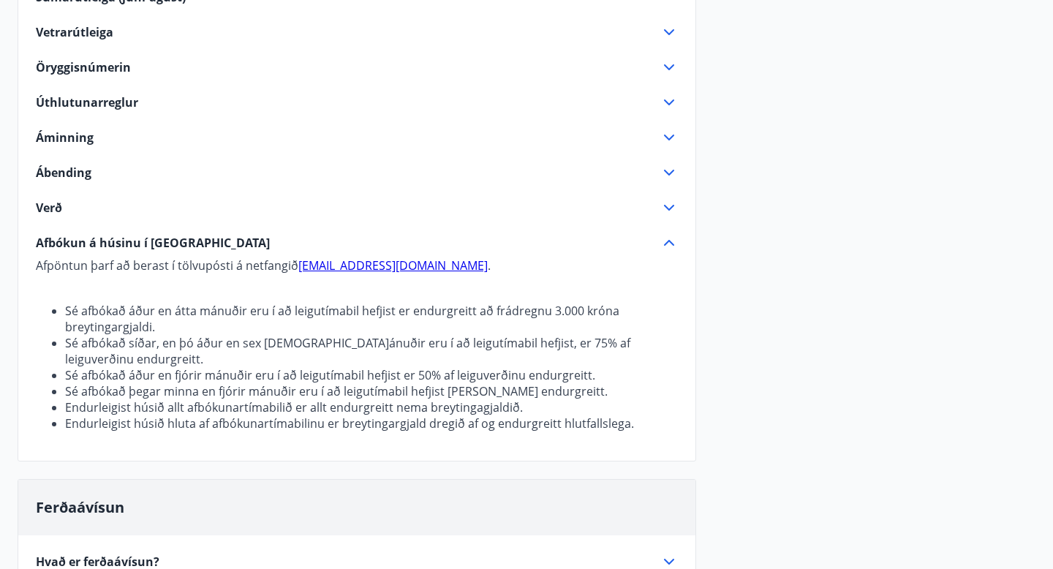
click at [74, 205] on div "Verð" at bounding box center [348, 208] width 625 height 16
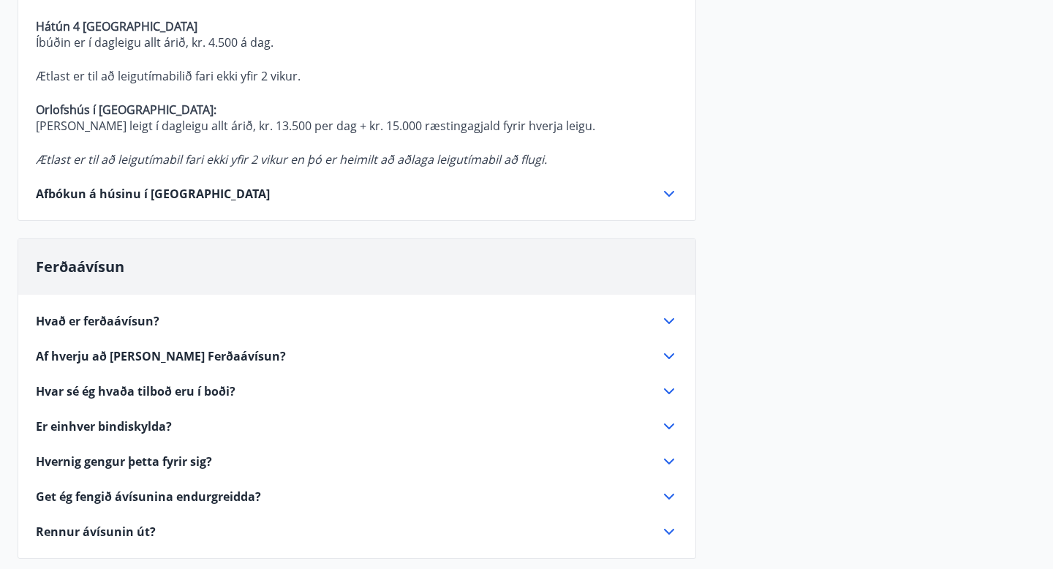
scroll to position [973, 0]
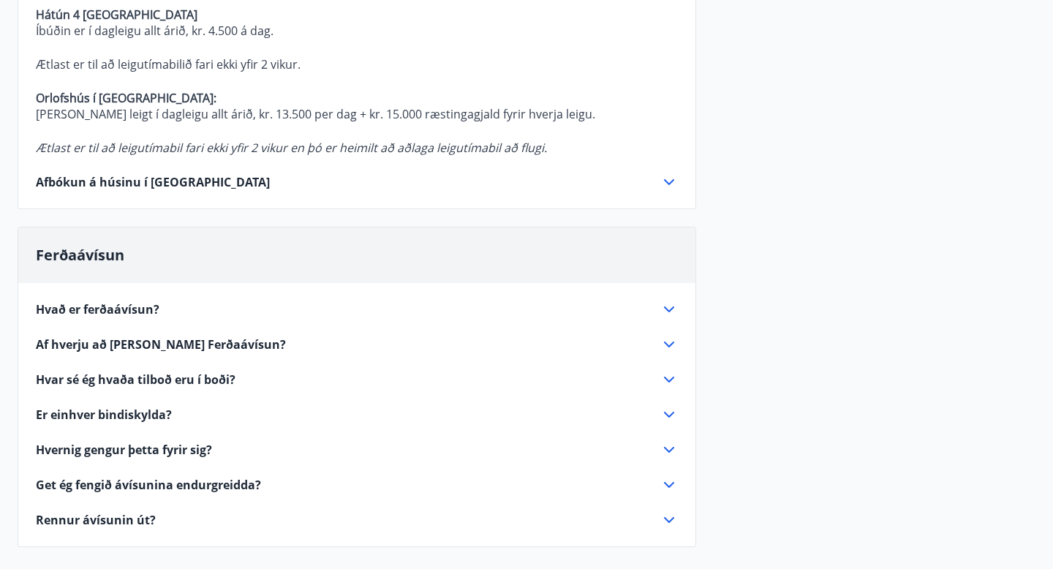
click at [193, 314] on div "Hvað er ferðaávísun?" at bounding box center [348, 309] width 625 height 16
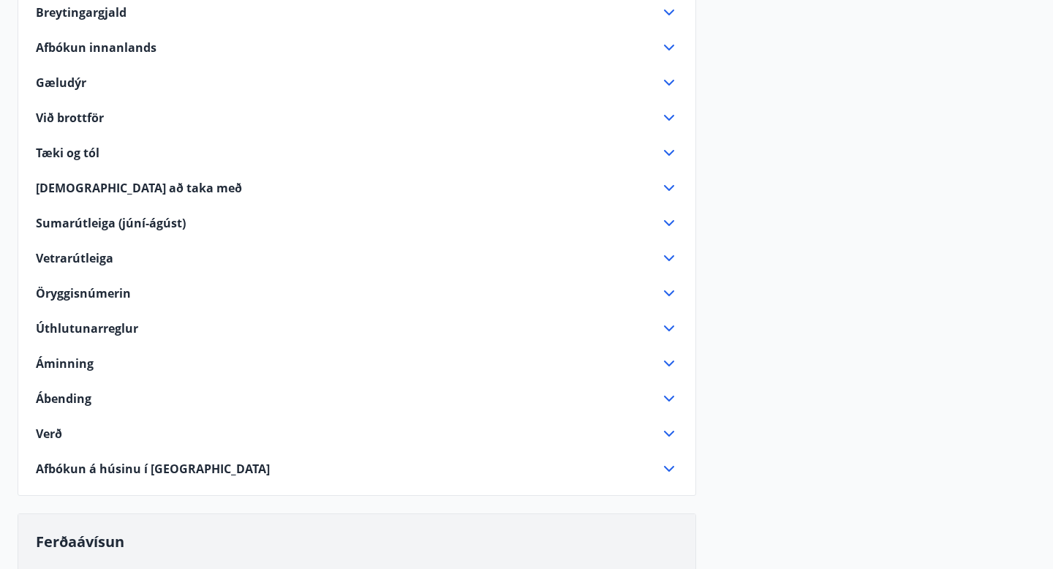
scroll to position [0, 0]
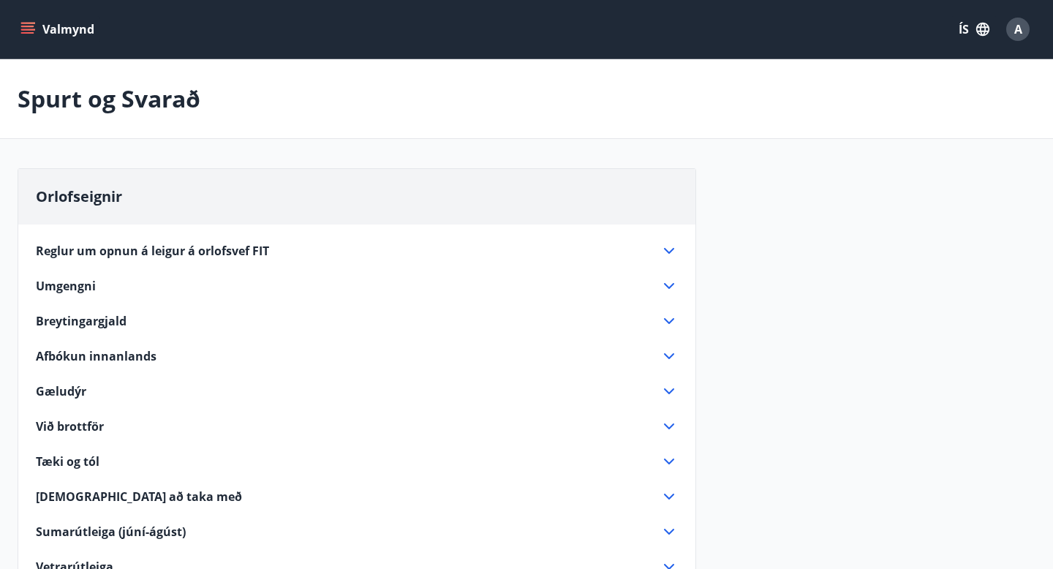
click at [33, 22] on icon "menu" at bounding box center [27, 29] width 15 height 15
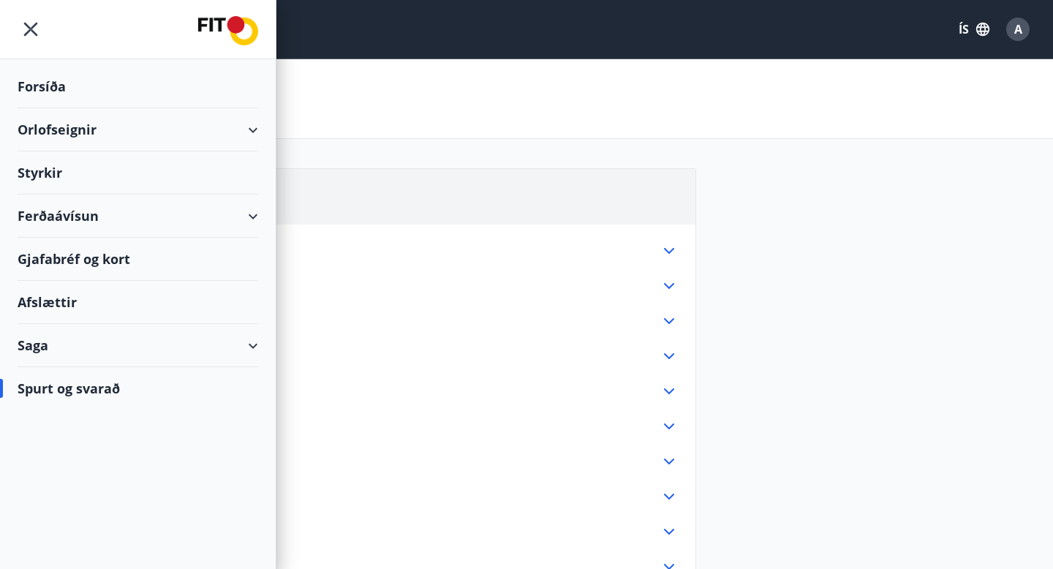
click at [65, 301] on div "Afslættir" at bounding box center [138, 302] width 241 height 43
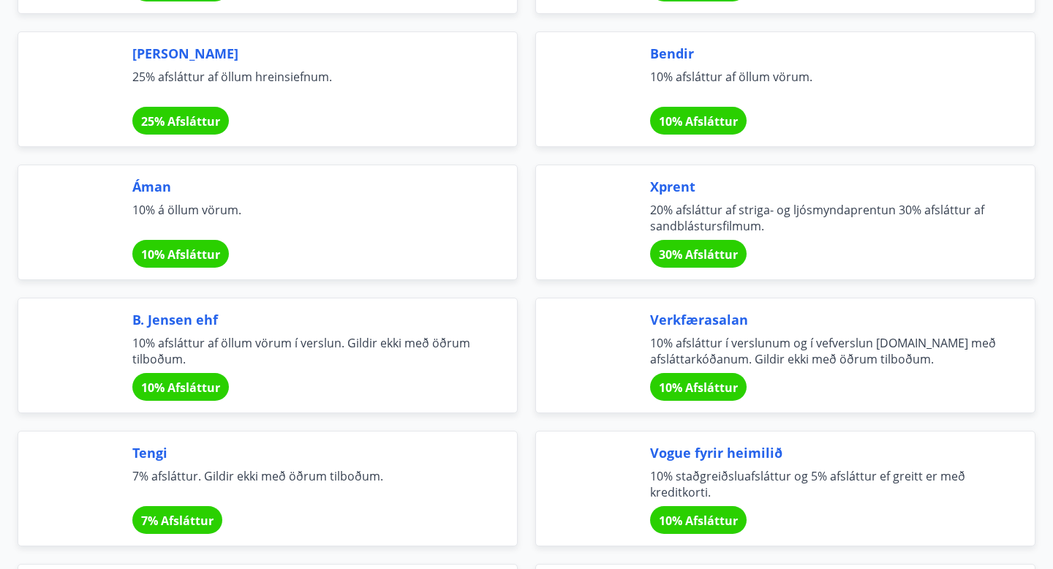
scroll to position [2300, 0]
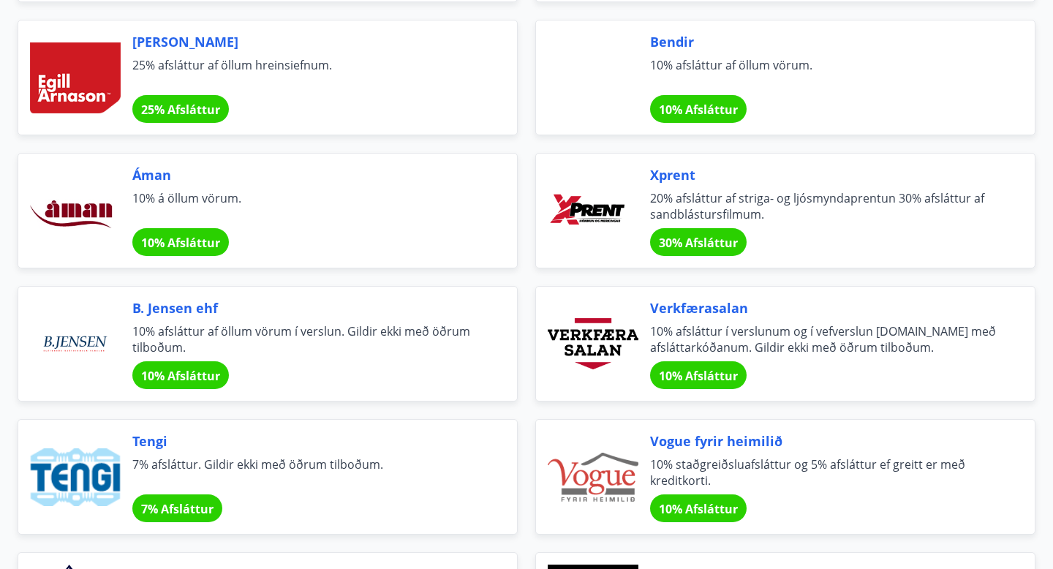
click at [675, 372] on span "10% Afsláttur" at bounding box center [698, 376] width 79 height 16
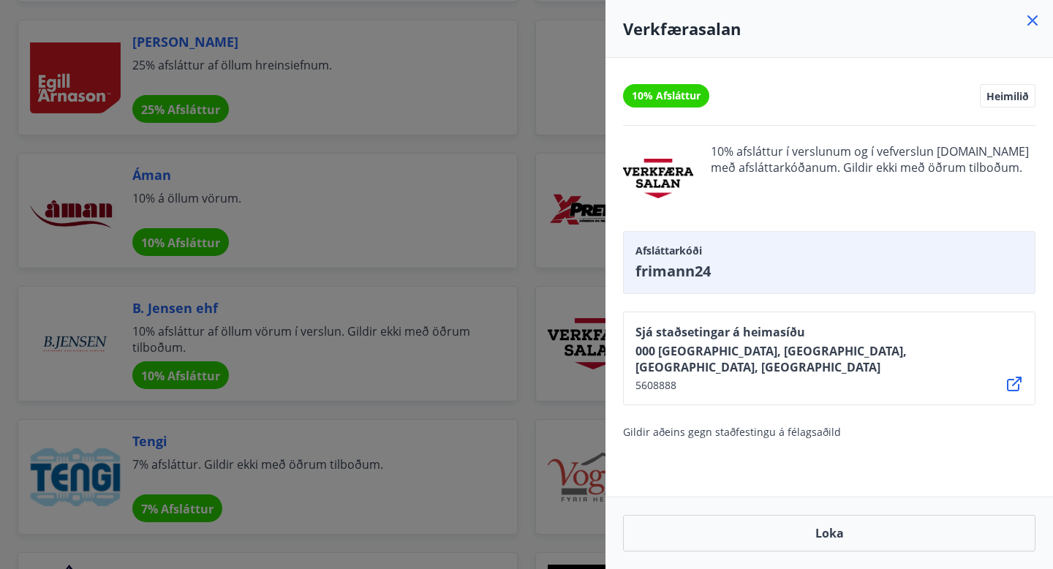
click at [1033, 22] on icon at bounding box center [1032, 20] width 10 height 10
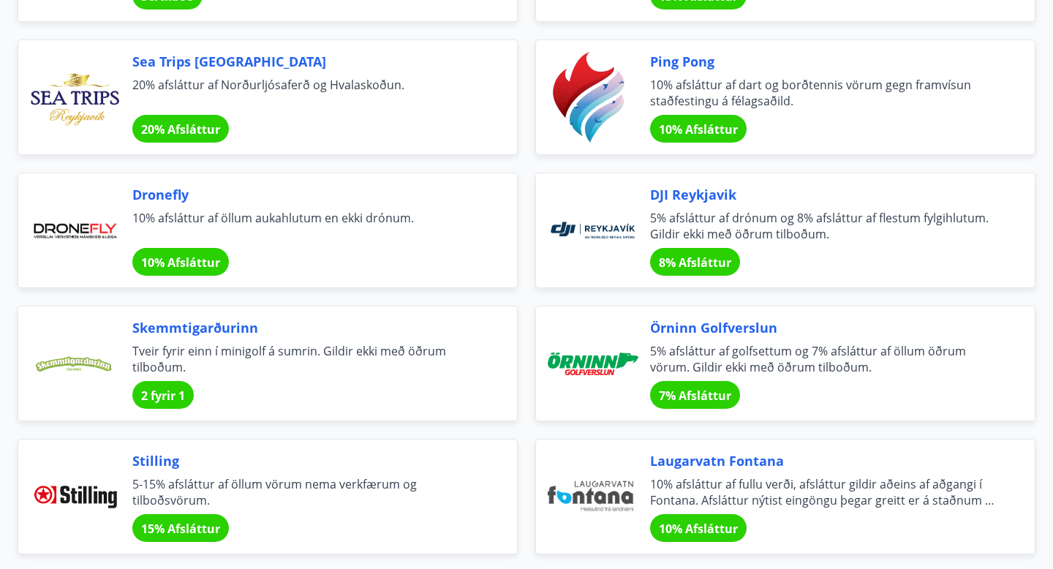
scroll to position [3114, 0]
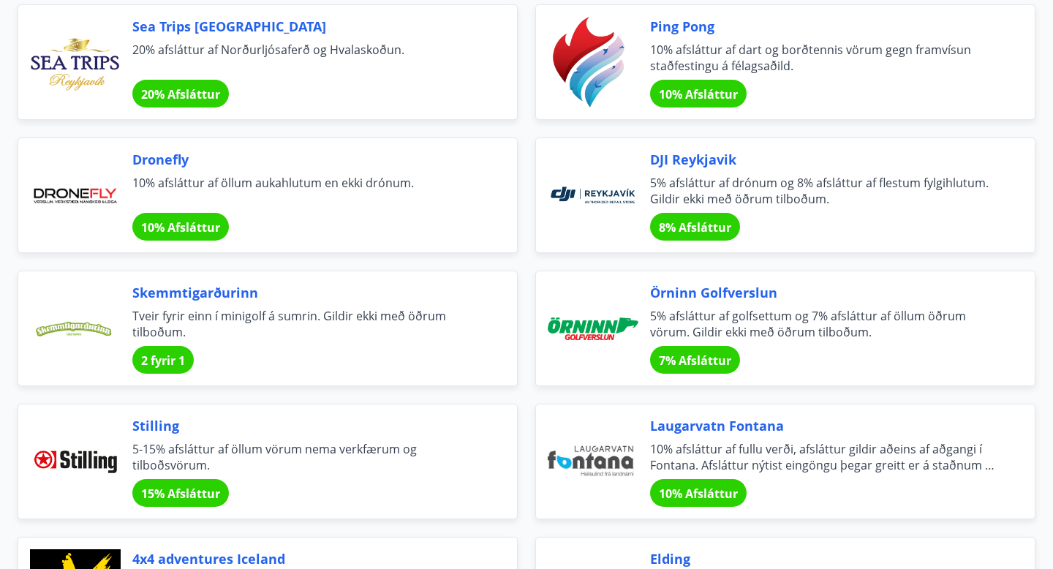
click at [682, 233] on span "8% Afsláttur" at bounding box center [695, 227] width 72 height 16
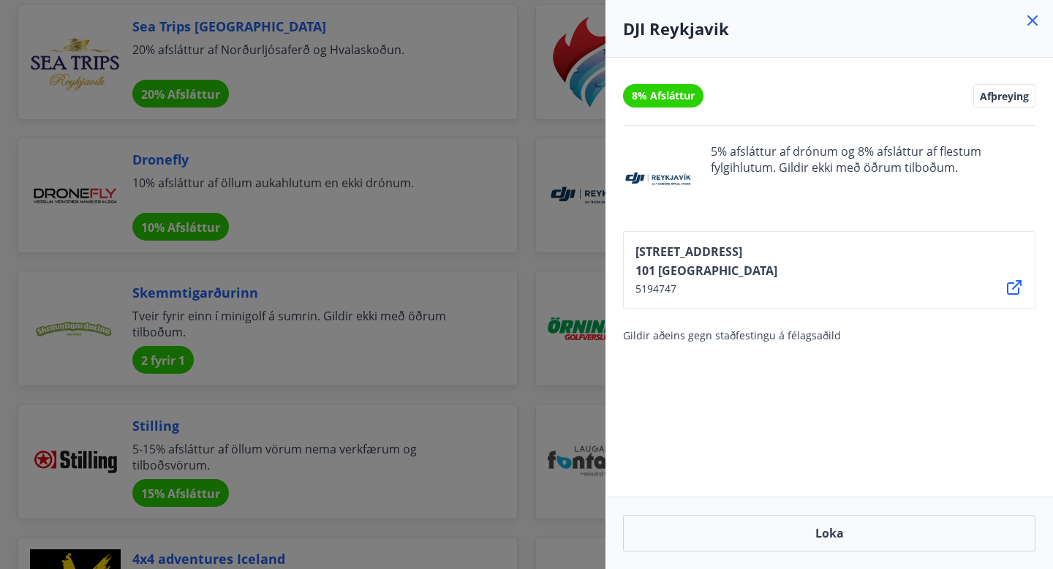
click at [1032, 23] on icon at bounding box center [1033, 21] width 18 height 18
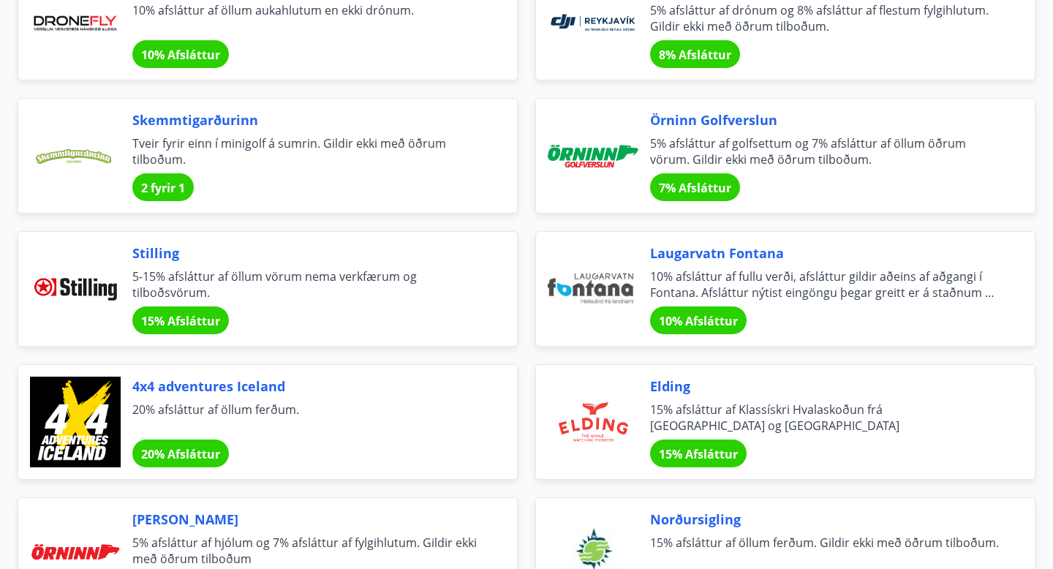
scroll to position [3300, 0]
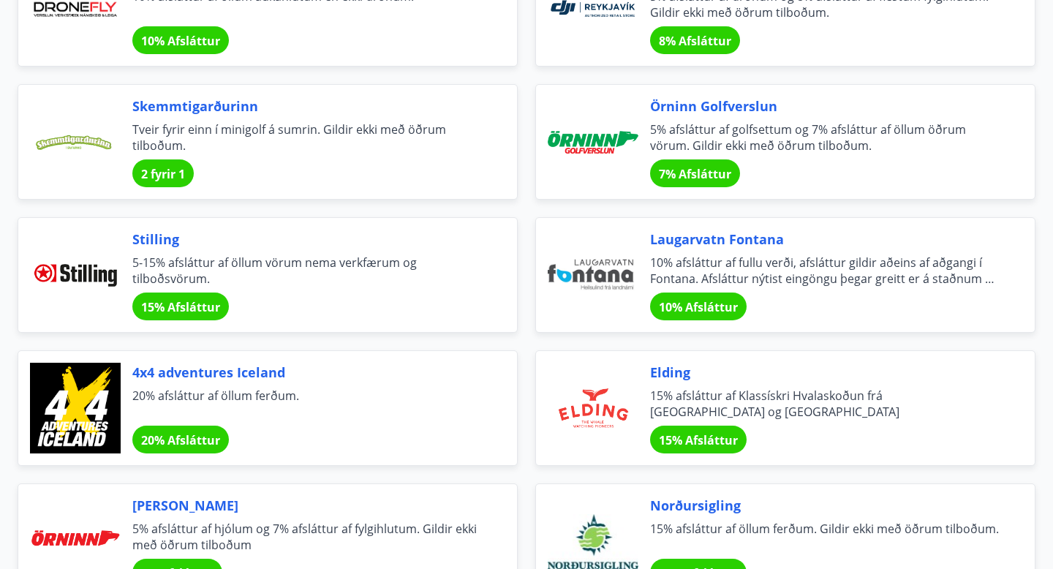
click at [317, 265] on span "5-15% afsláttur af öllum vörum nema verkfærum og tilboðsvörum." at bounding box center [307, 270] width 350 height 32
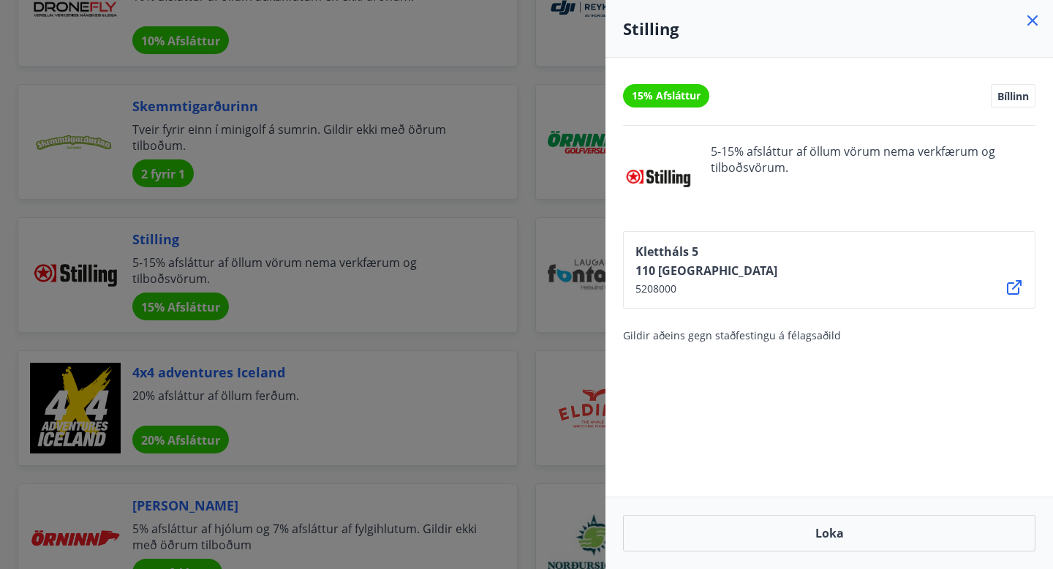
click at [1041, 18] on div "Stilling" at bounding box center [829, 29] width 448 height 58
click at [1030, 20] on icon at bounding box center [1033, 21] width 18 height 18
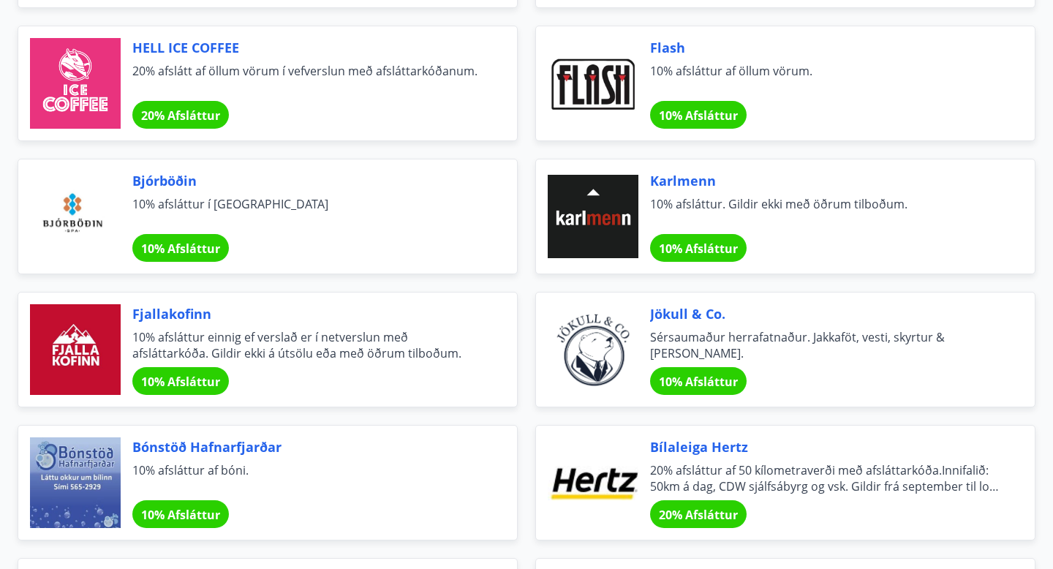
scroll to position [4564, 0]
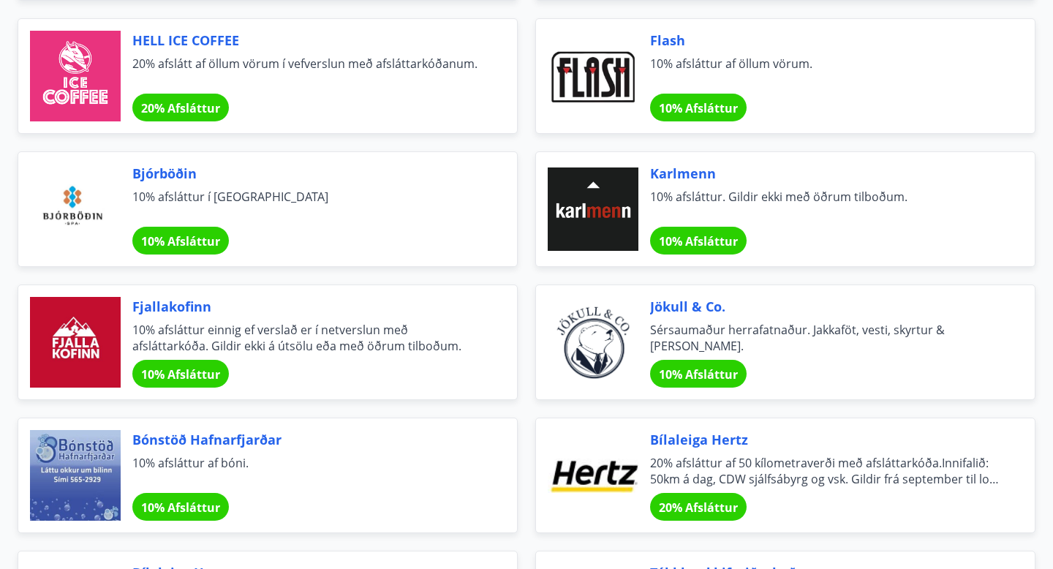
click at [208, 375] on span "10% Afsláttur" at bounding box center [180, 374] width 79 height 16
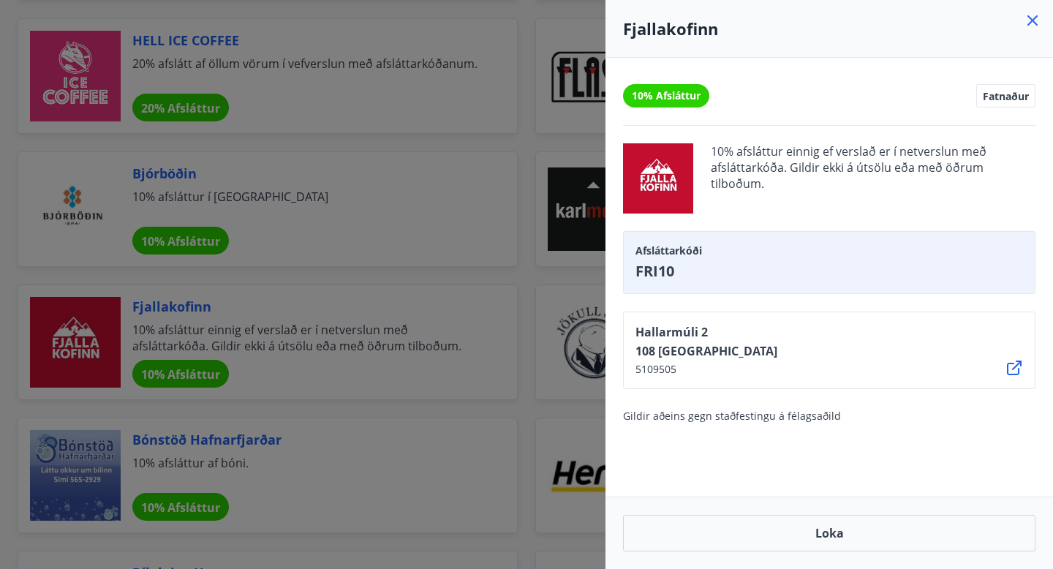
click at [1030, 22] on icon at bounding box center [1032, 20] width 10 height 10
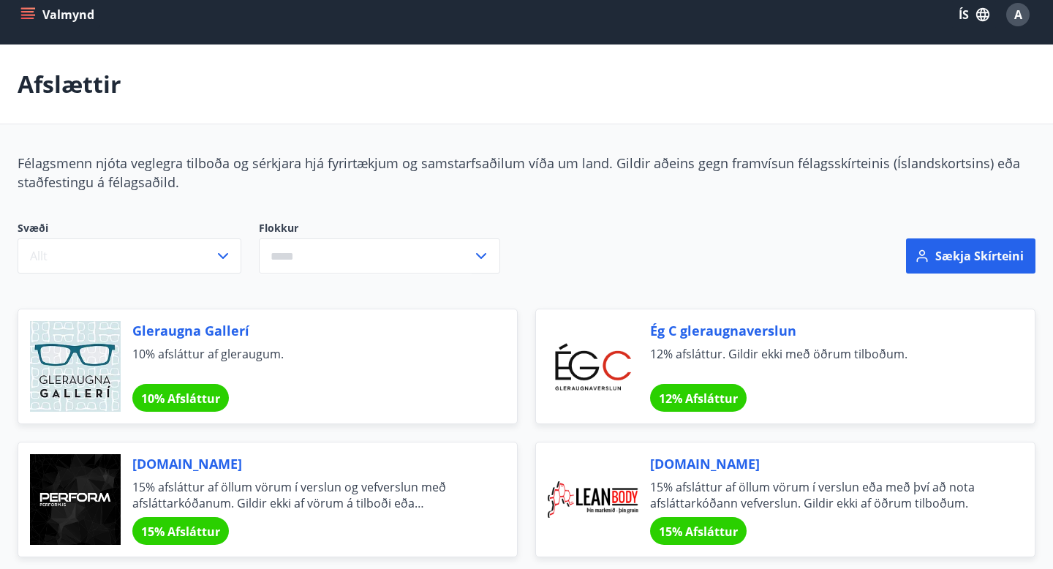
scroll to position [0, 0]
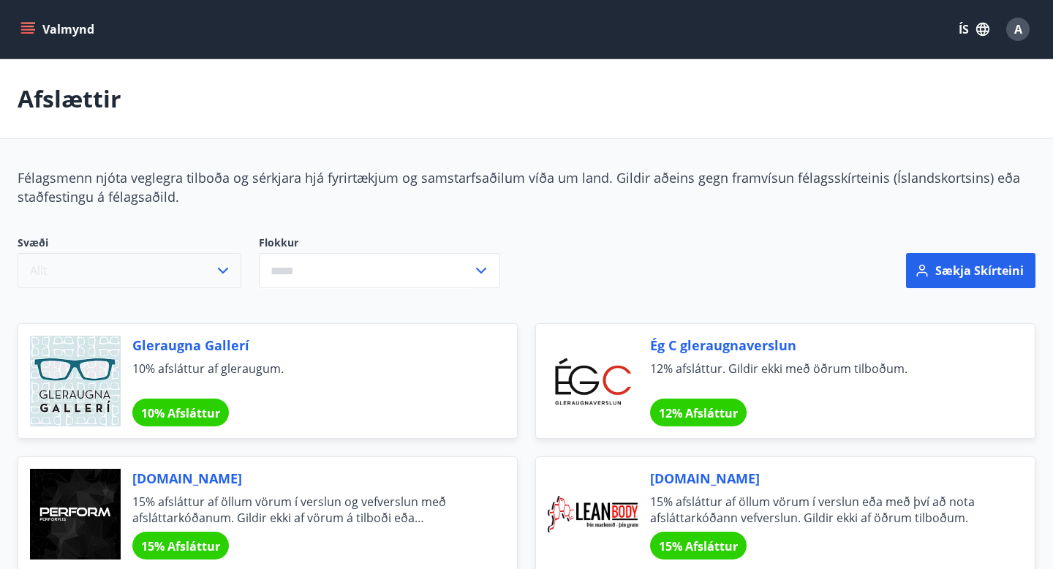
click at [226, 267] on icon "button" at bounding box center [223, 271] width 18 height 18
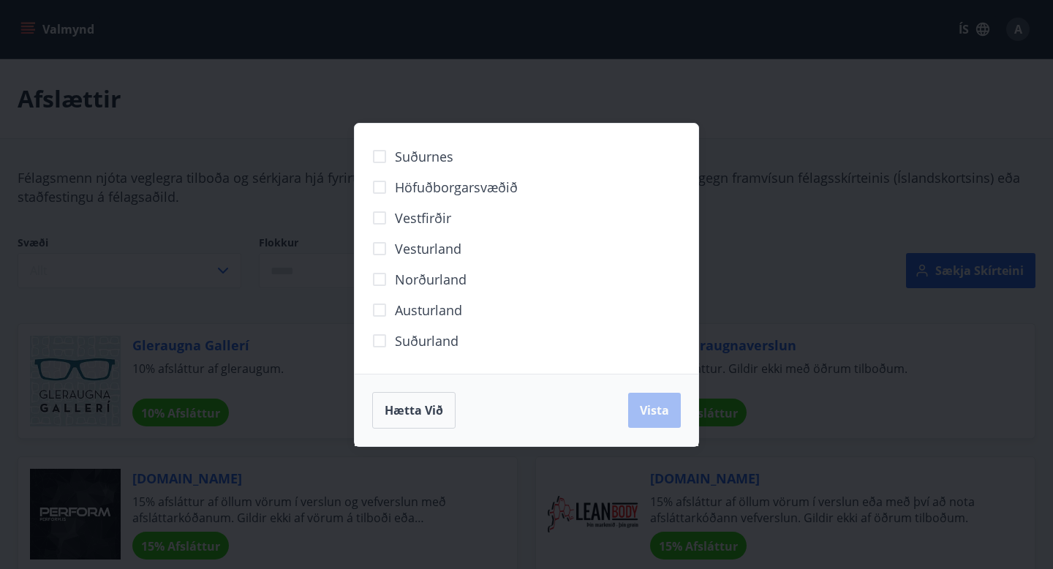
click at [211, 227] on div "Suðurnes Höfuðborgarsvæðið Vestfirðir Vesturland Norðurland Austurland Suðurlan…" at bounding box center [526, 284] width 1053 height 569
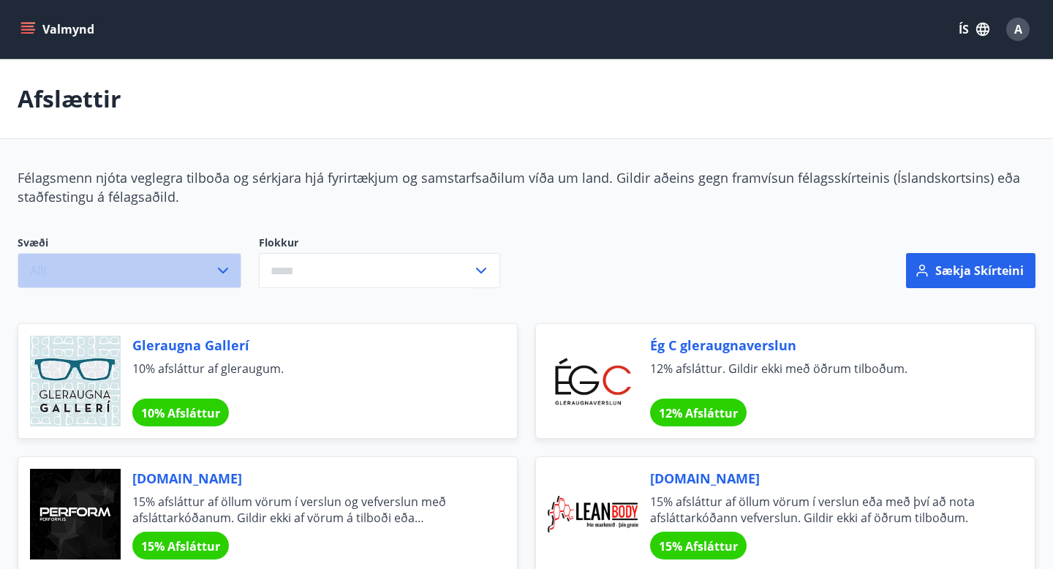
click at [217, 271] on icon "button" at bounding box center [223, 271] width 18 height 18
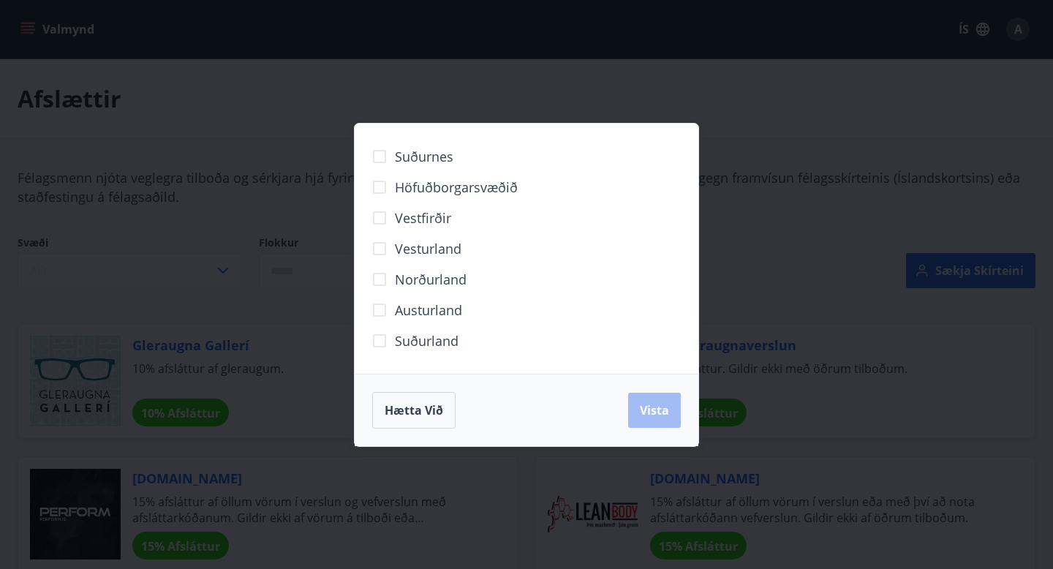
click at [409, 306] on span "Austurland" at bounding box center [428, 310] width 67 height 19
click at [643, 412] on span "Vista" at bounding box center [654, 410] width 29 height 16
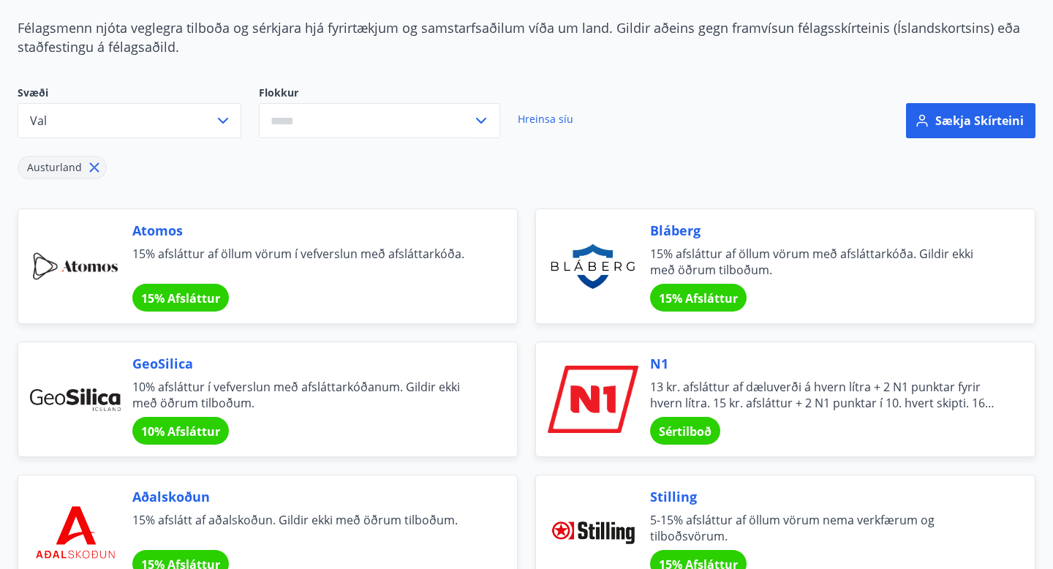
scroll to position [152, 0]
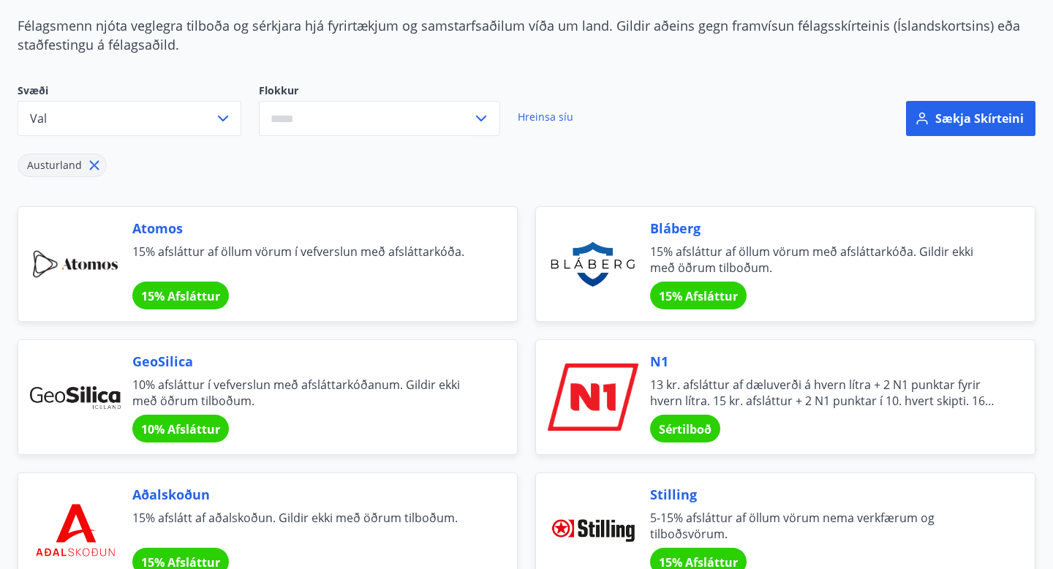
click at [160, 233] on span "Atomos" at bounding box center [307, 228] width 350 height 19
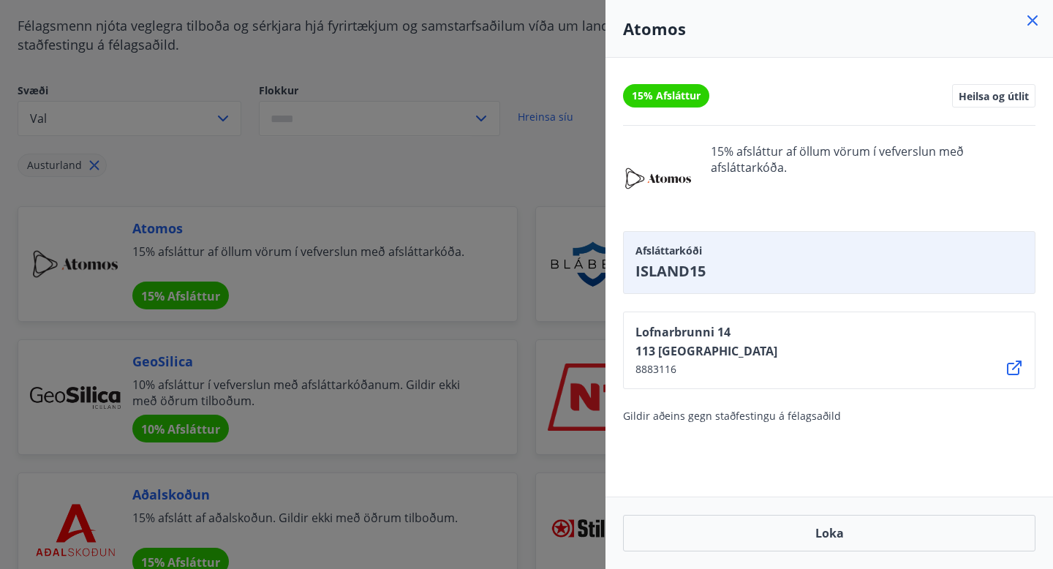
click at [1030, 21] on icon at bounding box center [1033, 21] width 18 height 18
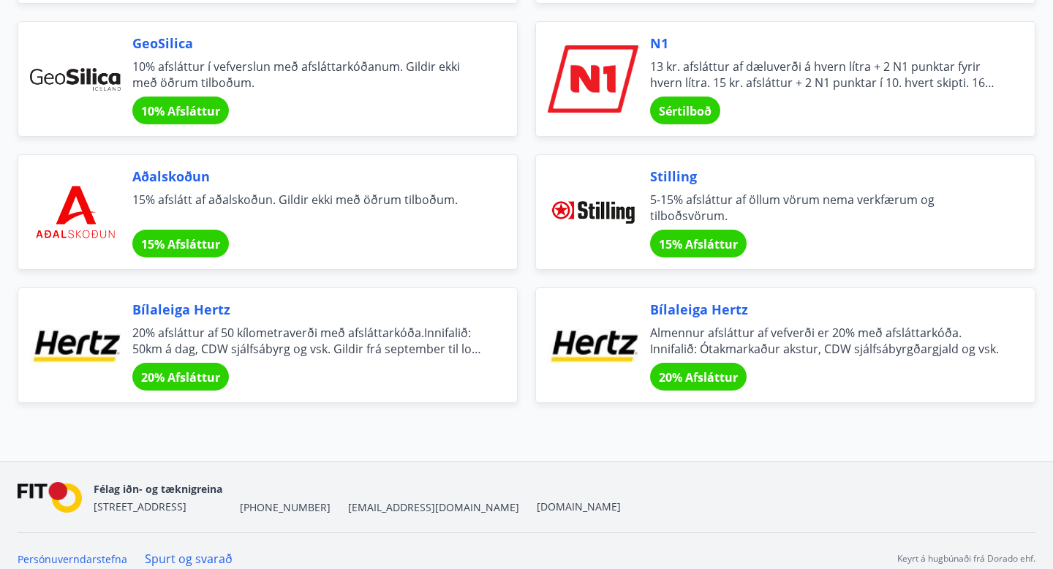
scroll to position [486, 0]
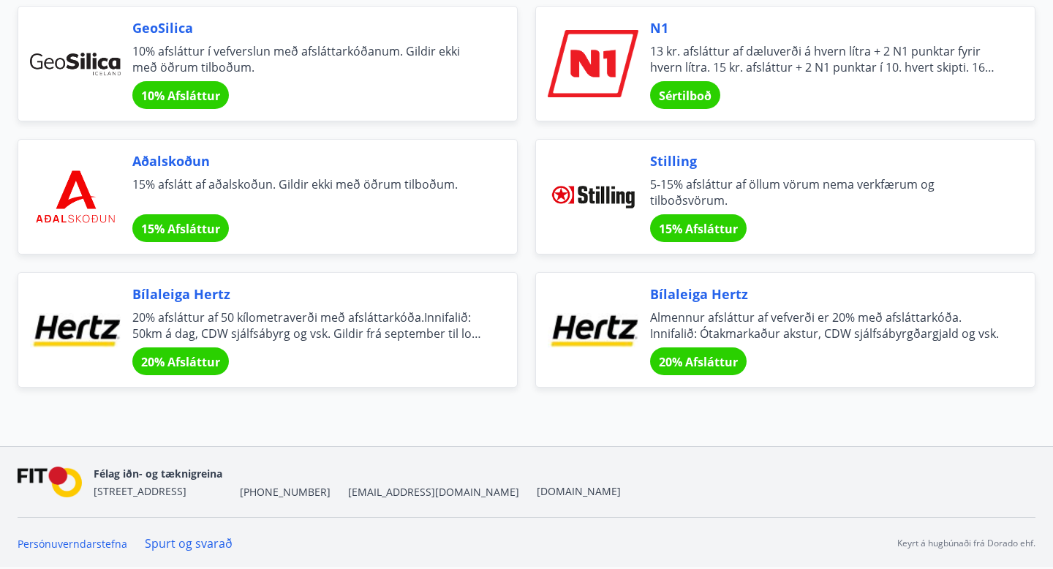
click at [197, 358] on span "20% Afsláttur" at bounding box center [180, 362] width 79 height 16
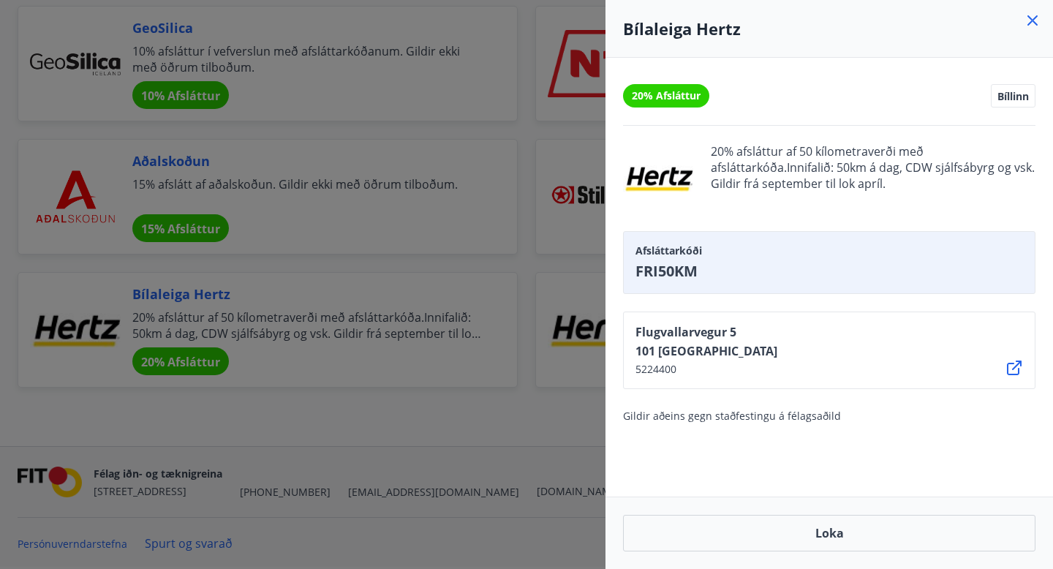
click at [1033, 29] on h4 "Bílaleiga Hertz" at bounding box center [829, 29] width 412 height 22
click at [1028, 24] on icon at bounding box center [1032, 20] width 10 height 10
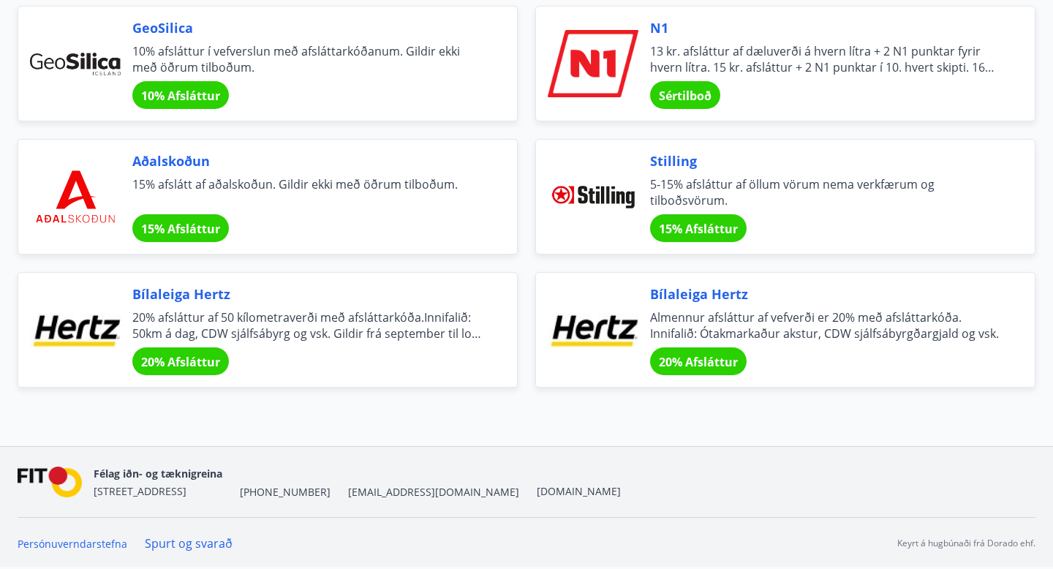
click at [684, 358] on span "20% Afsláttur" at bounding box center [698, 362] width 79 height 16
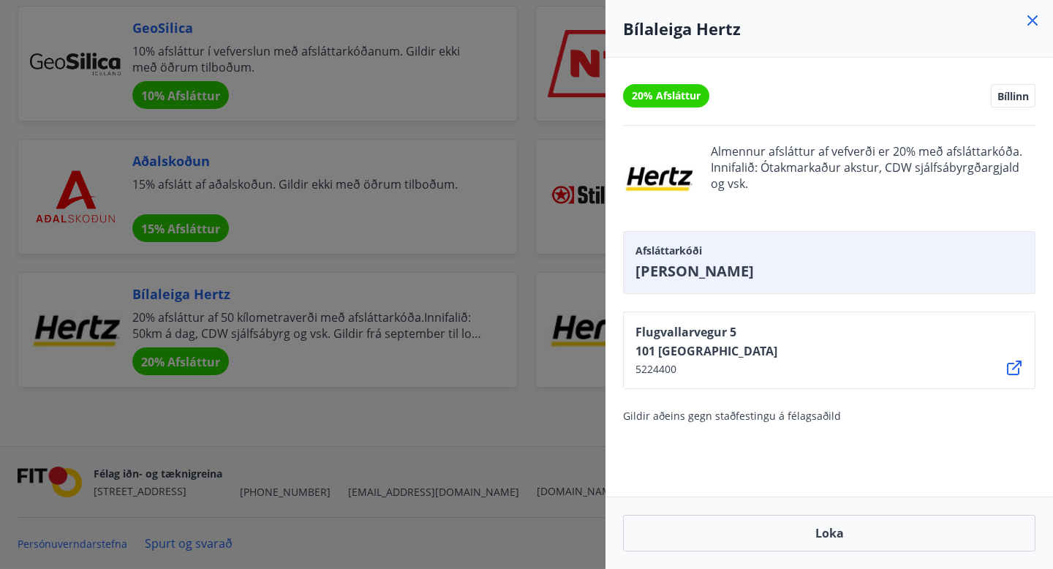
click at [1033, 20] on icon at bounding box center [1032, 20] width 10 height 10
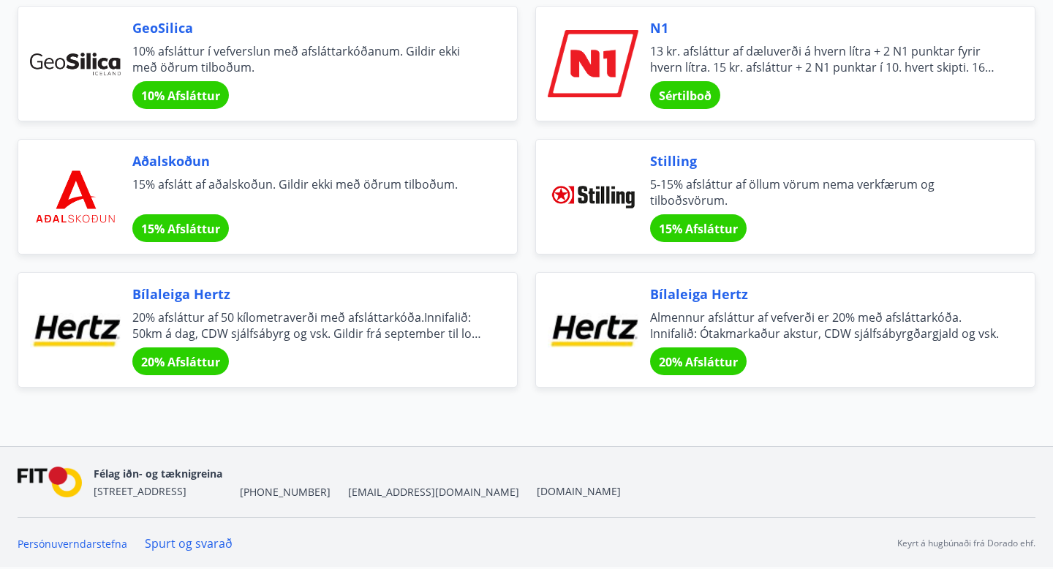
click at [676, 227] on span "15% Afsláttur" at bounding box center [698, 229] width 79 height 16
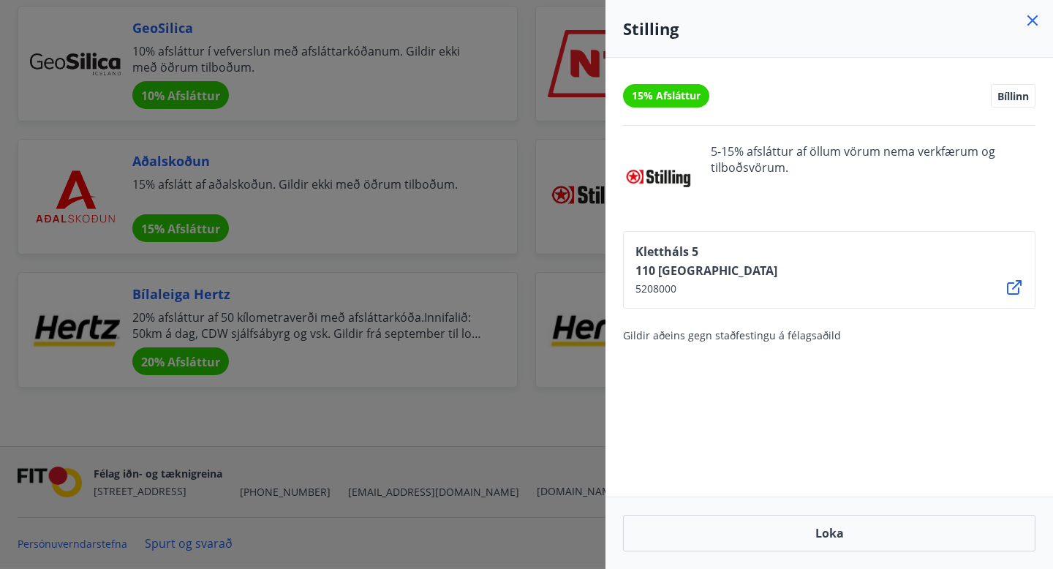
click at [1031, 18] on icon at bounding box center [1032, 20] width 10 height 10
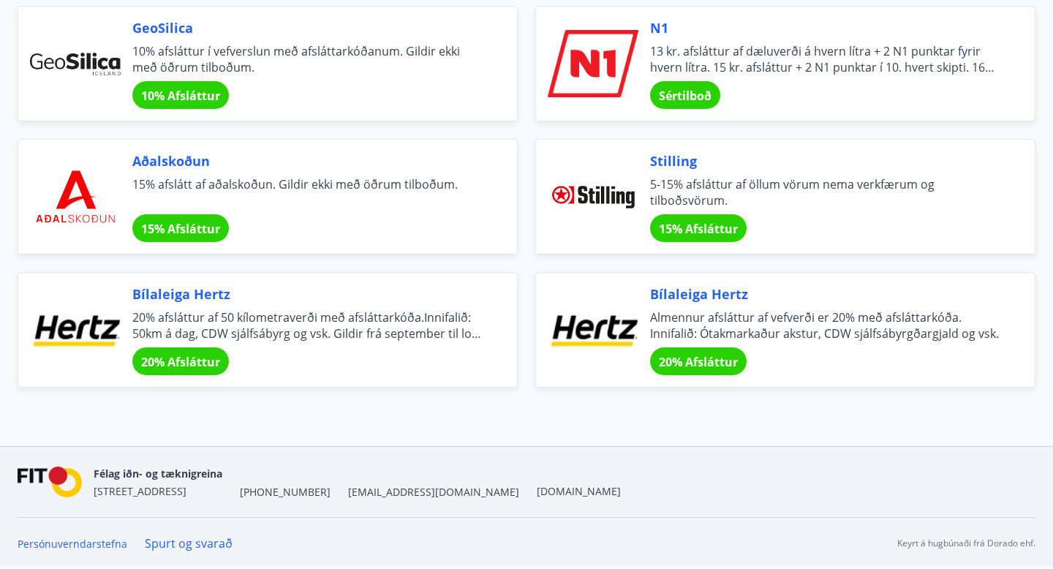
scroll to position [0, 0]
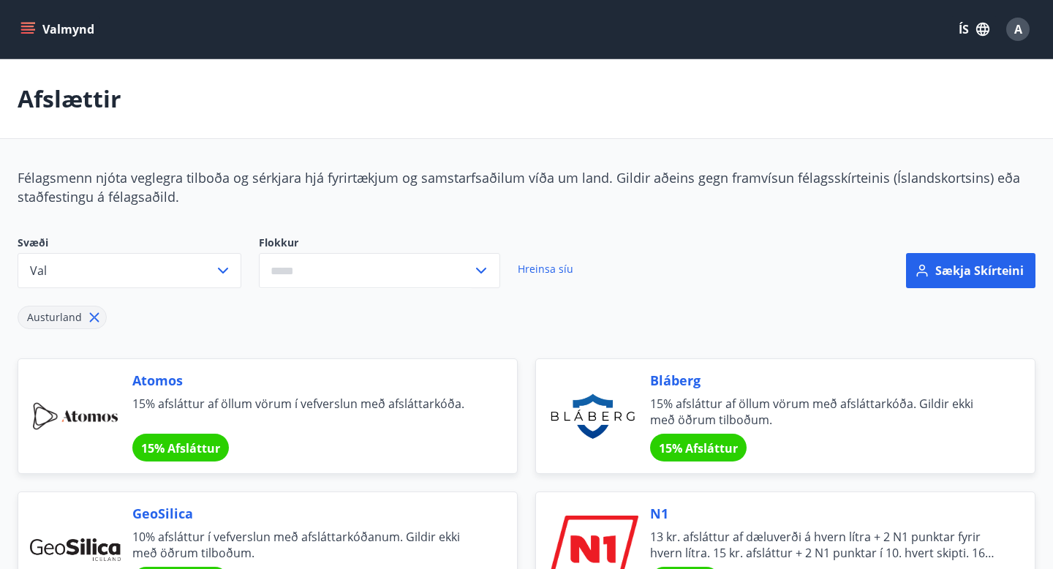
click at [45, 34] on button "Valmynd" at bounding box center [59, 29] width 83 height 26
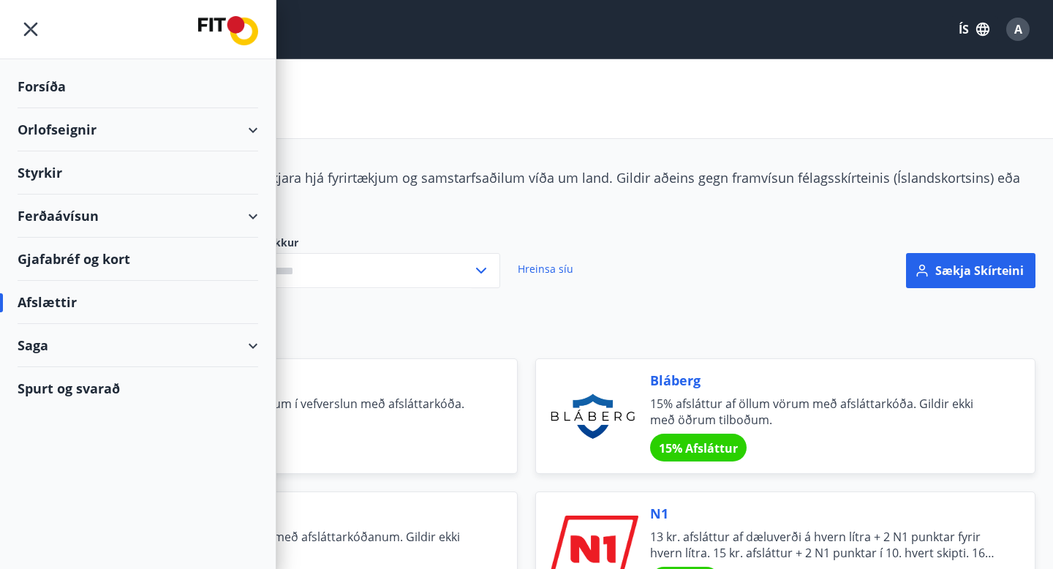
click at [105, 256] on div "Gjafabréf og kort" at bounding box center [138, 259] width 241 height 43
click at [121, 217] on div "Ferðaávísun" at bounding box center [138, 216] width 241 height 43
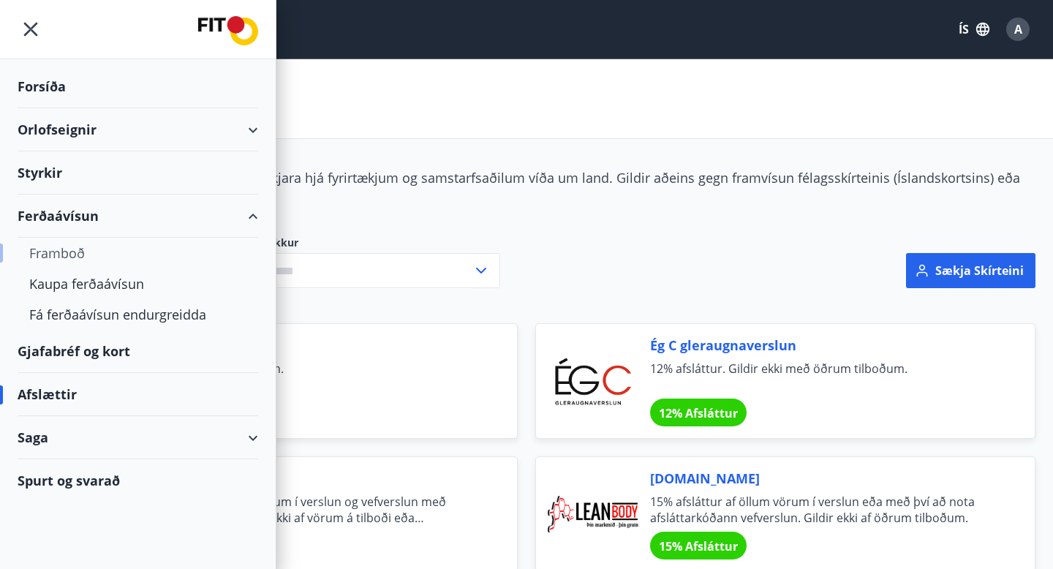
click at [71, 254] on div "Framboð" at bounding box center [137, 253] width 217 height 31
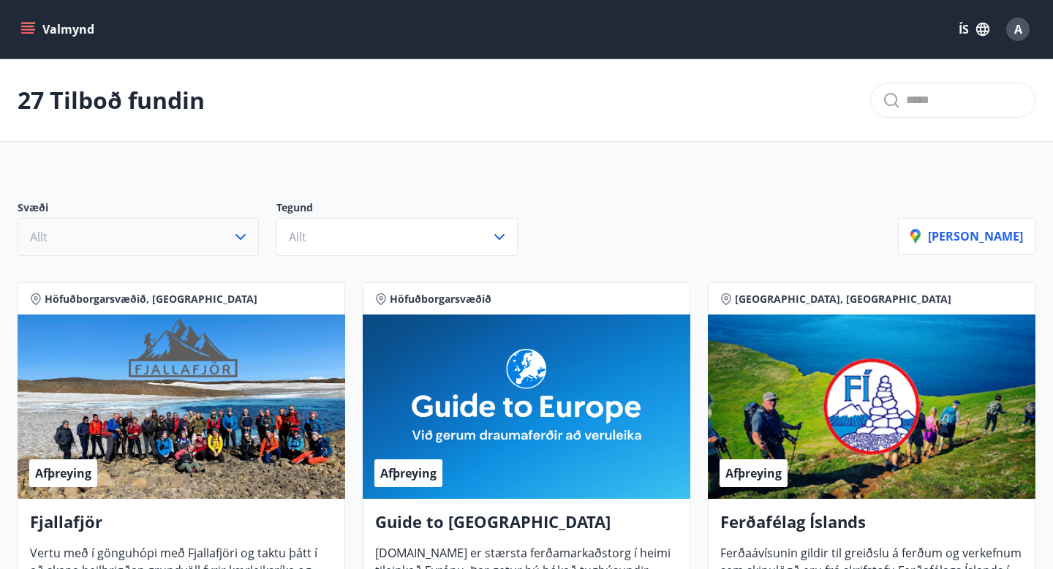
click at [197, 241] on button "Allt" at bounding box center [138, 237] width 241 height 38
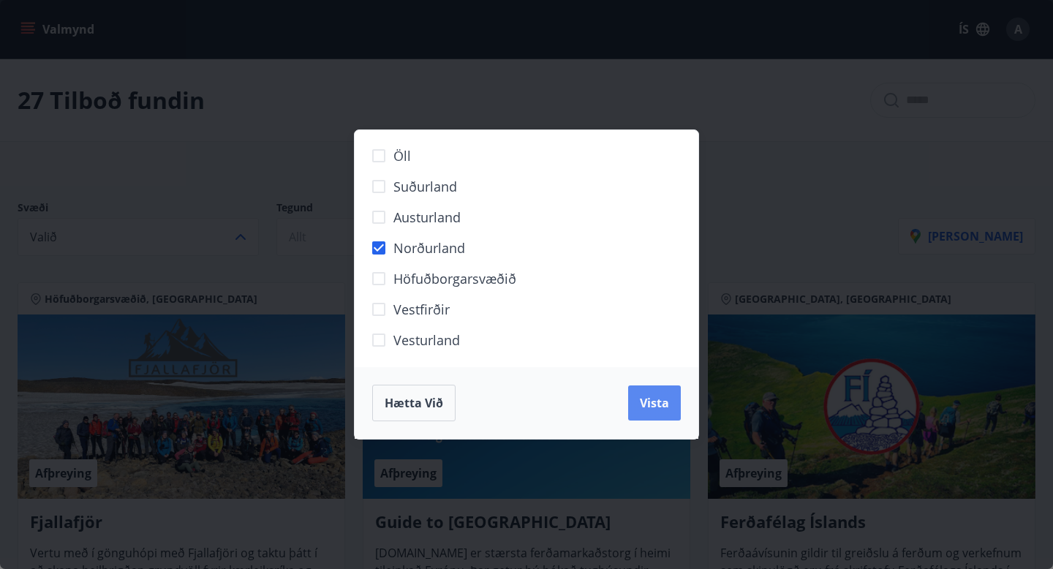
click at [665, 407] on span "Vista" at bounding box center [654, 403] width 29 height 16
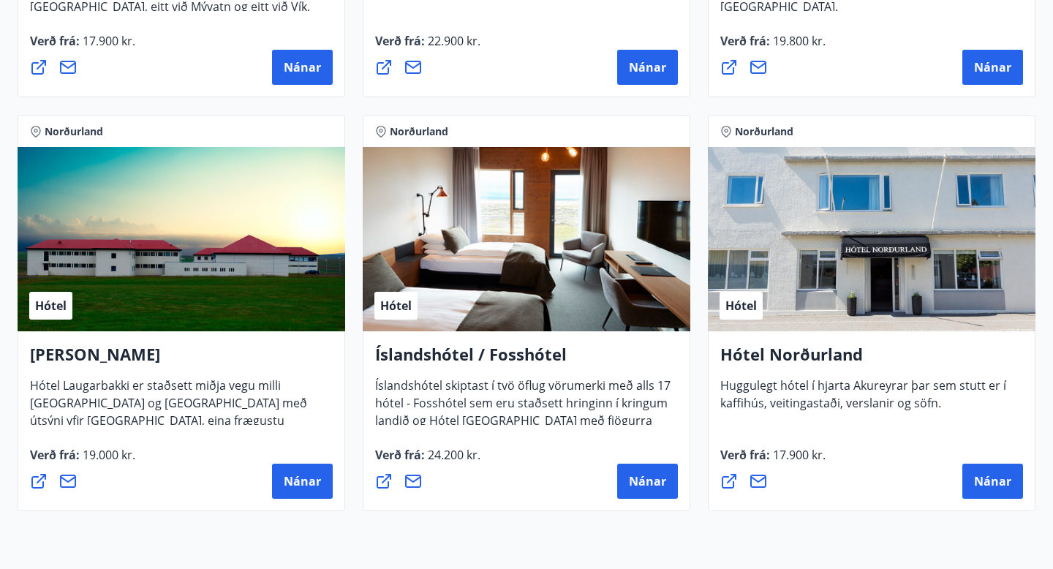
scroll to position [625, 0]
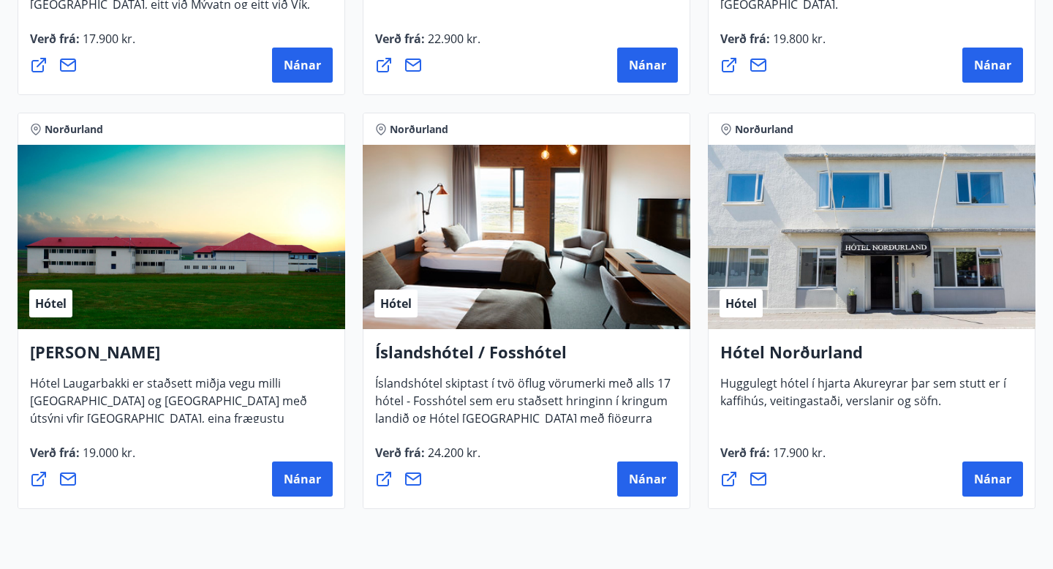
click at [819, 262] on div "Hótel" at bounding box center [872, 237] width 328 height 184
click at [986, 469] on button "Nánar" at bounding box center [992, 478] width 61 height 35
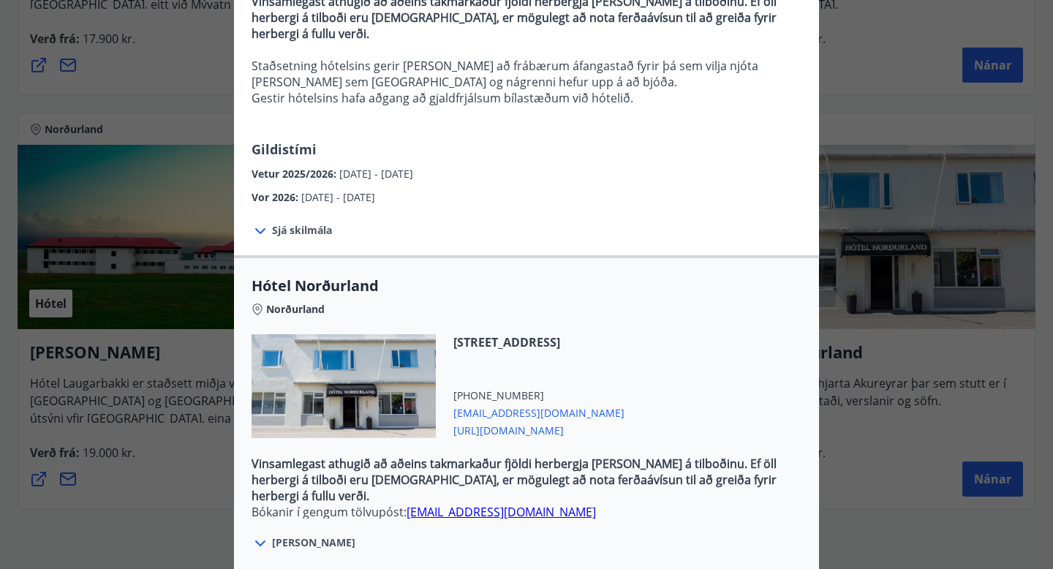
scroll to position [318, 0]
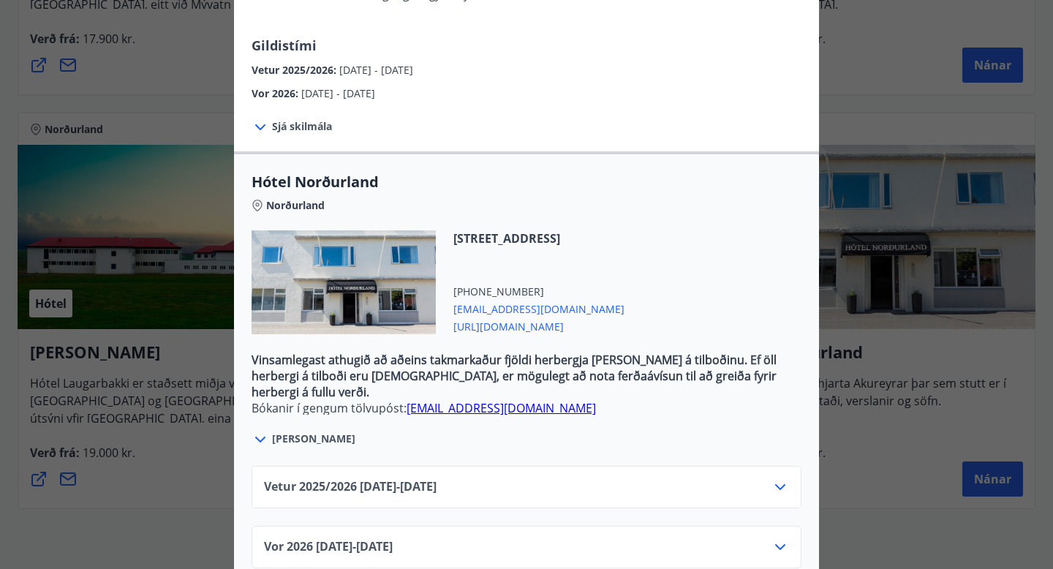
click at [589, 478] on div "Vetur 2025/2026 01.10.25 - 31.01.26" at bounding box center [526, 492] width 525 height 29
click at [781, 484] on icon at bounding box center [780, 487] width 10 height 6
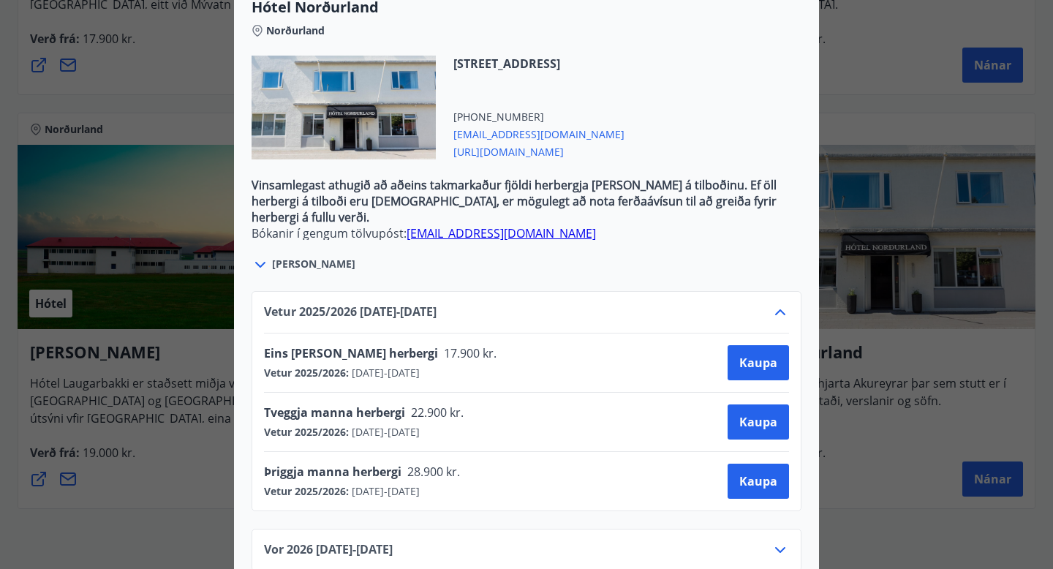
scroll to position [494, 0]
